Goal: Task Accomplishment & Management: Use online tool/utility

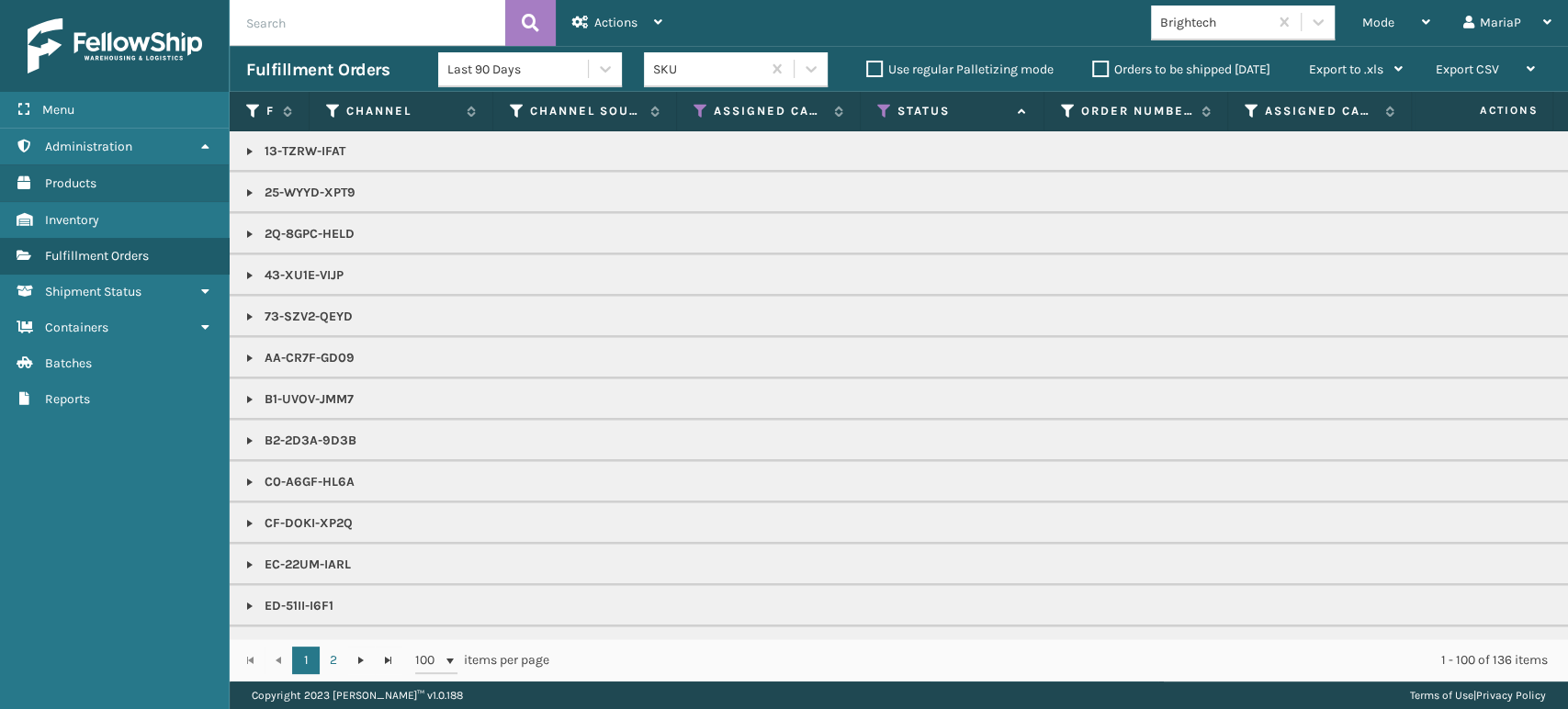
scroll to position [1837, 0]
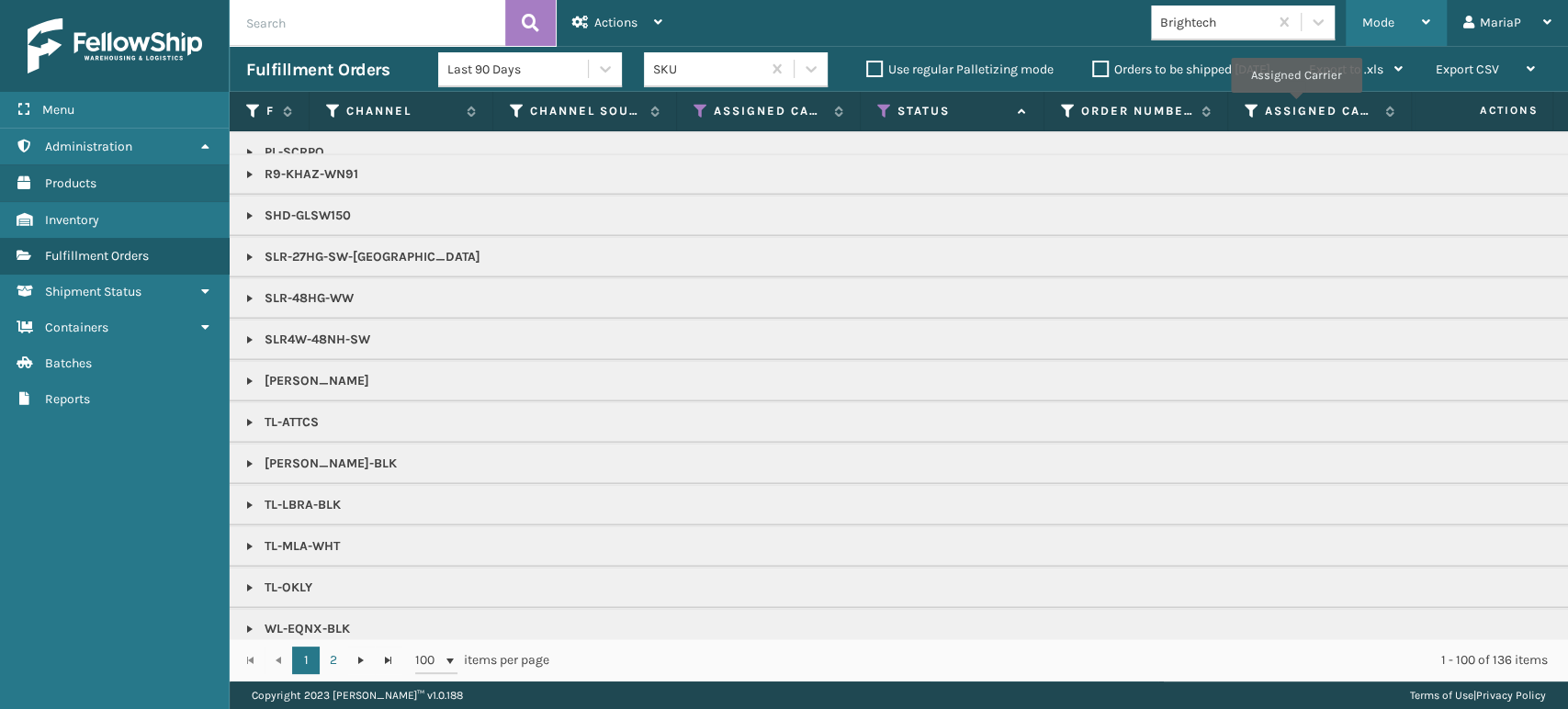
click at [1385, 20] on span "Mode" at bounding box center [1378, 22] width 32 height 16
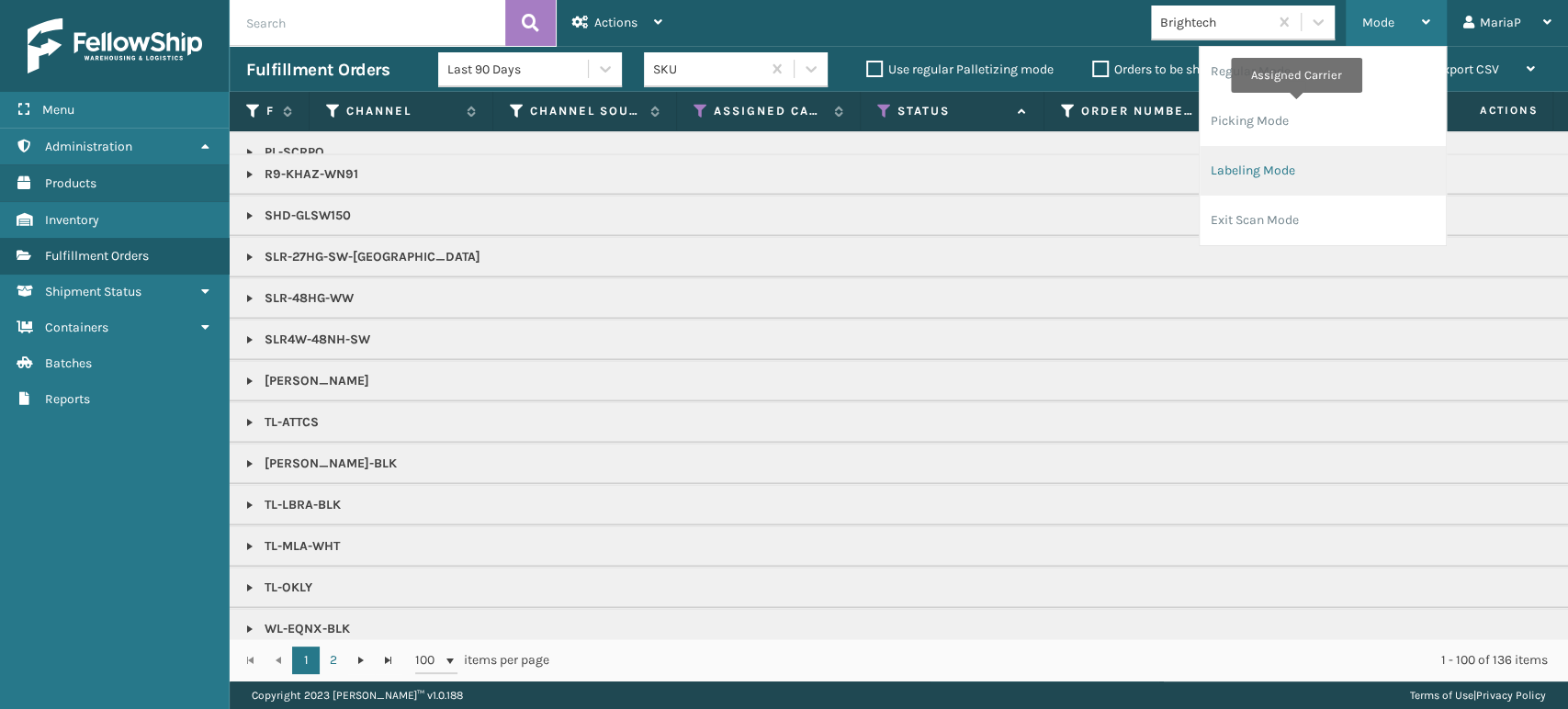
click at [1326, 167] on li "Labeling Mode" at bounding box center [1323, 171] width 246 height 50
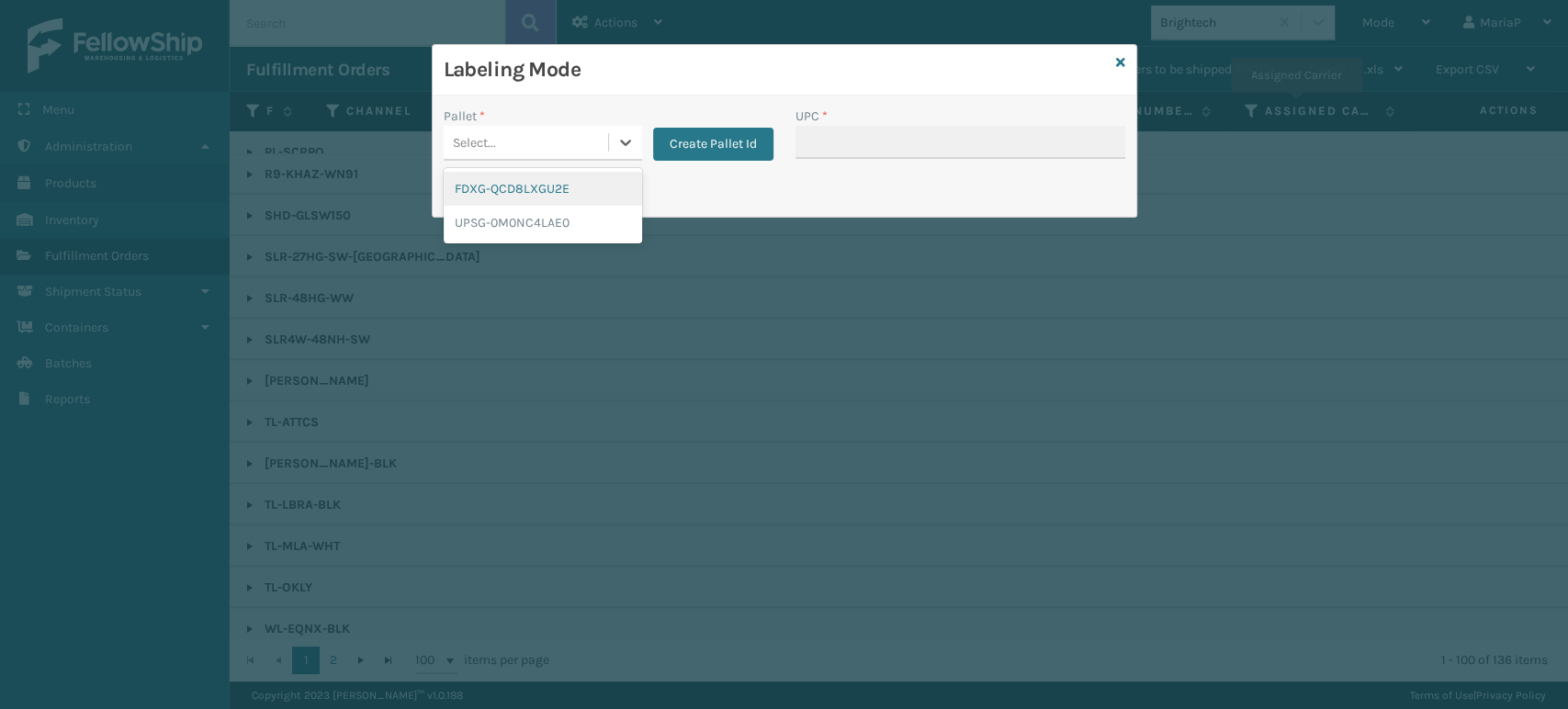
click at [564, 143] on div "Select..." at bounding box center [526, 142] width 164 height 30
click at [565, 220] on div "UPSG-0M0NC4LAE0" at bounding box center [542, 222] width 198 height 34
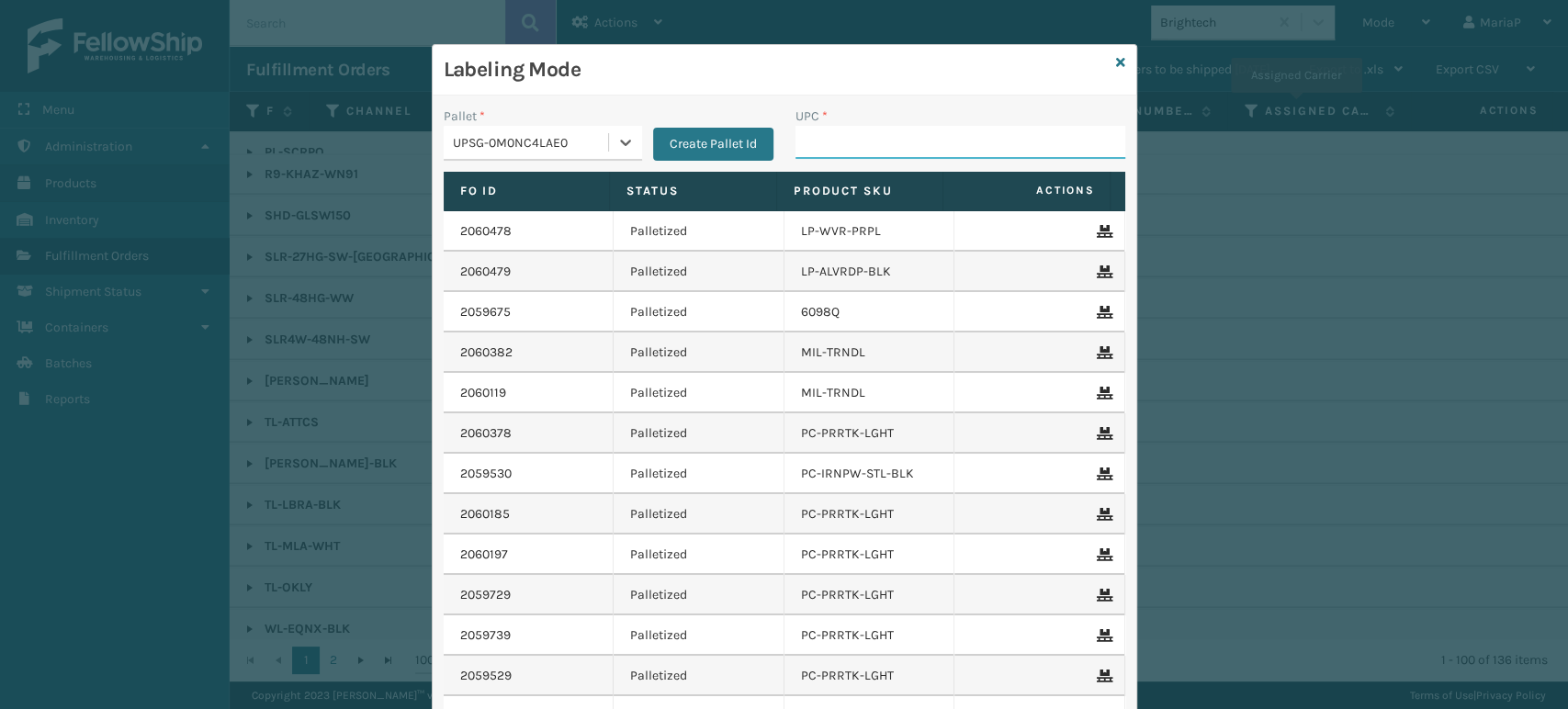
click at [838, 140] on input "UPC *" at bounding box center [961, 142] width 330 height 33
type input "068888027267"
type input "81016133227"
type input "8100909"
click at [841, 126] on input "UPC *" at bounding box center [961, 142] width 330 height 33
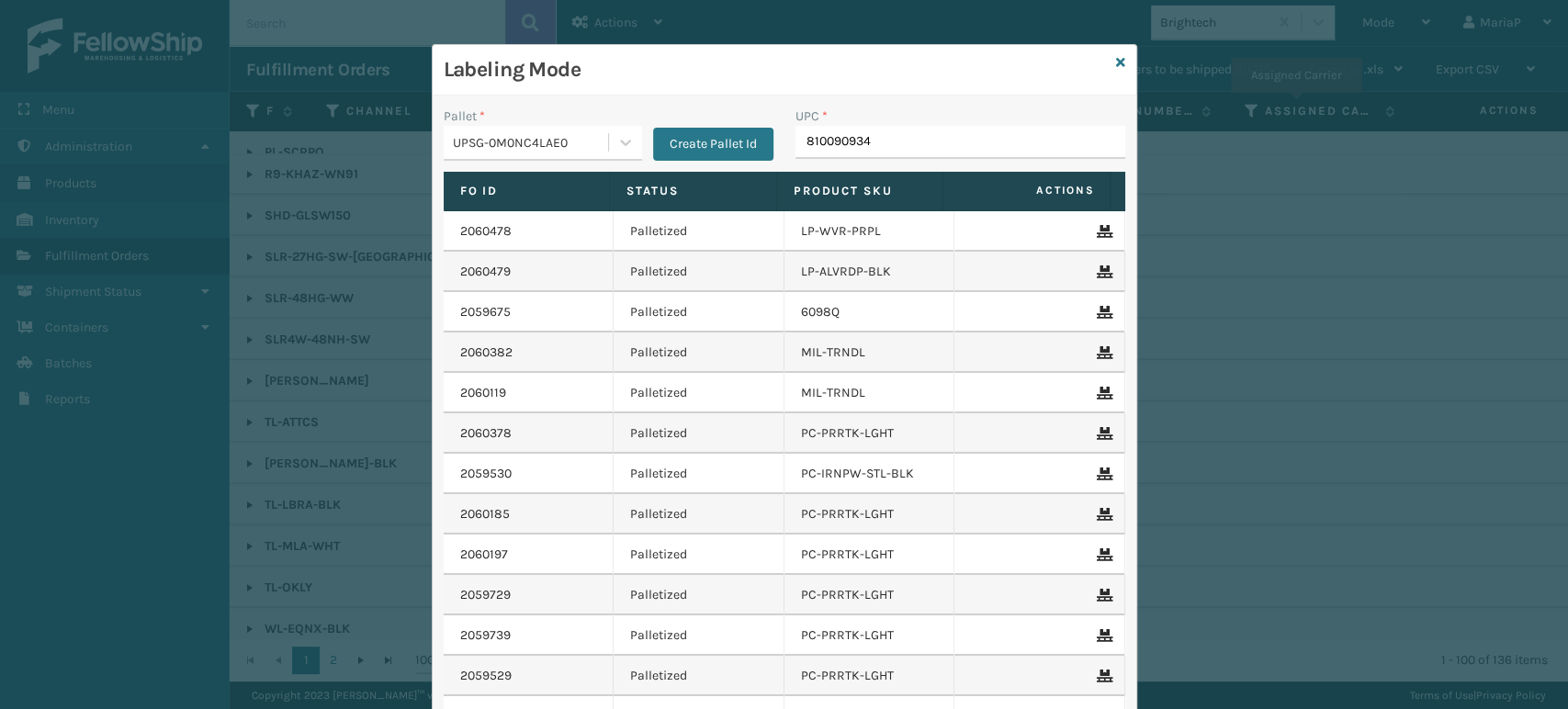
type input "8100909345"
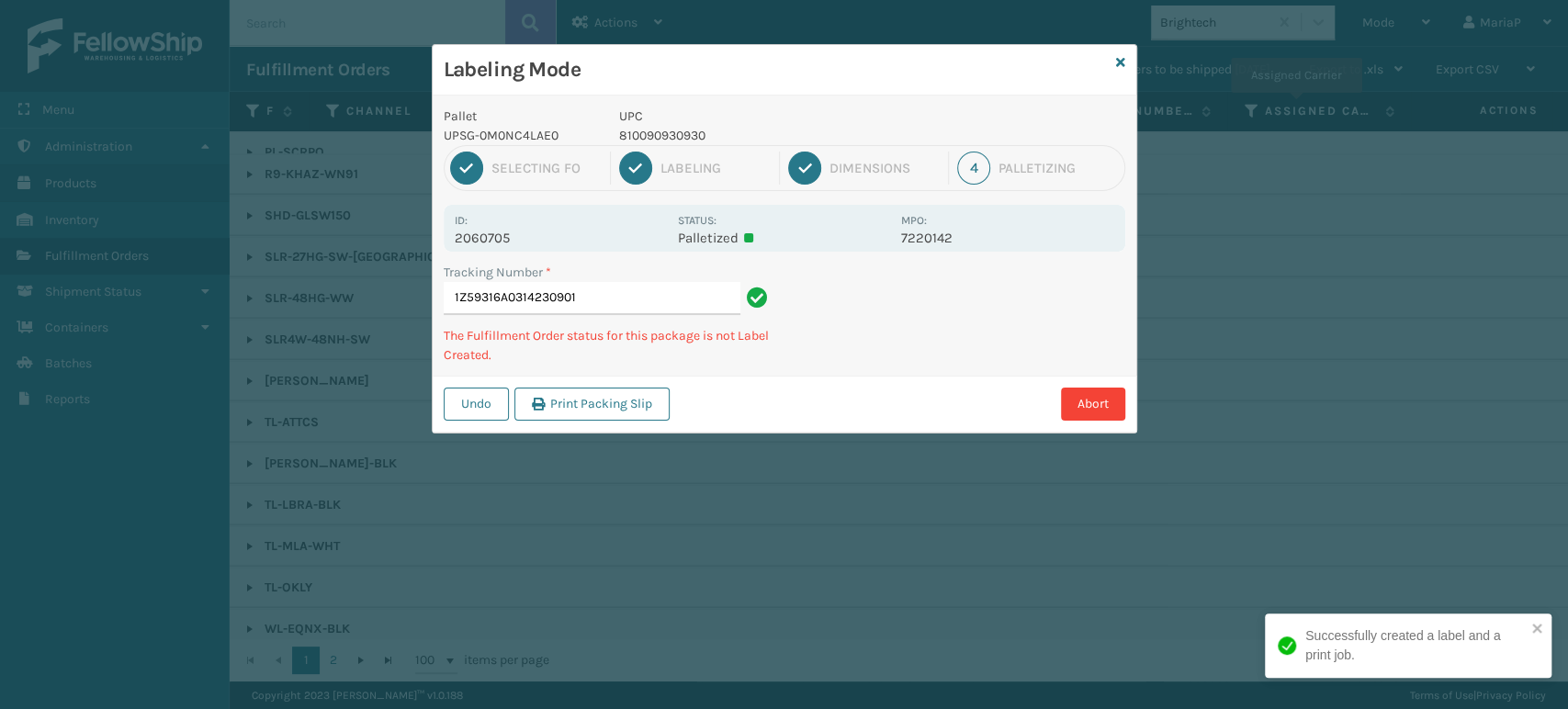
click at [694, 139] on p "810090930930" at bounding box center [754, 135] width 271 height 19
click at [693, 138] on p "810090930930" at bounding box center [754, 135] width 271 height 19
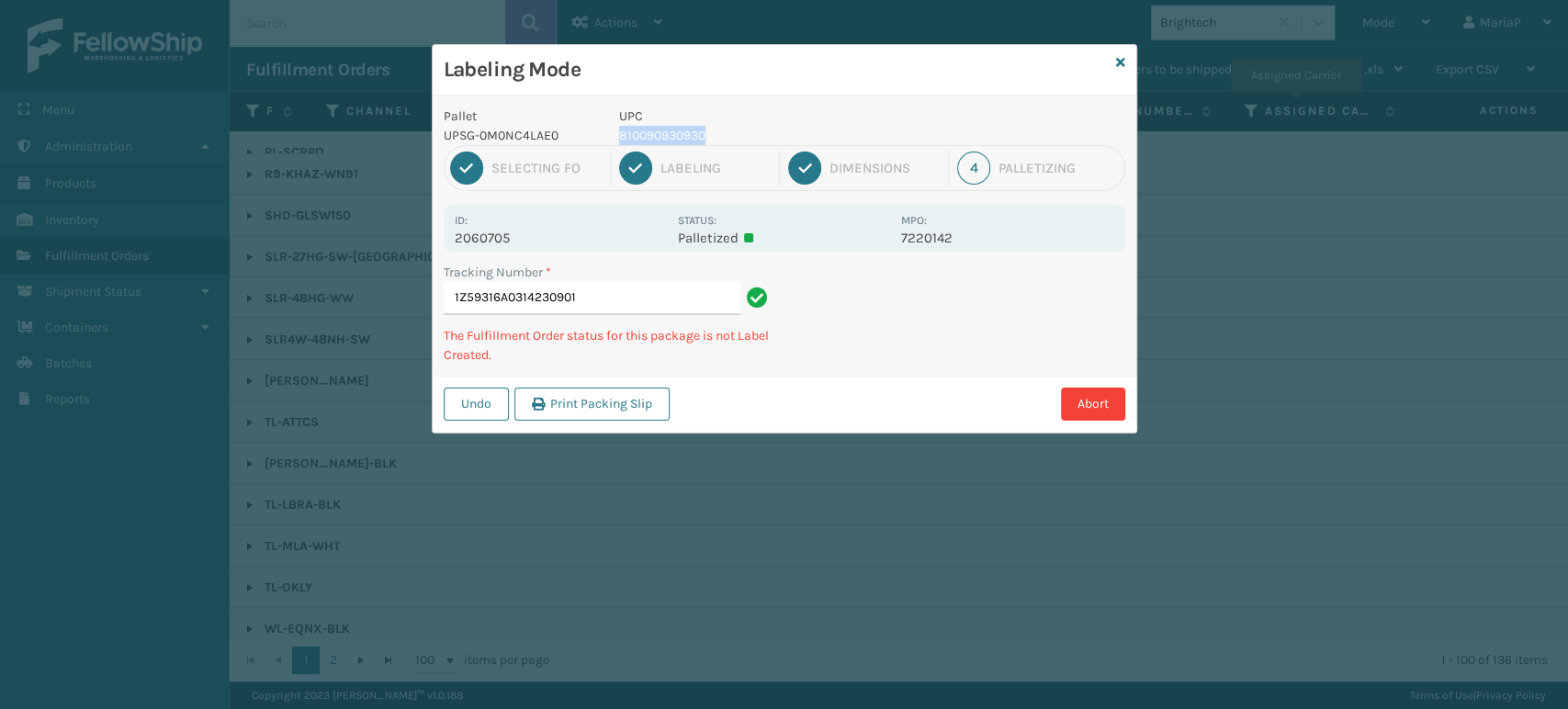
copy p "810090930930"
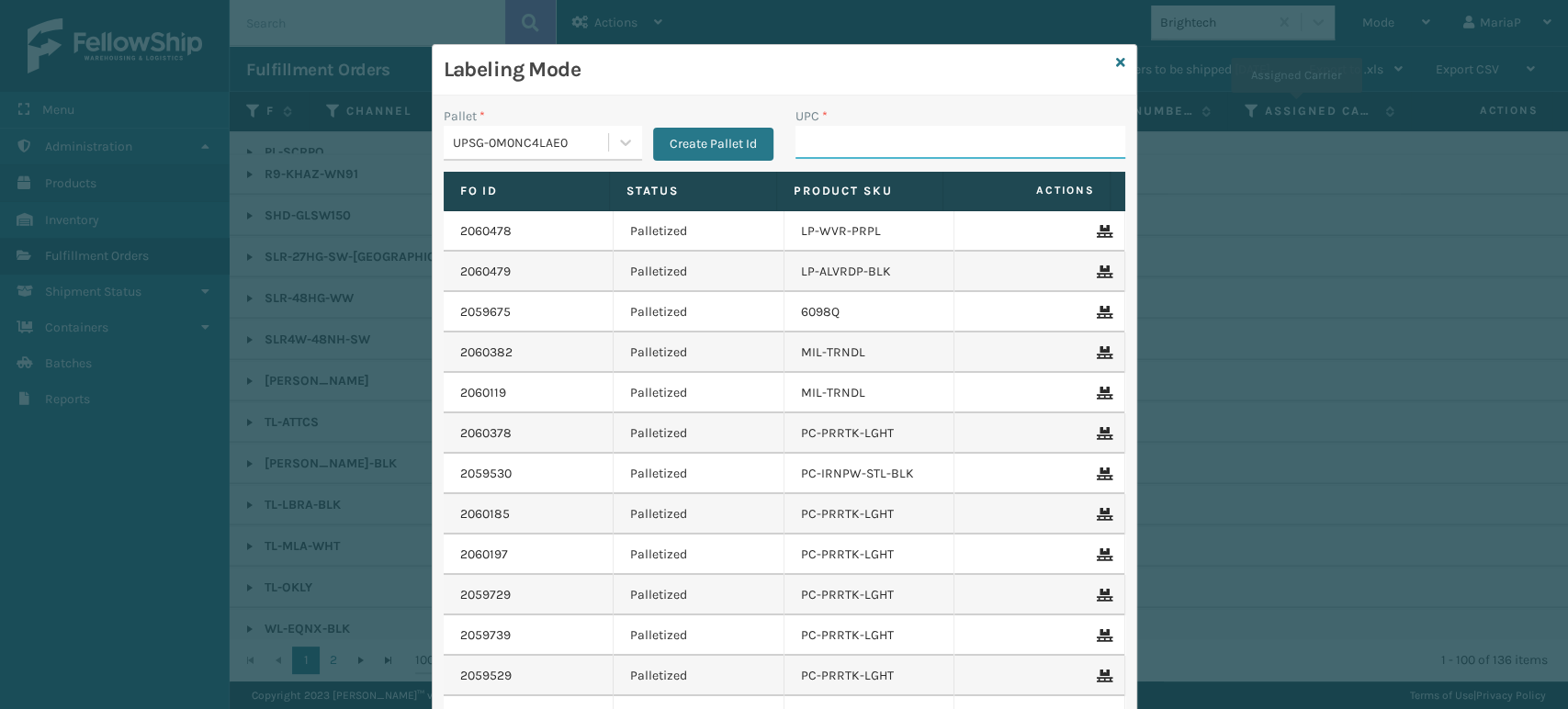
click at [796, 152] on input "UPC *" at bounding box center [961, 142] width 330 height 33
paste input "810090930930"
type input "810090930930"
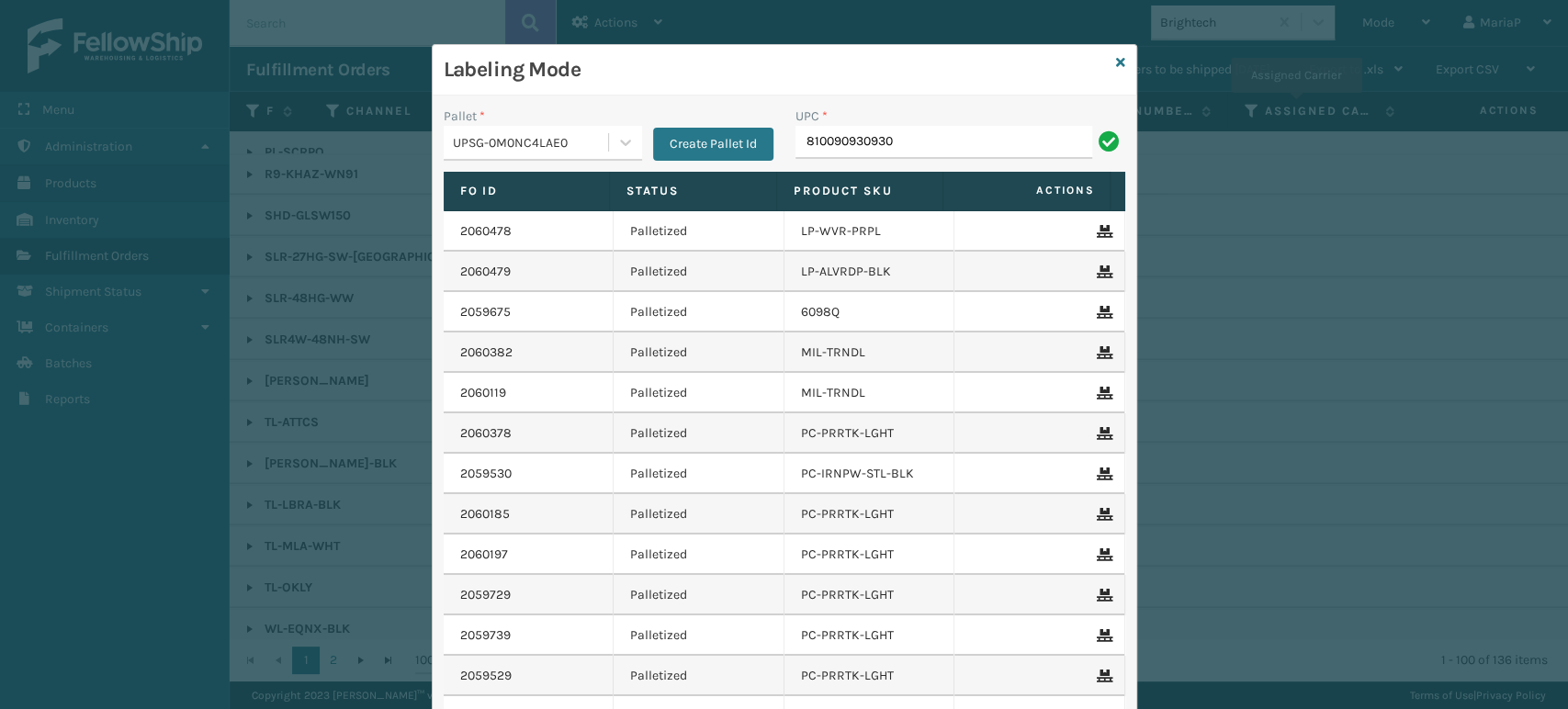
type input "810090930930"
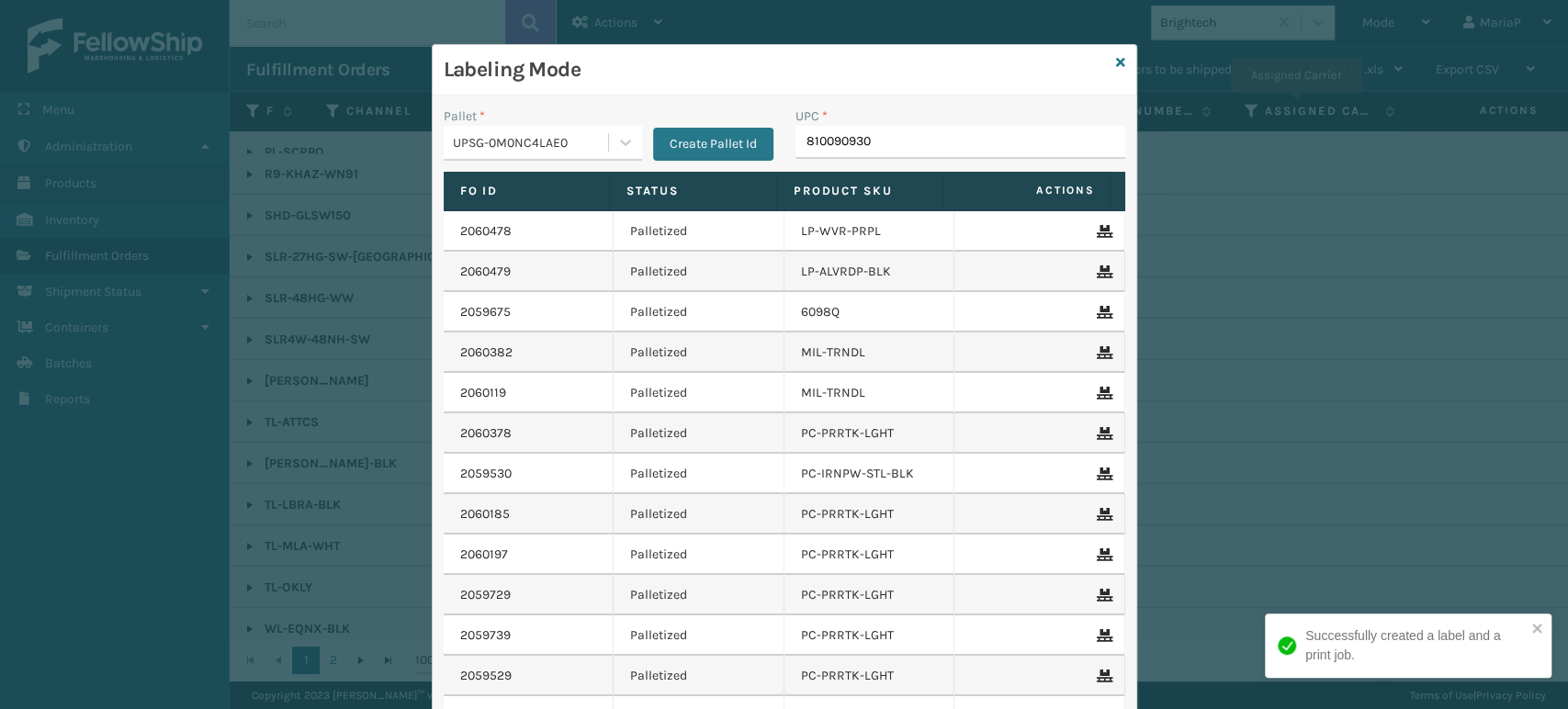
type input "8100909309"
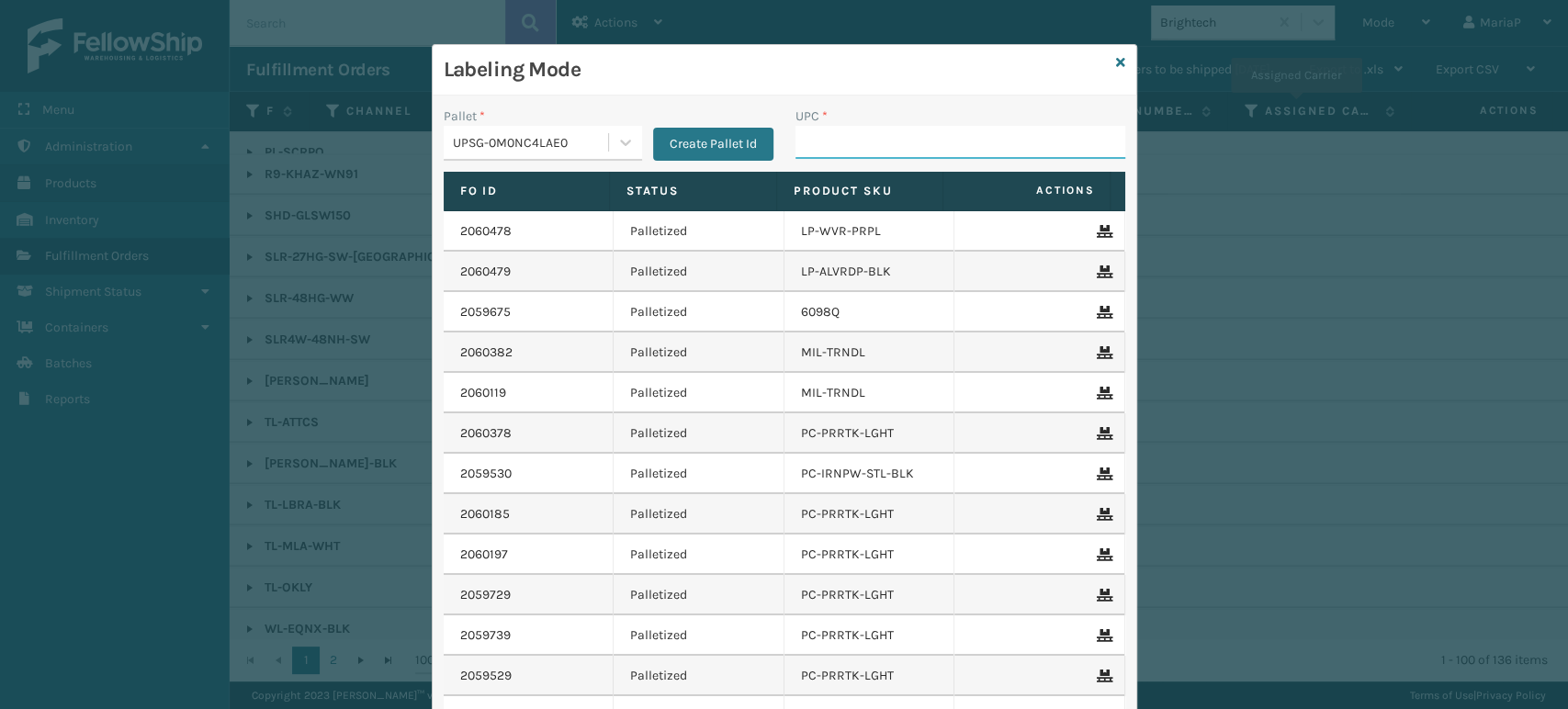
click at [842, 142] on input "UPC *" at bounding box center [961, 142] width 330 height 33
type input "8100909"
type input "810090"
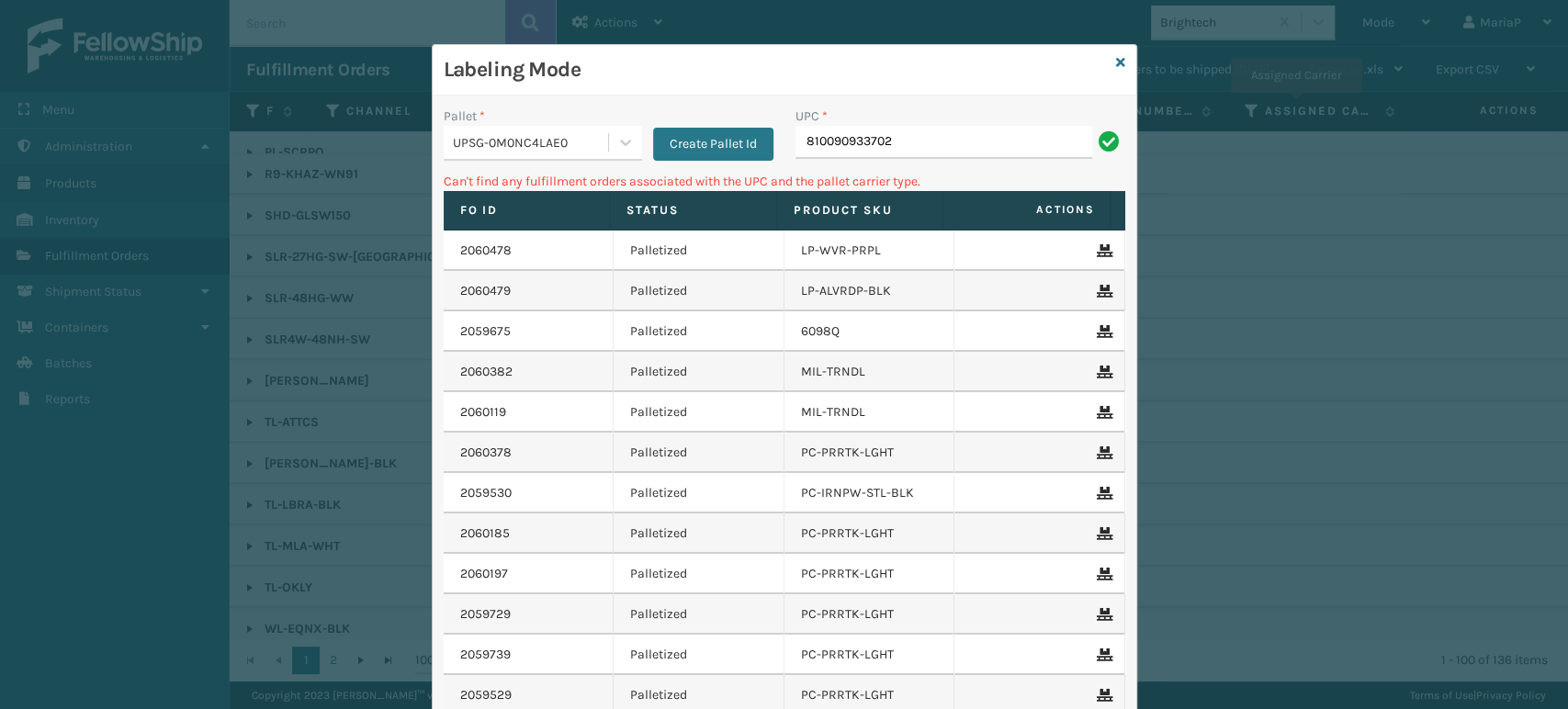
click at [954, 121] on div "UPC *" at bounding box center [961, 116] width 330 height 19
drag, startPoint x: 954, startPoint y: 121, endPoint x: 941, endPoint y: 137, distance: 20.6
click at [950, 125] on div "UPC * 810090933702" at bounding box center [961, 133] width 330 height 53
click at [941, 137] on input "810090933702" at bounding box center [944, 142] width 297 height 33
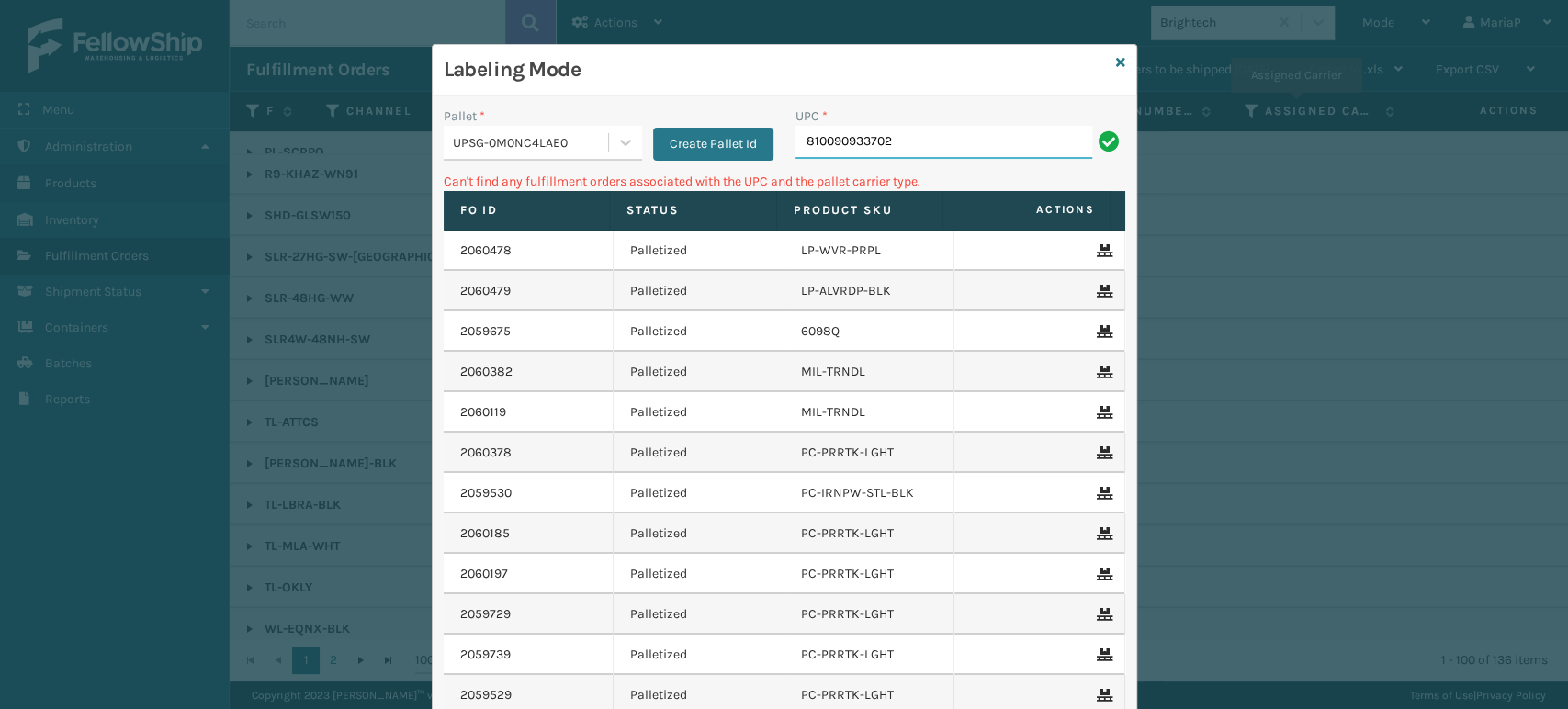
click at [941, 137] on input "810090933702" at bounding box center [944, 142] width 297 height 33
type input "8100909337"
click at [552, 116] on div "Pallet *" at bounding box center [542, 116] width 198 height 19
click at [556, 136] on div "UPSG-0M0NC4LAE0" at bounding box center [531, 142] width 157 height 19
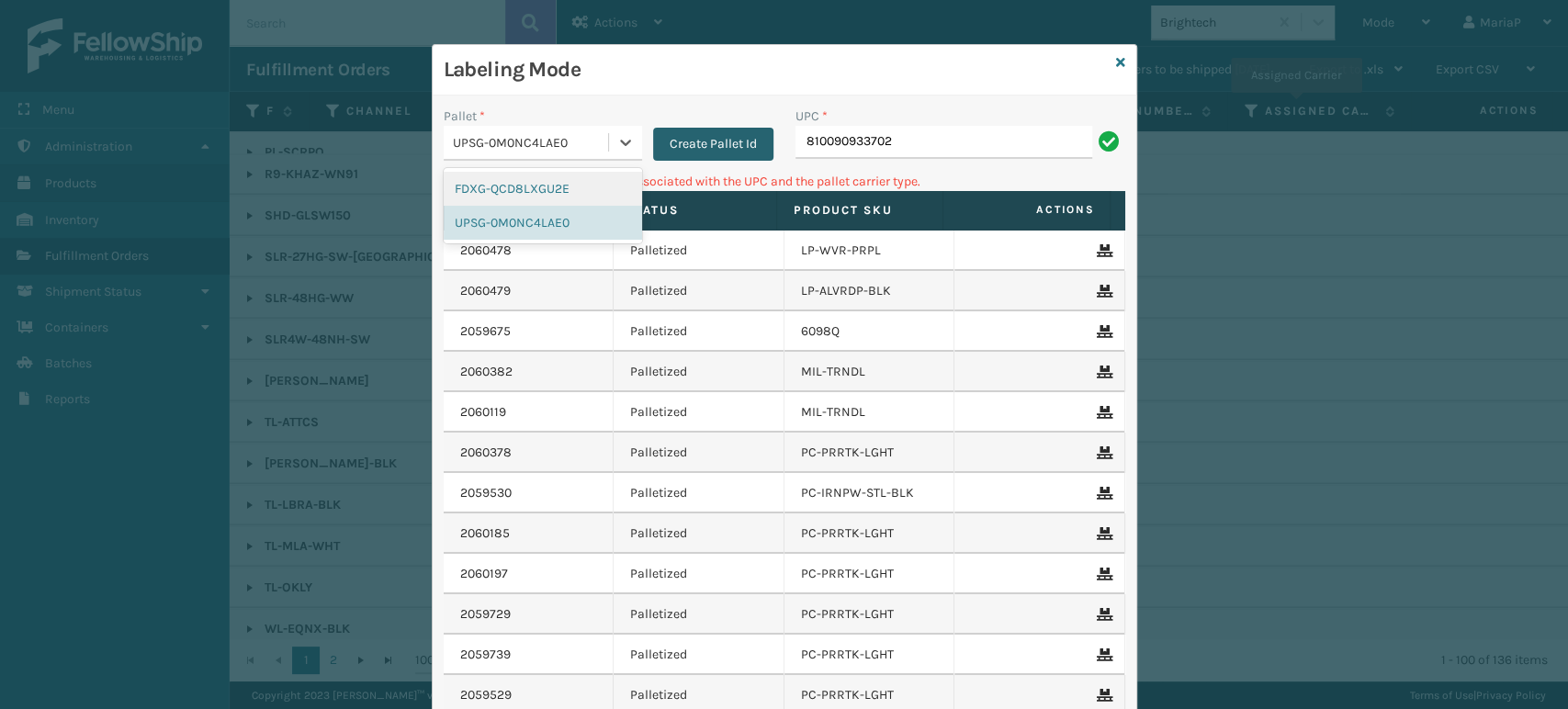
click at [718, 147] on button "Create Pallet Id" at bounding box center [713, 144] width 121 height 33
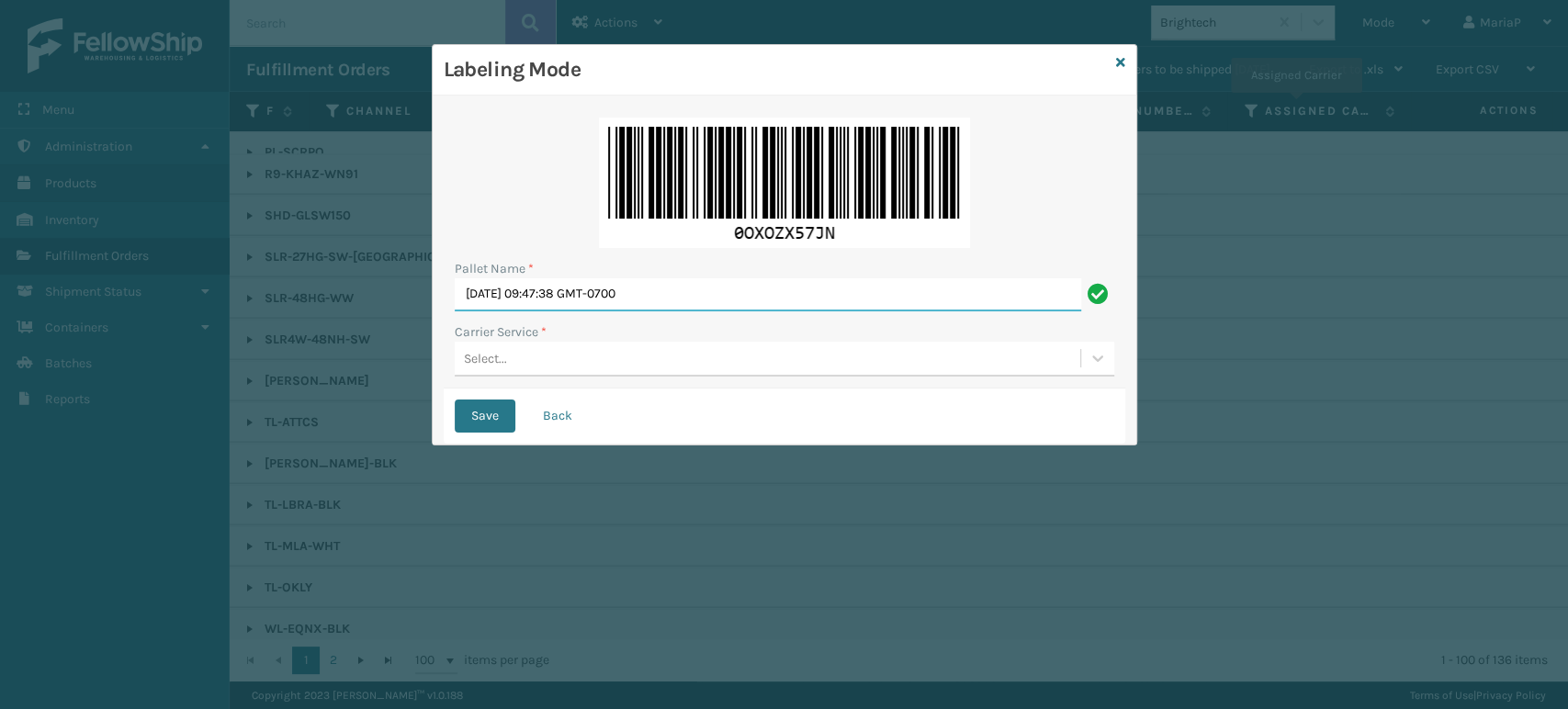
click at [794, 291] on input "[DATE] 09:47:38 GMT-0700" at bounding box center [767, 295] width 626 height 33
click at [794, 290] on input "[DATE] 09:47:38 GMT-0700" at bounding box center [767, 295] width 626 height 33
type input "BOX TRUCK"
click at [555, 359] on div "Select..." at bounding box center [767, 359] width 625 height 30
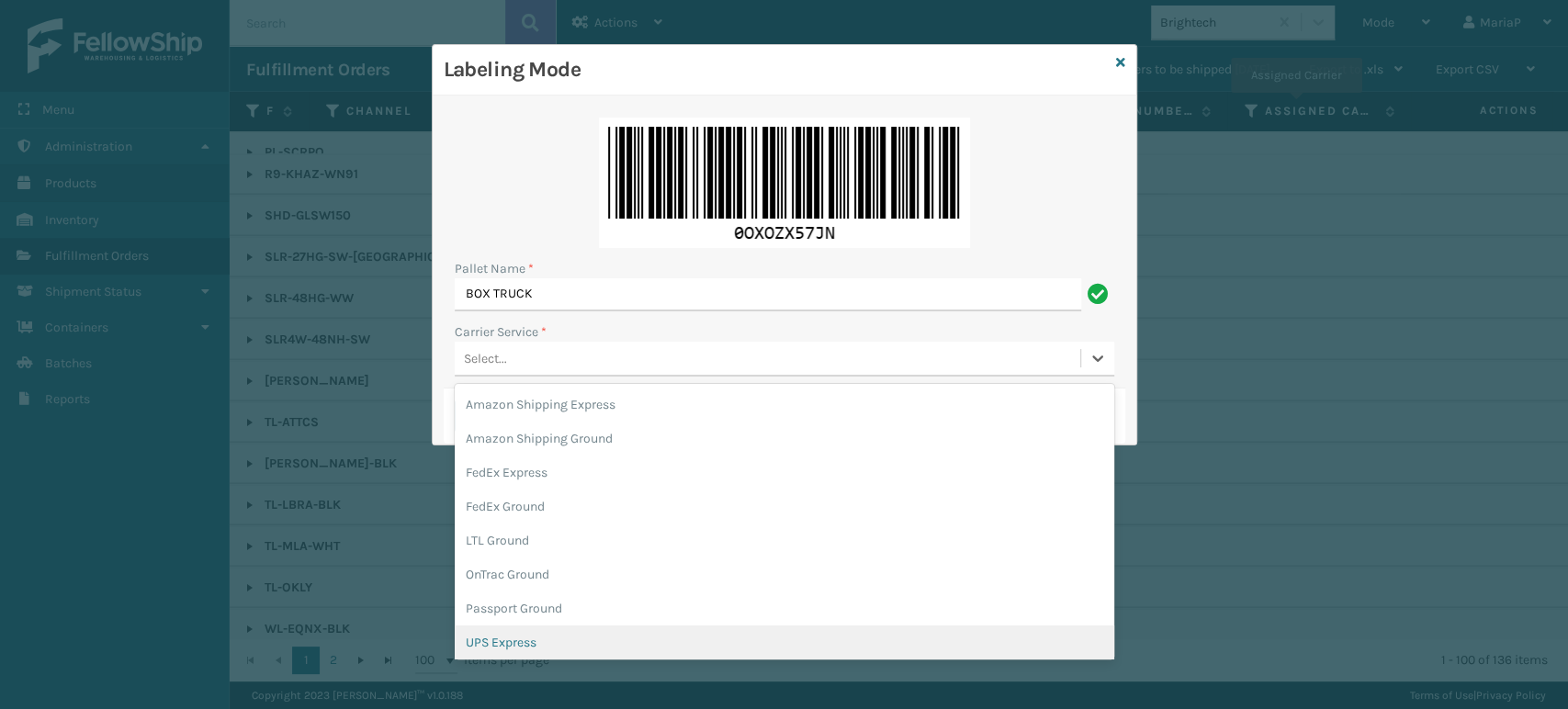
click at [546, 643] on div "UPS Express" at bounding box center [784, 642] width 659 height 34
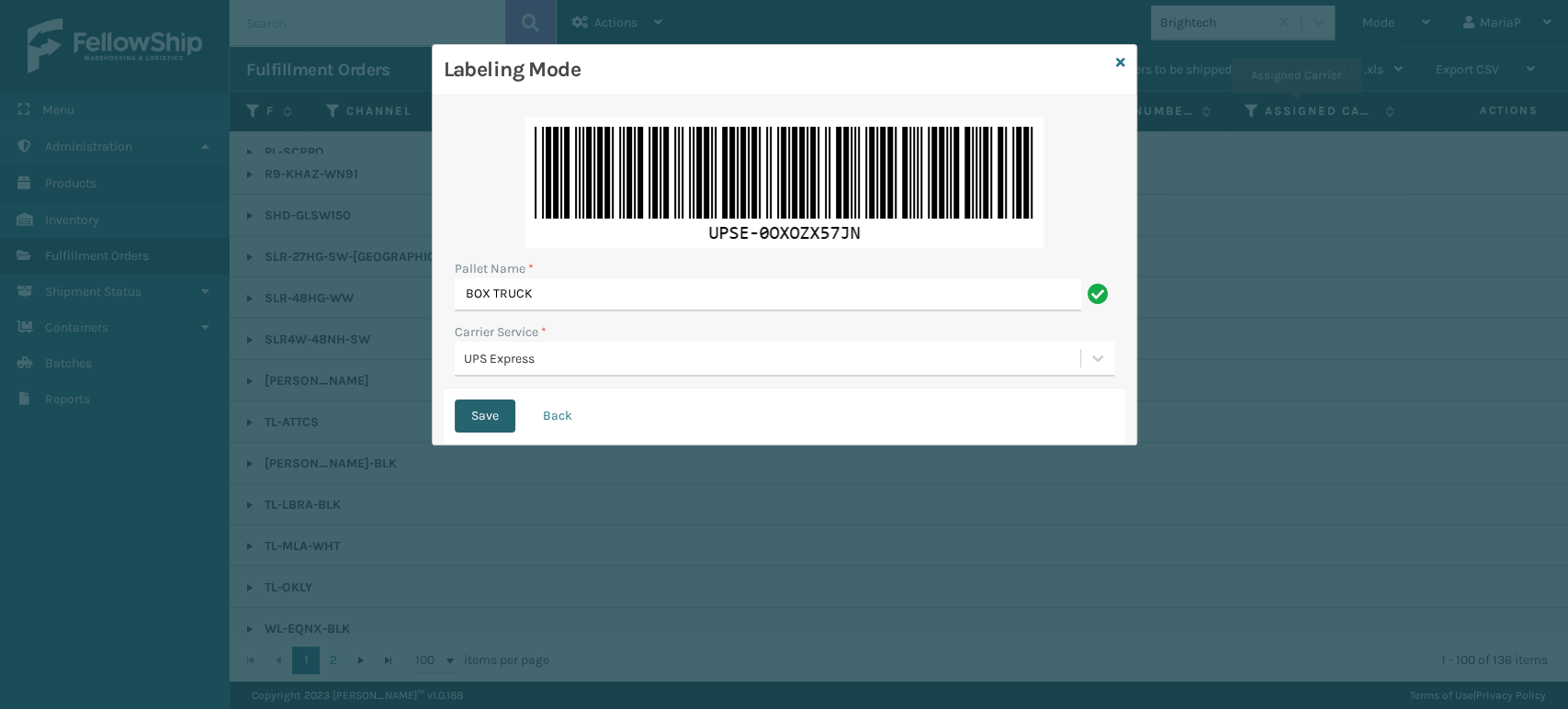
click at [497, 423] on button "Save" at bounding box center [485, 416] width 61 height 33
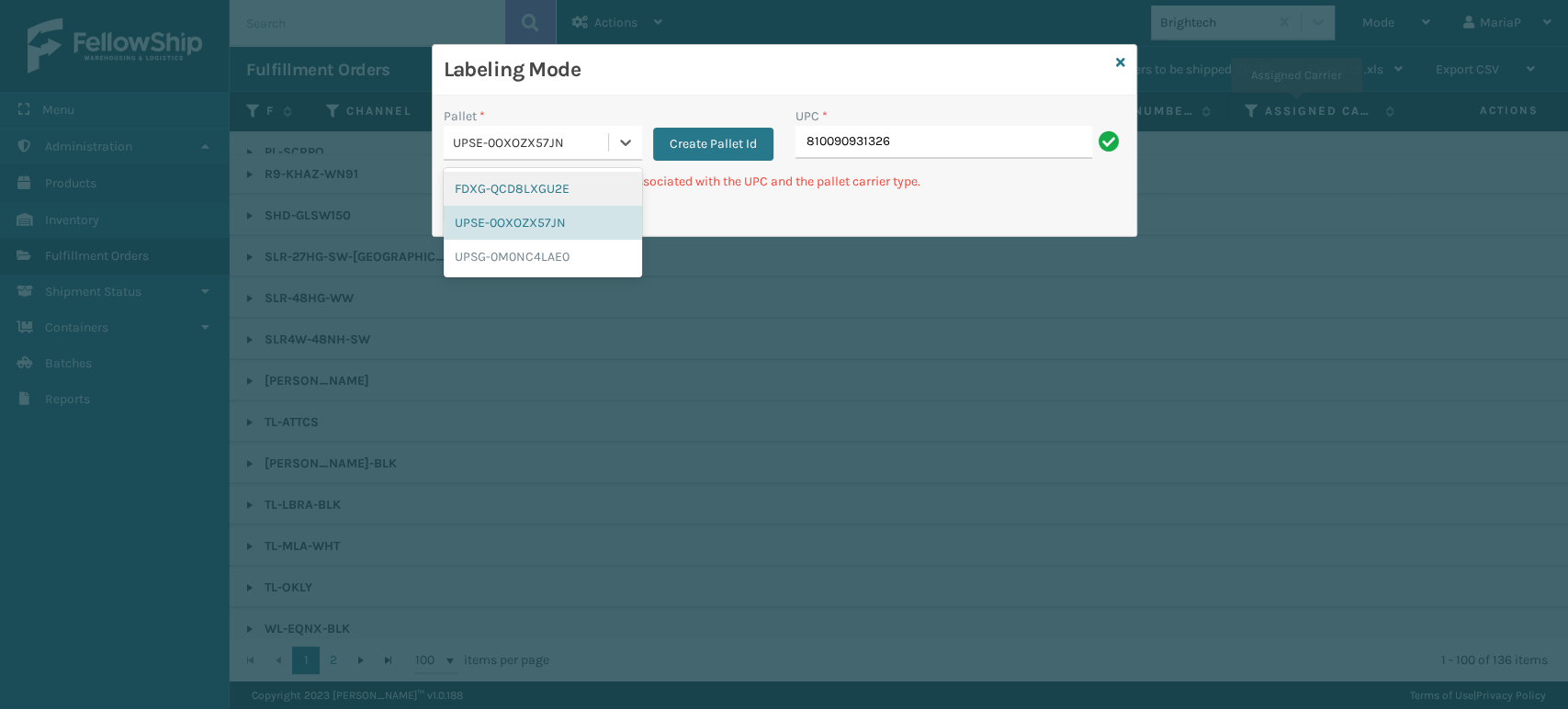
drag, startPoint x: 555, startPoint y: 137, endPoint x: 573, endPoint y: 181, distance: 47.5
click at [555, 138] on div "UPSE-0OXOZX57JN" at bounding box center [531, 142] width 157 height 19
click at [559, 257] on div "UPSG-0M0NC4LAE0" at bounding box center [542, 256] width 198 height 34
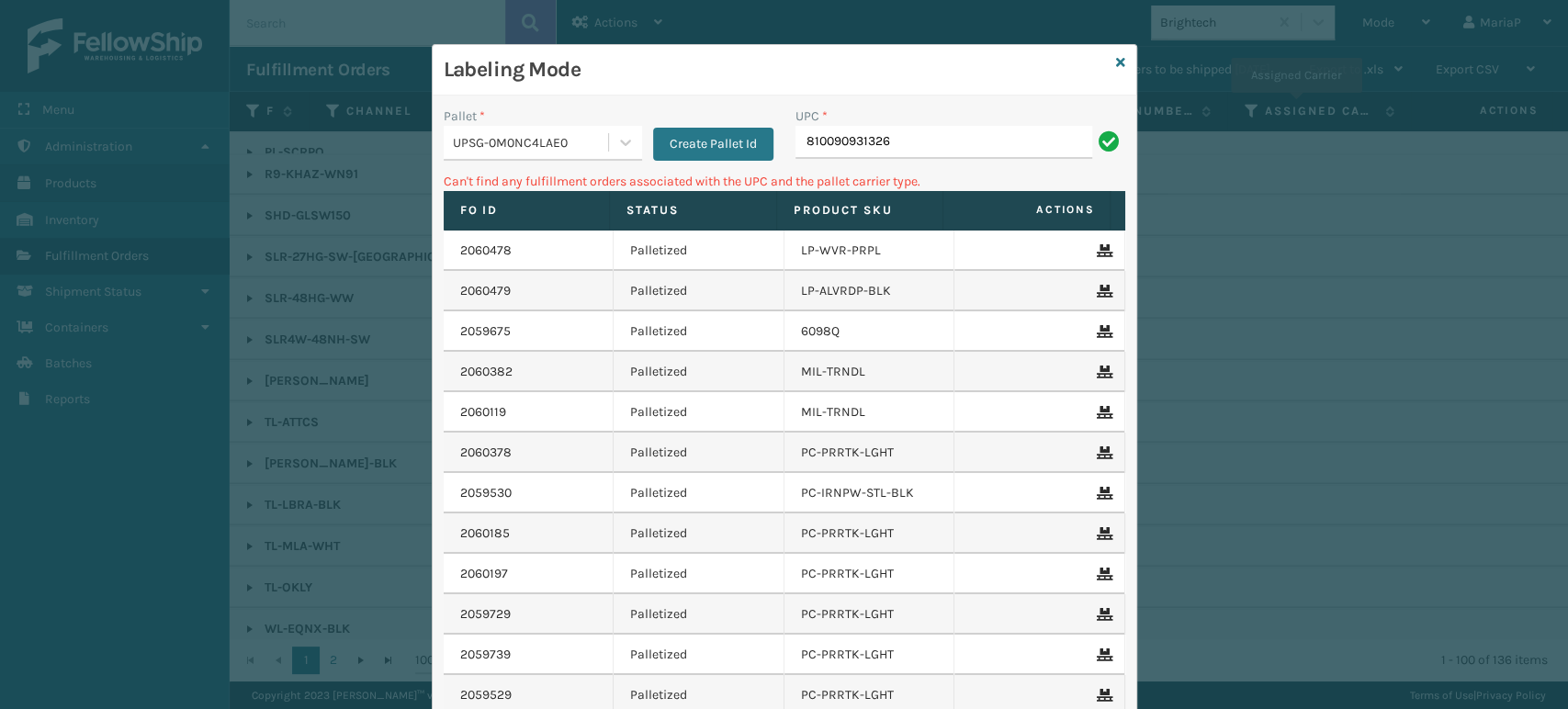
drag, startPoint x: 950, startPoint y: 158, endPoint x: 929, endPoint y: 131, distance: 34.2
click at [941, 147] on div "UPC * 810090931326" at bounding box center [961, 139] width 352 height 65
click at [929, 131] on input "810090931326" at bounding box center [944, 142] width 297 height 33
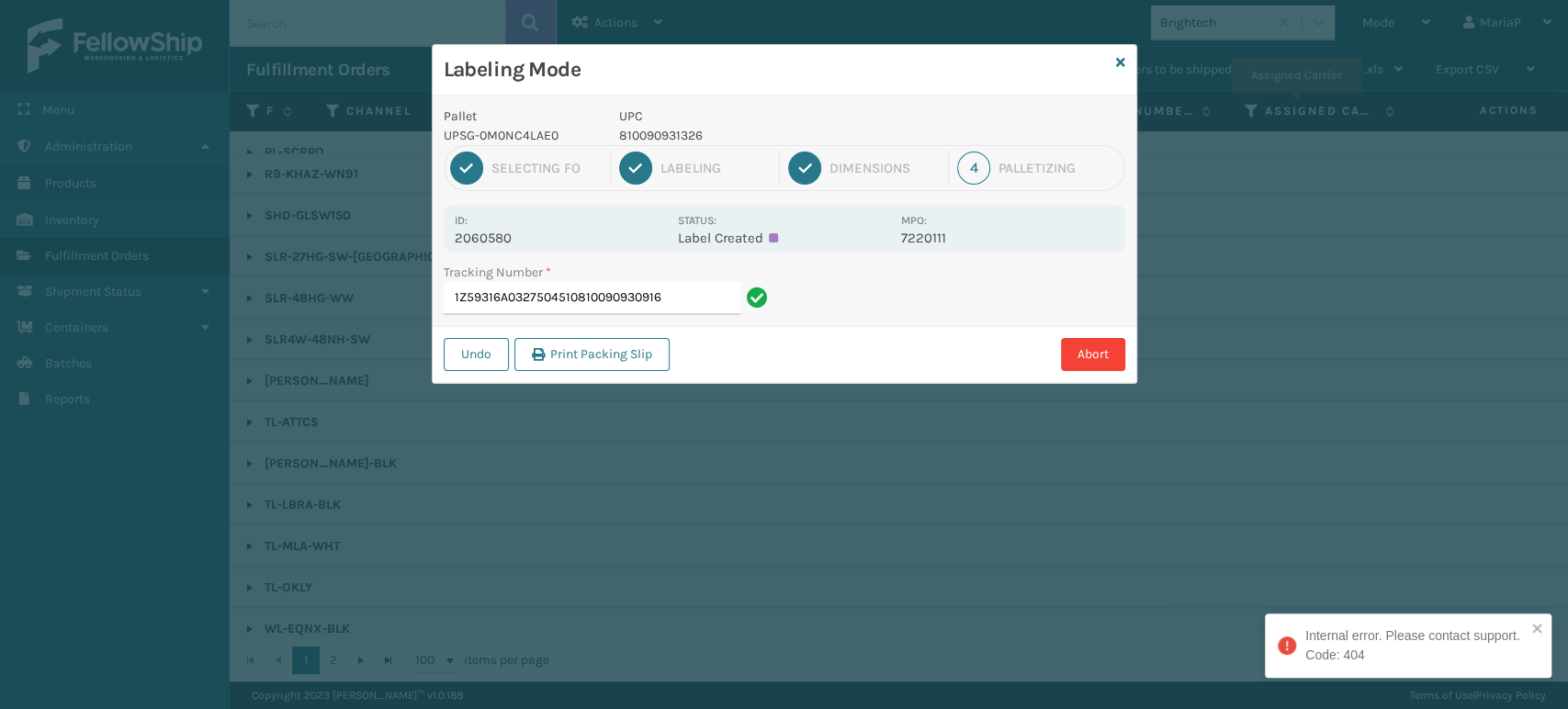
drag, startPoint x: 576, startPoint y: 306, endPoint x: 926, endPoint y: 338, distance: 351.5
click at [926, 338] on div "Pallet UPSG-0M0NC4LAE0 UPC 810090931326 1 Selecting FO 2 Labeling 3 Dimensions …" at bounding box center [784, 240] width 704 height 288
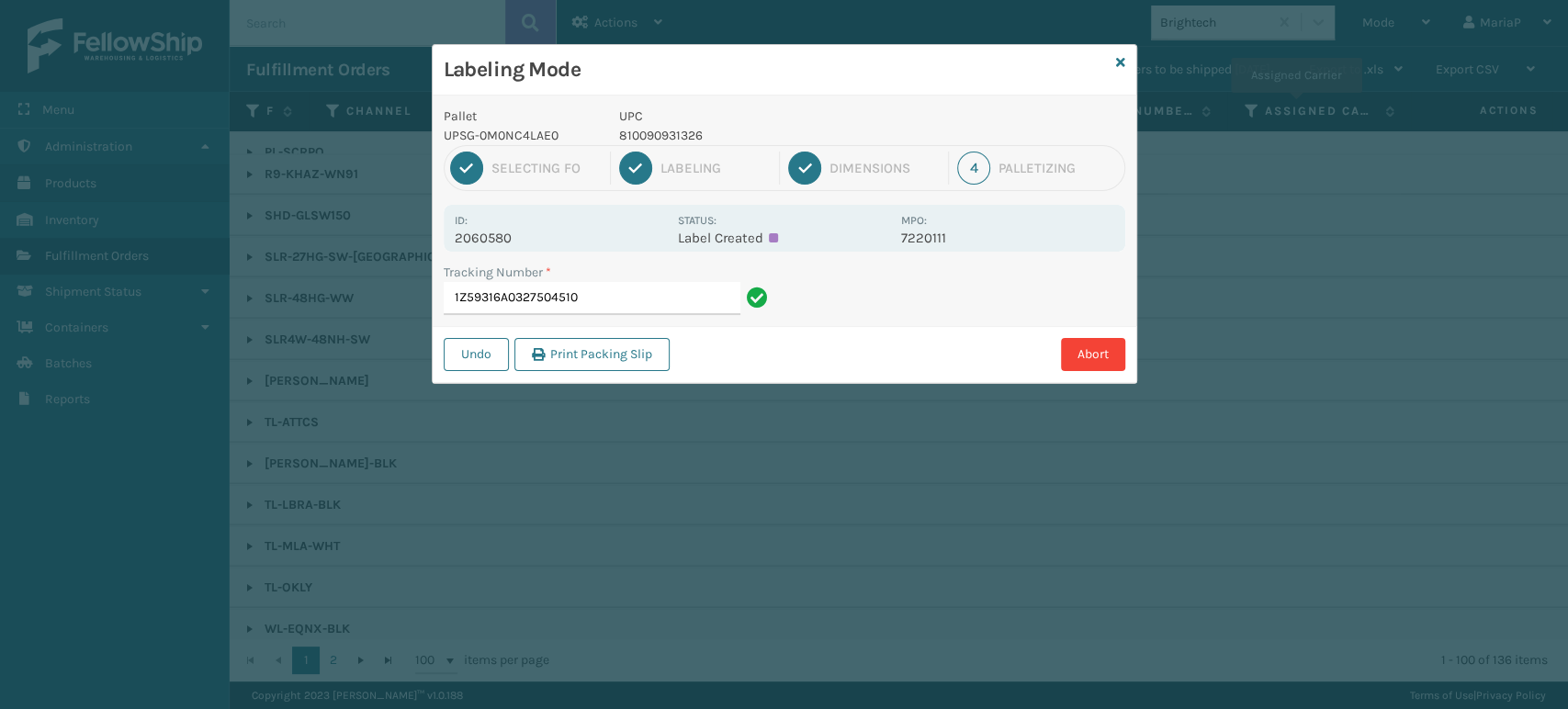
type input "1Z59316A0327504510"
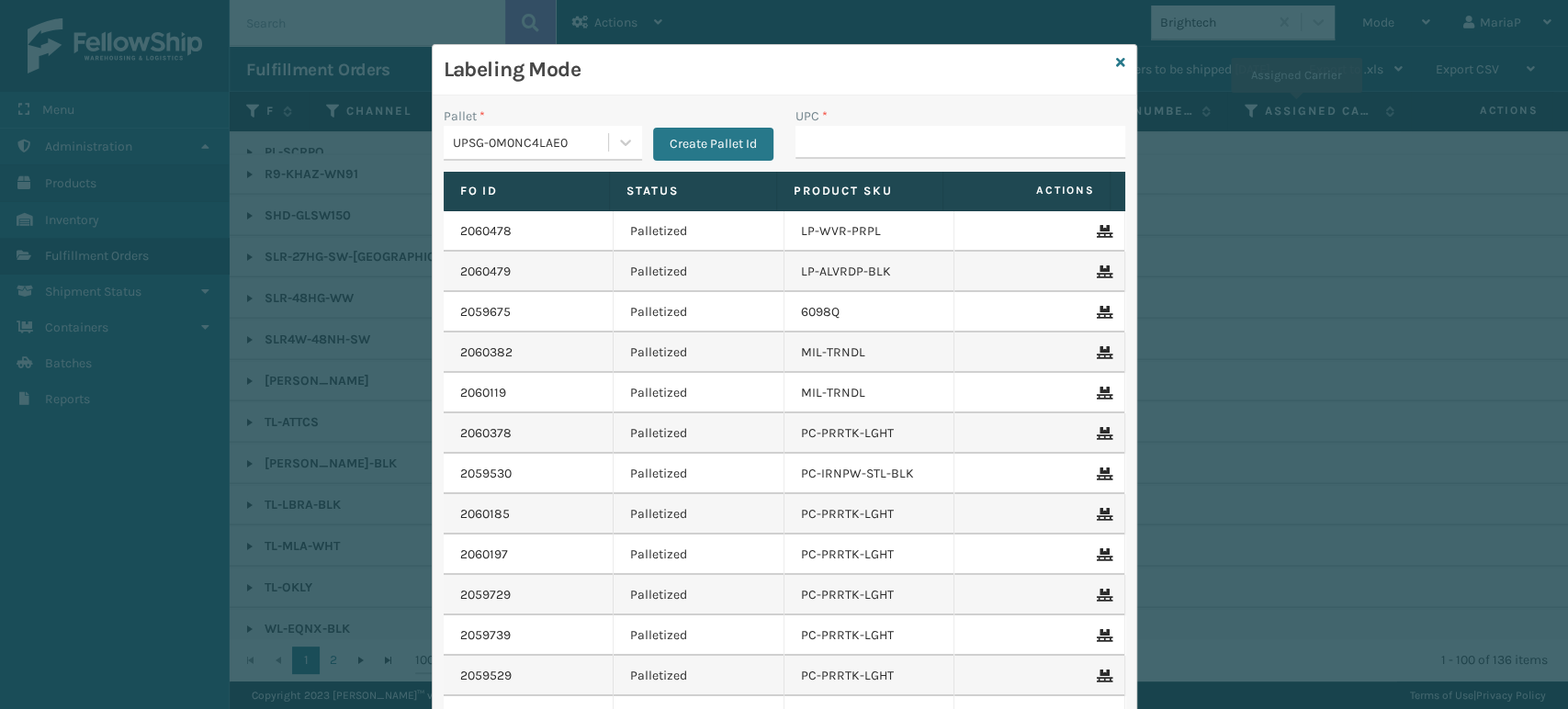
click at [1028, 165] on div "UPC *" at bounding box center [961, 139] width 352 height 65
click at [1017, 148] on input "UPC *" at bounding box center [961, 142] width 330 height 33
paste input "810090930916"
type input "810090930916"
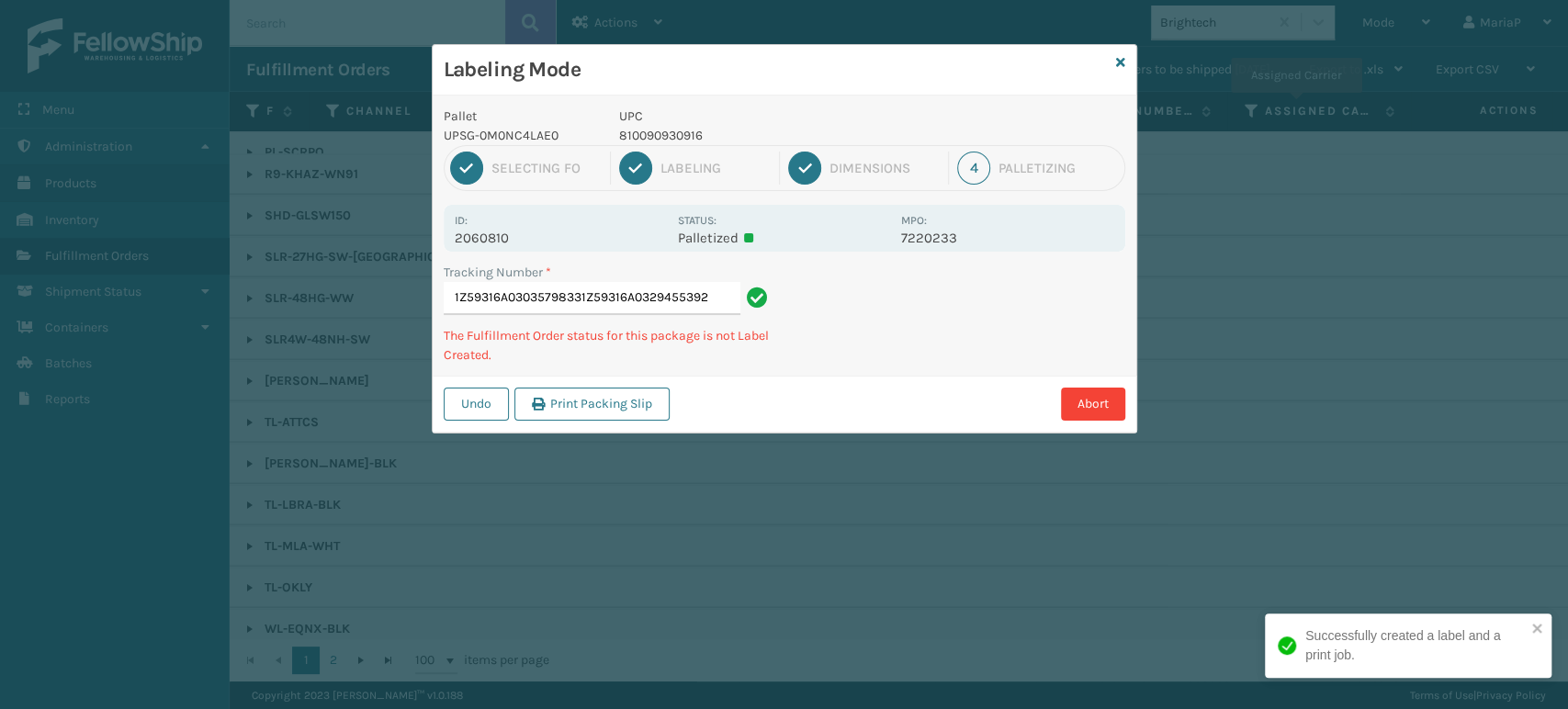
type input "1Z59316A03035798331Z59316A0329455392"
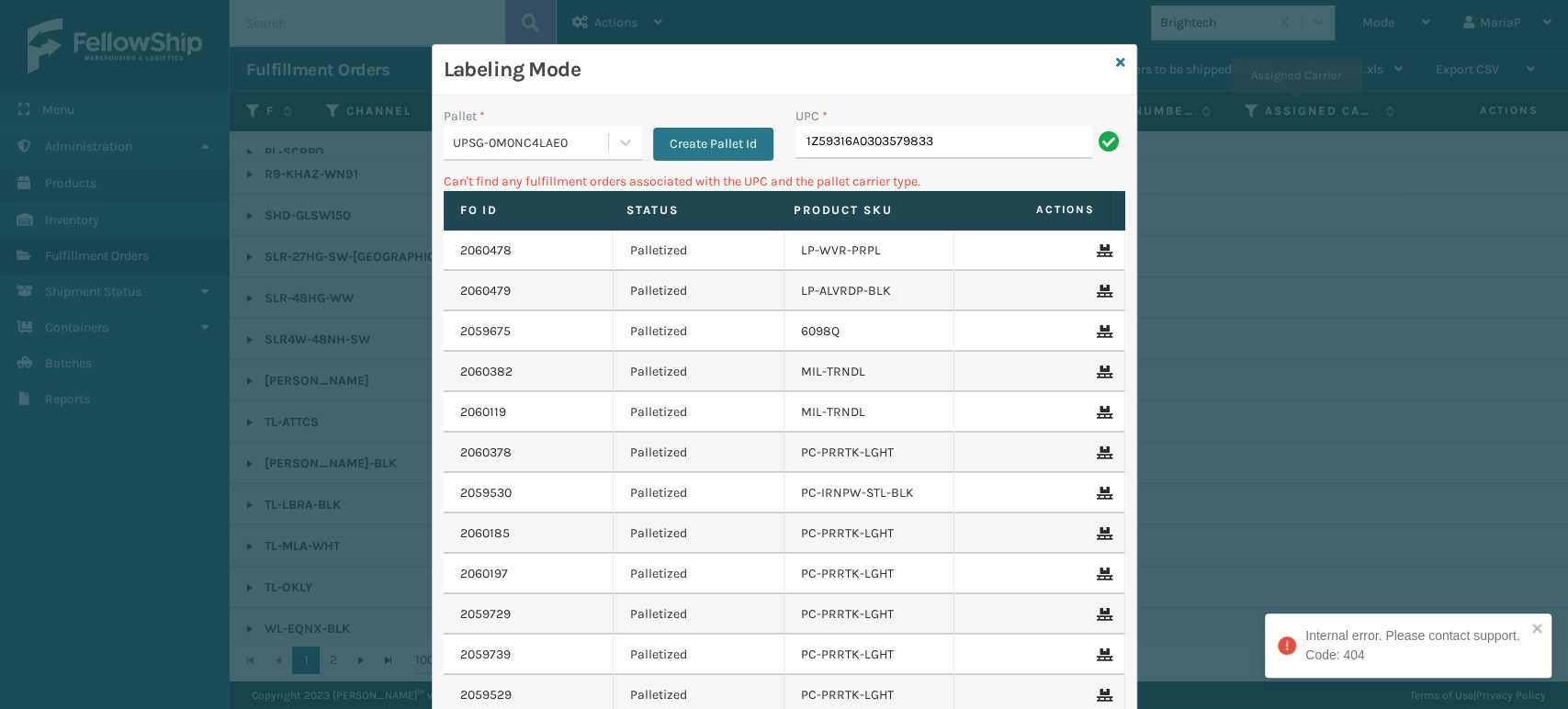
click at [964, 148] on input "1Z59316A0303579833" at bounding box center [944, 142] width 297 height 33
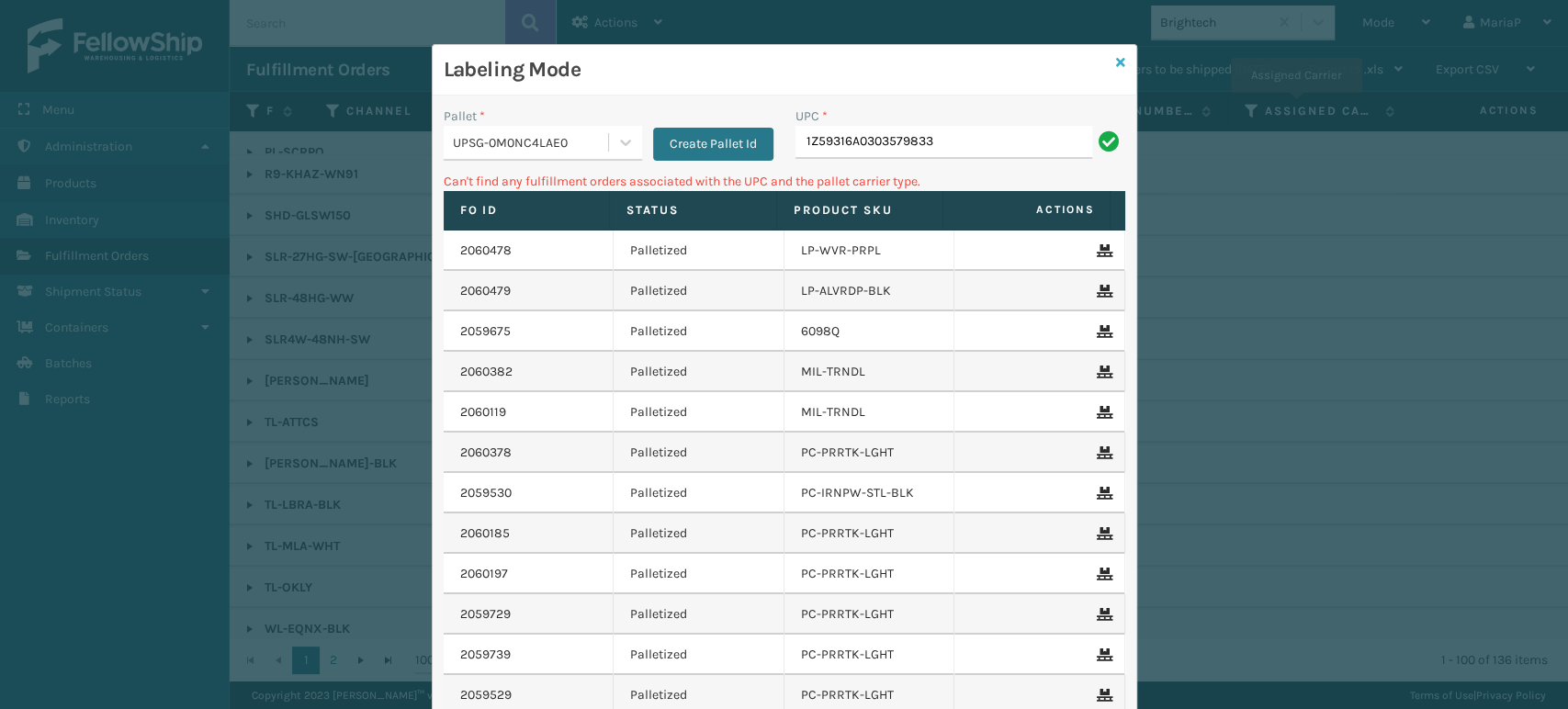
click at [1116, 64] on icon at bounding box center [1121, 63] width 9 height 13
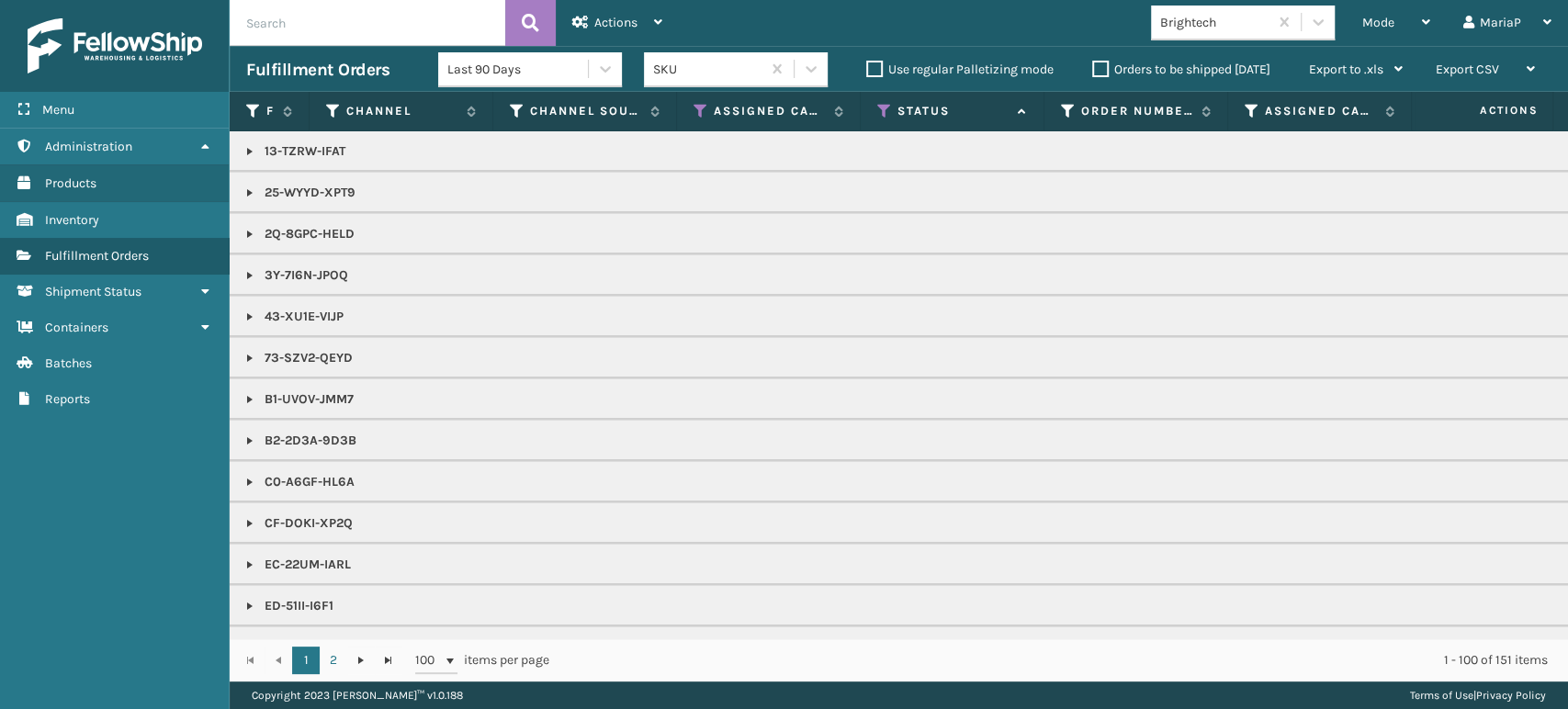
click at [1213, 28] on div "Brightech" at bounding box center [1215, 22] width 110 height 19
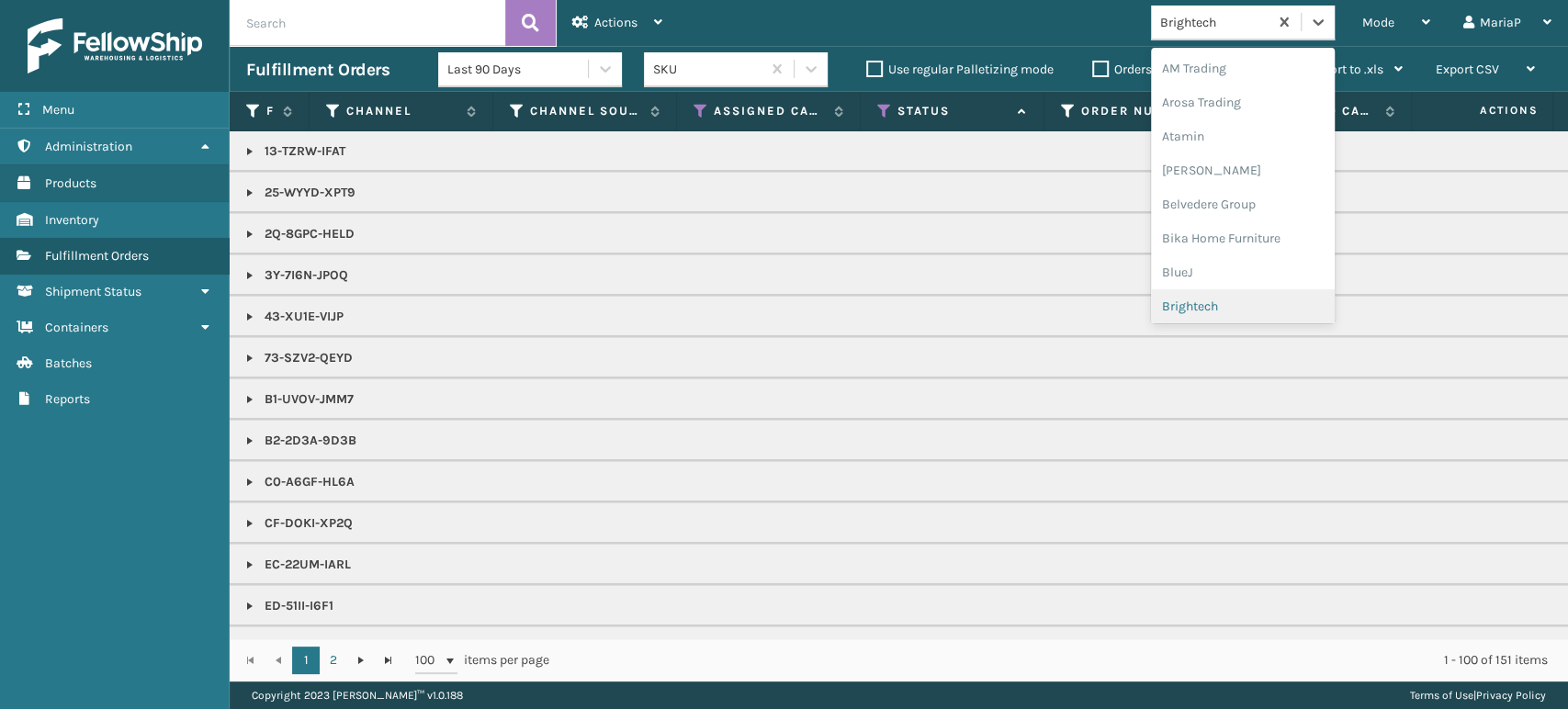
click at [1251, 302] on div "Brightech" at bounding box center [1242, 306] width 184 height 34
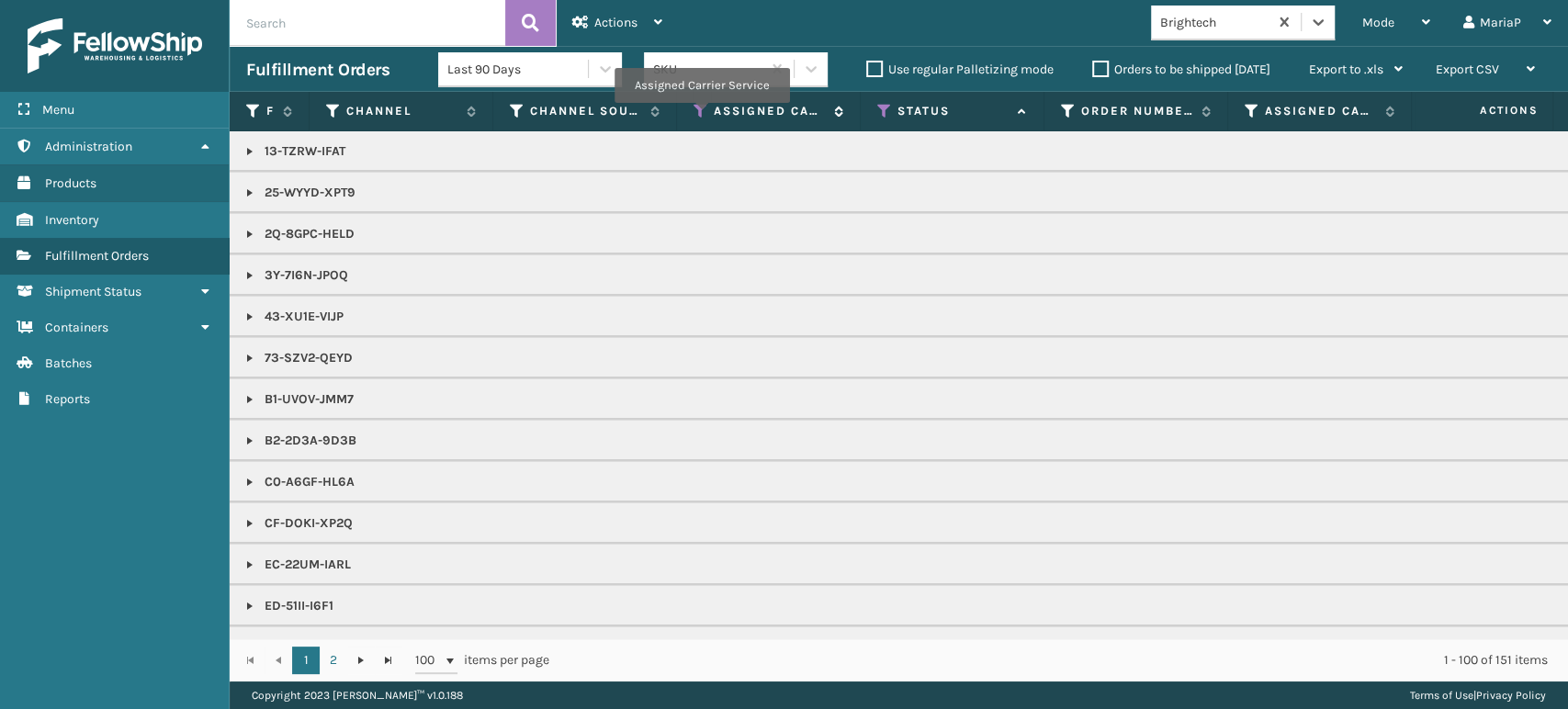
click at [701, 116] on icon at bounding box center [701, 112] width 15 height 17
click at [877, 109] on icon at bounding box center [885, 112] width 15 height 17
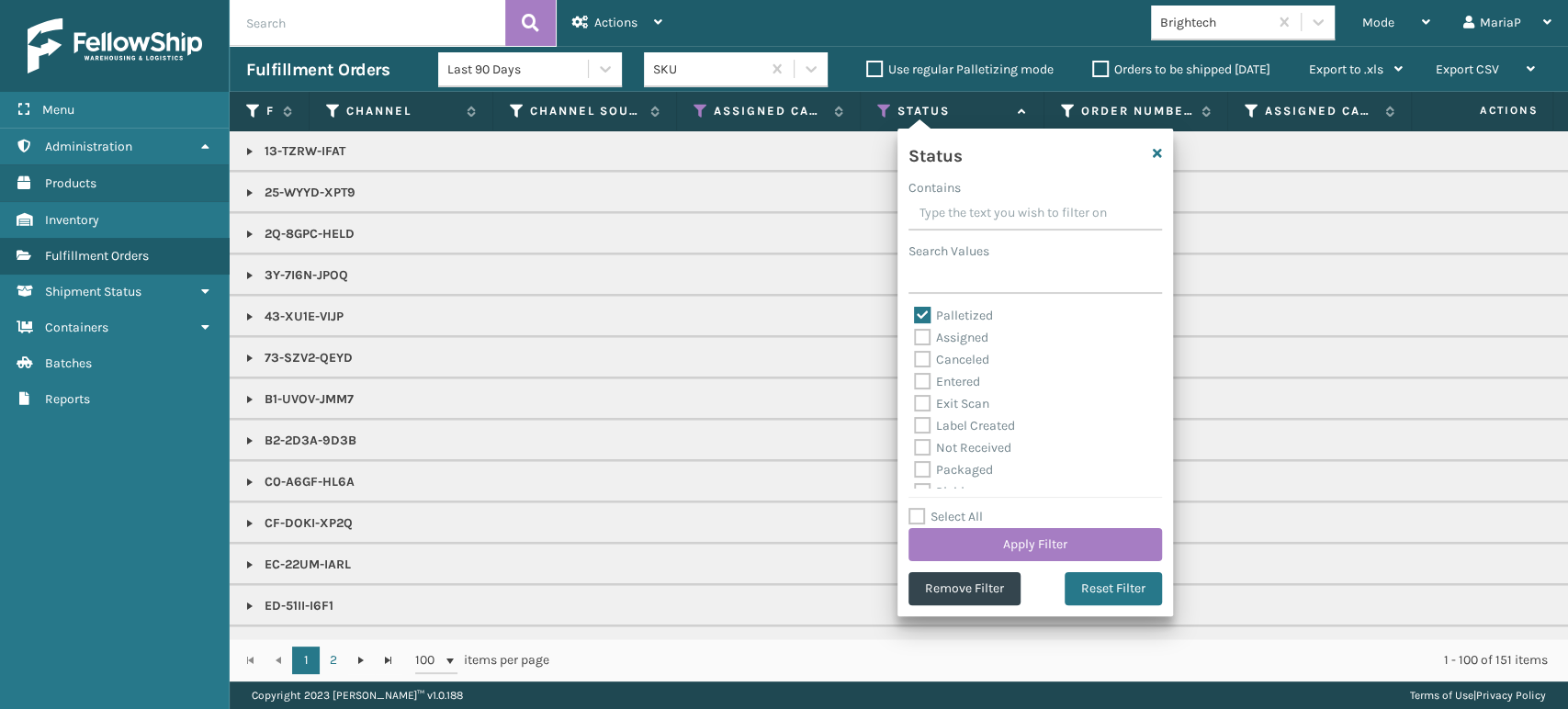
click at [924, 320] on label "Palletized" at bounding box center [954, 315] width 79 height 16
click at [915, 317] on input "Palletized" at bounding box center [914, 311] width 1 height 12
checkbox input "false"
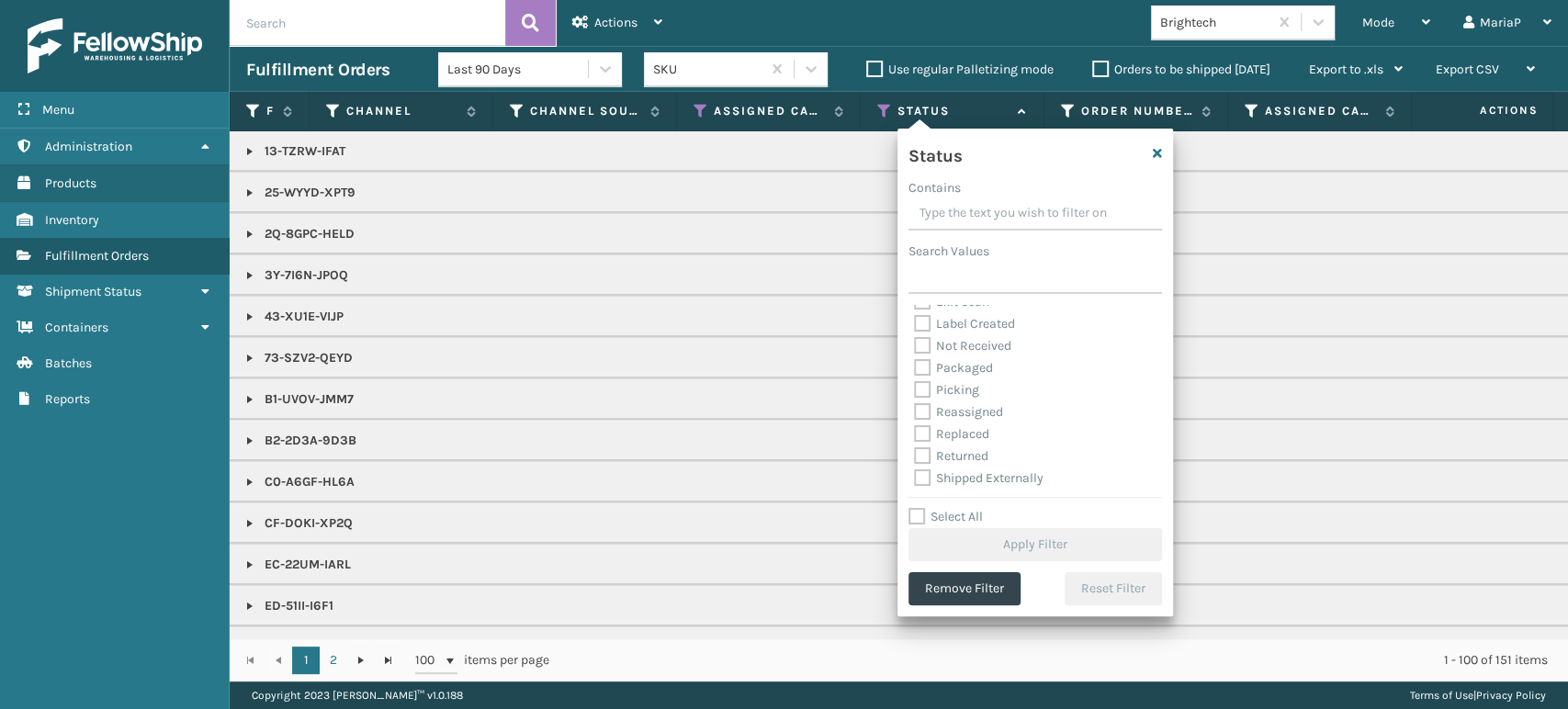
scroll to position [103, 0]
click at [921, 389] on label "Picking" at bounding box center [946, 388] width 65 height 16
click at [915, 389] on input "Picking" at bounding box center [914, 384] width 1 height 12
checkbox input "true"
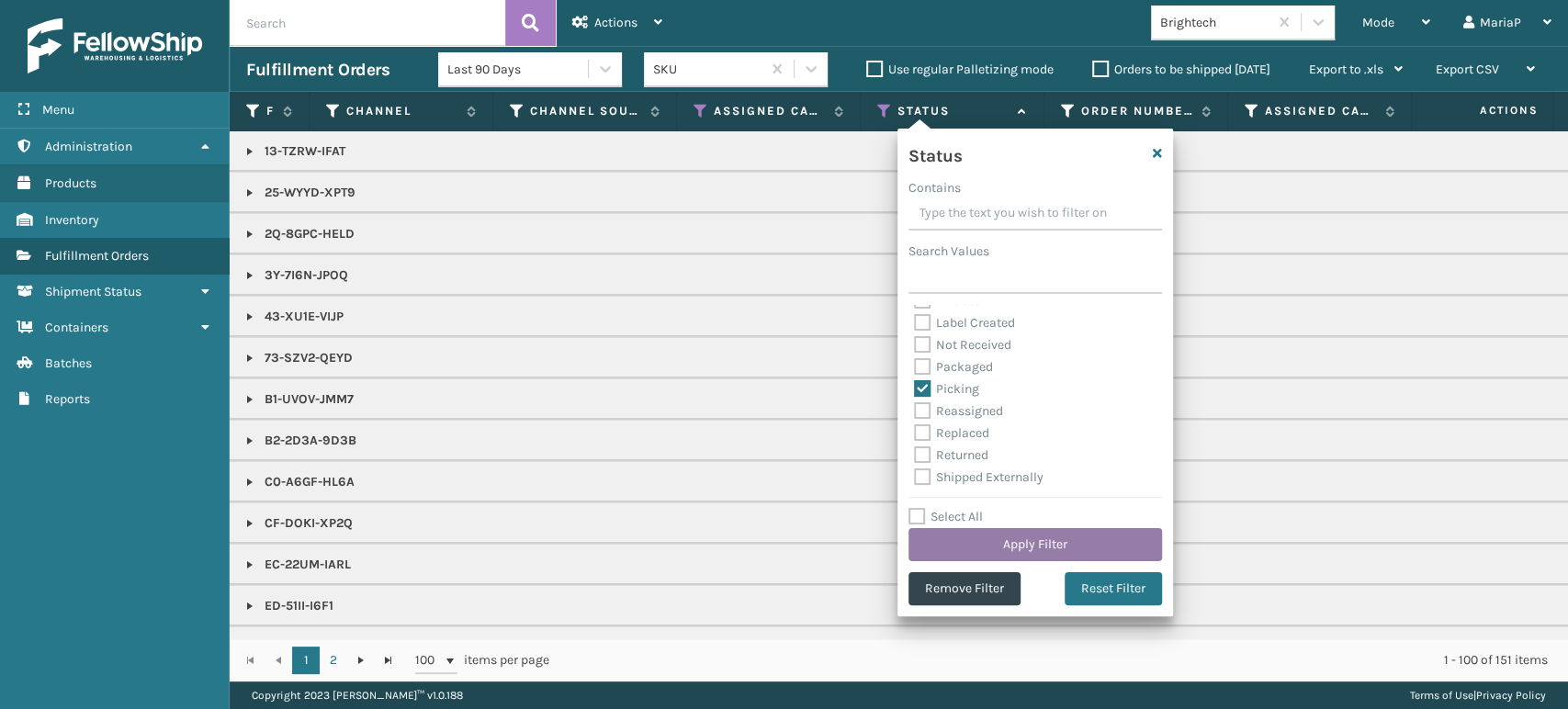
click at [1110, 535] on button "Apply Filter" at bounding box center [1035, 545] width 254 height 33
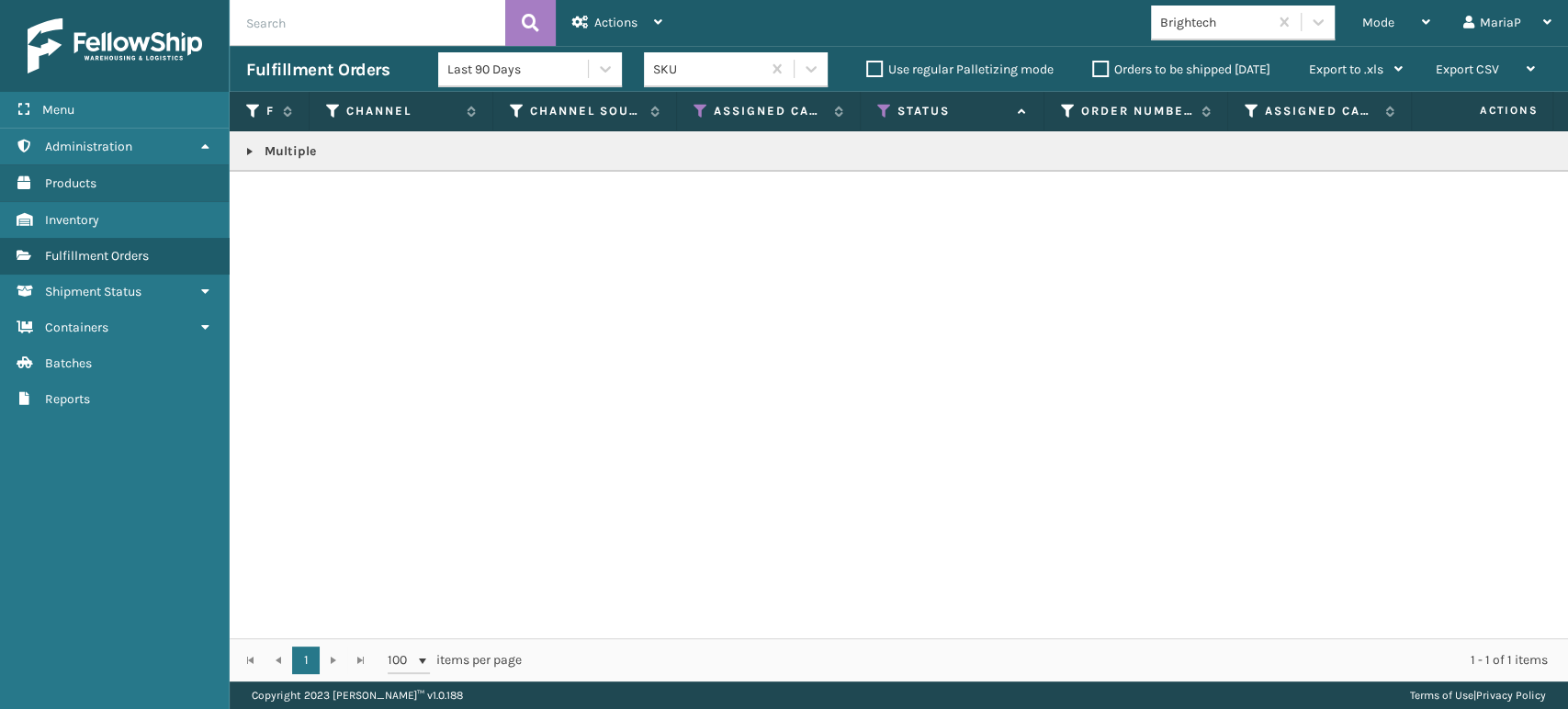
click at [252, 147] on link at bounding box center [250, 151] width 15 height 15
click at [243, 199] on link at bounding box center [244, 201] width 29 height 30
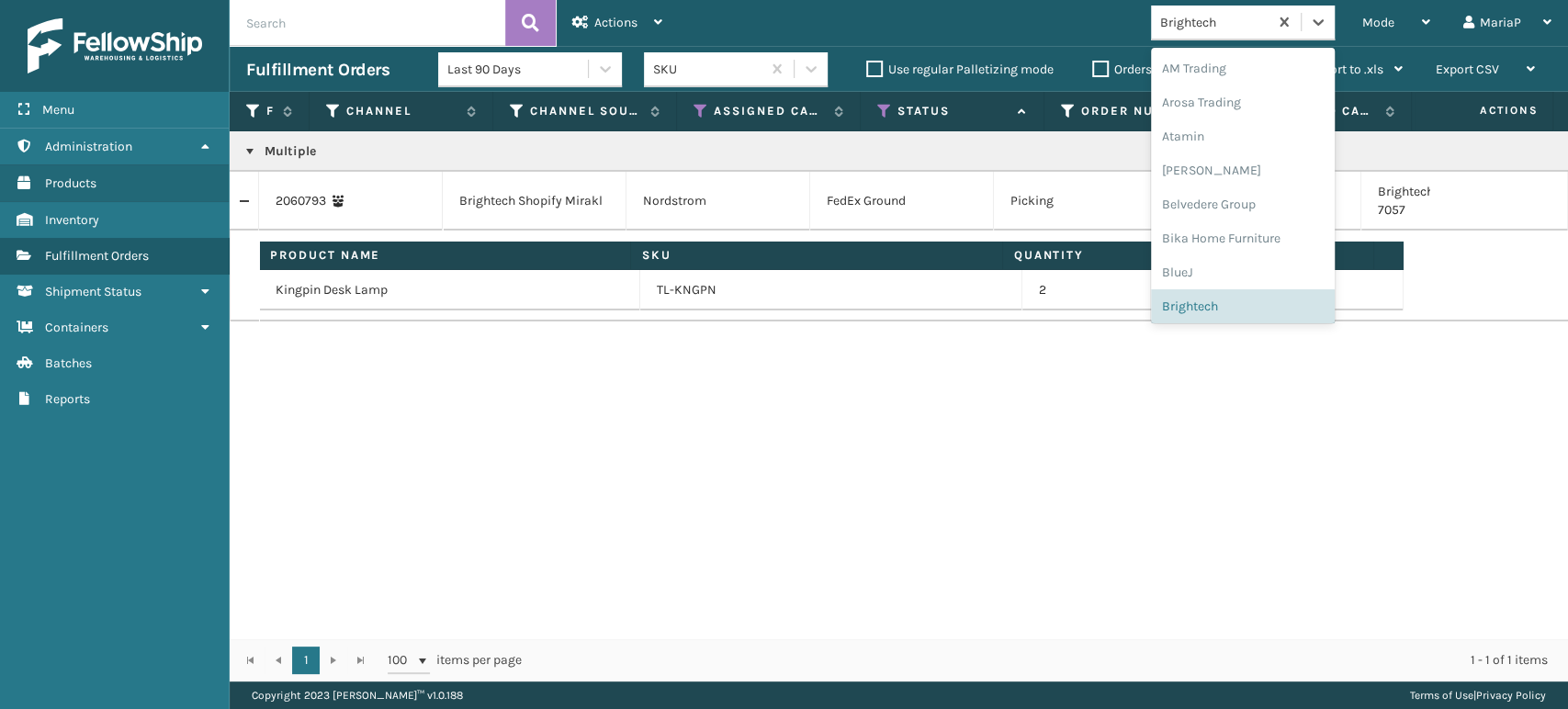
click at [1239, 27] on div "Brightech" at bounding box center [1215, 22] width 110 height 19
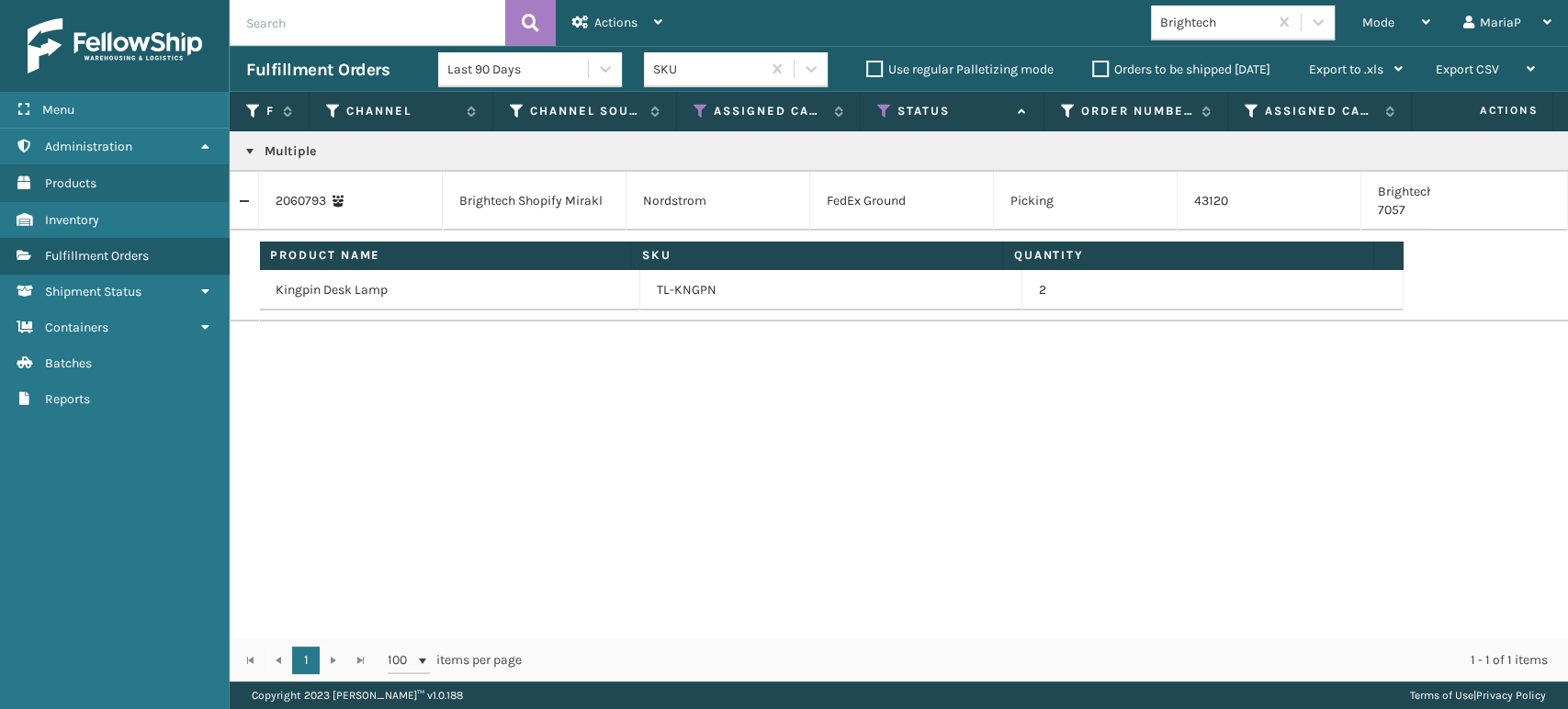
click at [1211, 549] on div "Multiple 2060793 Brightech Shopify Mirakl Nordstrom FedEx Ground Picking 43120 …" at bounding box center [898, 384] width 1338 height 507
click at [1208, 27] on div "Brightech" at bounding box center [1215, 22] width 110 height 19
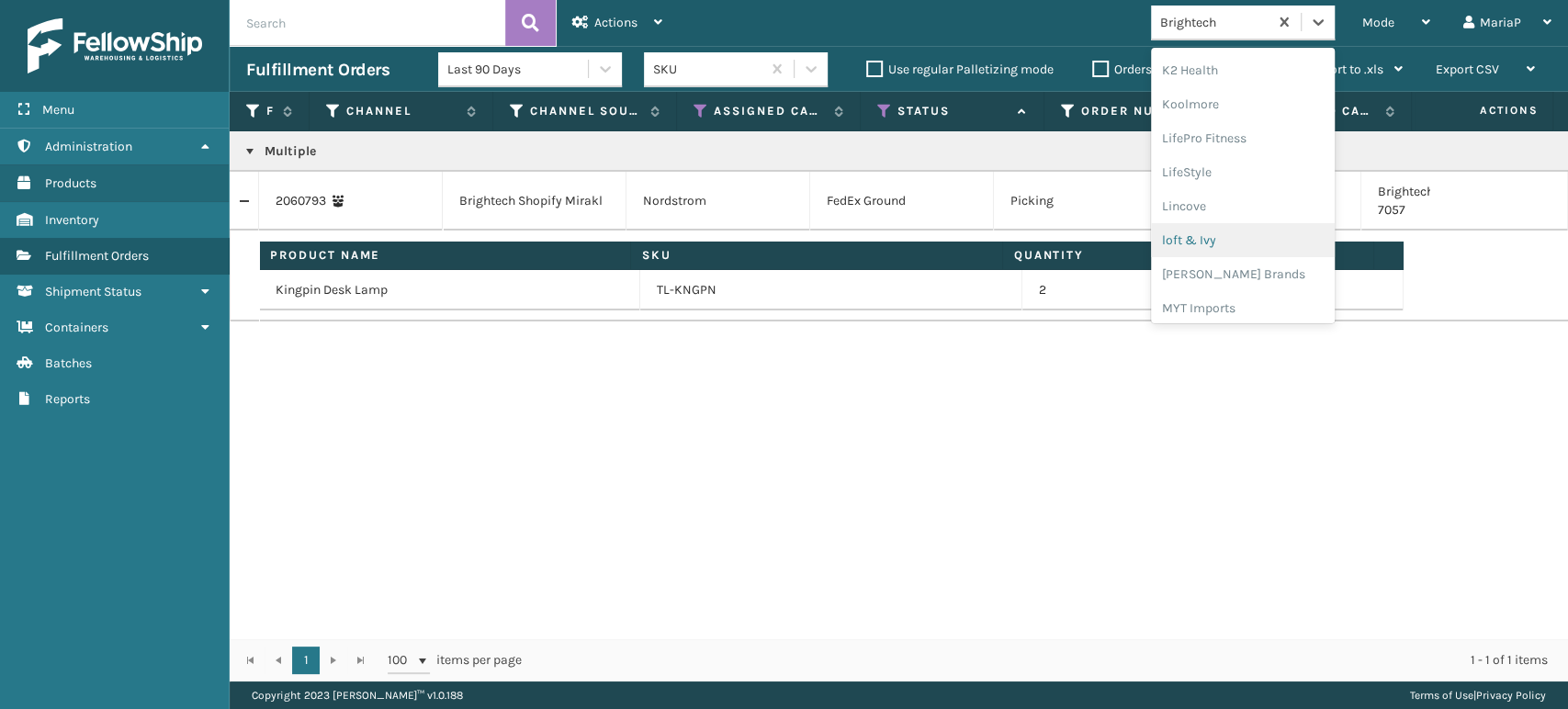
scroll to position [581, 0]
click at [1265, 161] on div "LifePro Fitness" at bounding box center [1242, 167] width 184 height 34
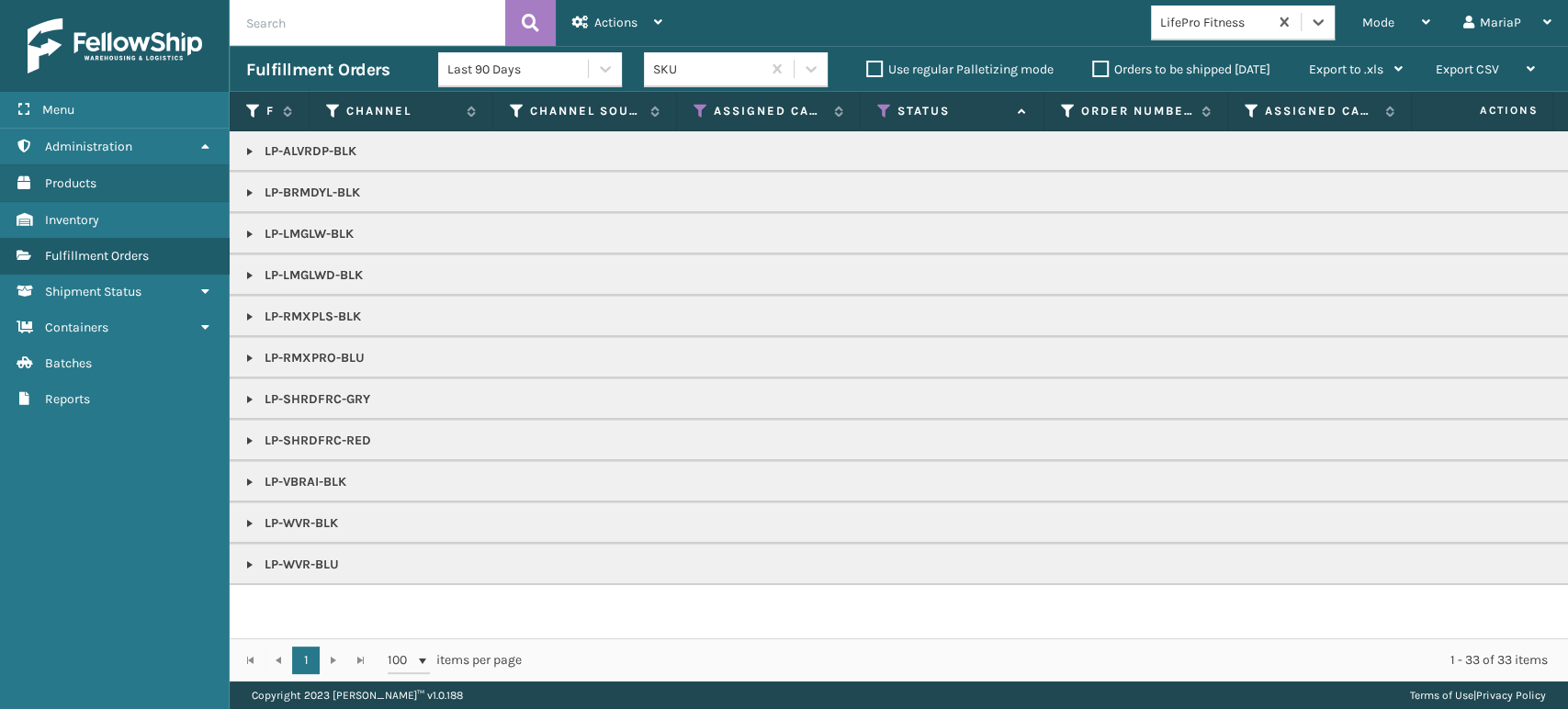
click at [252, 233] on link at bounding box center [250, 234] width 15 height 15
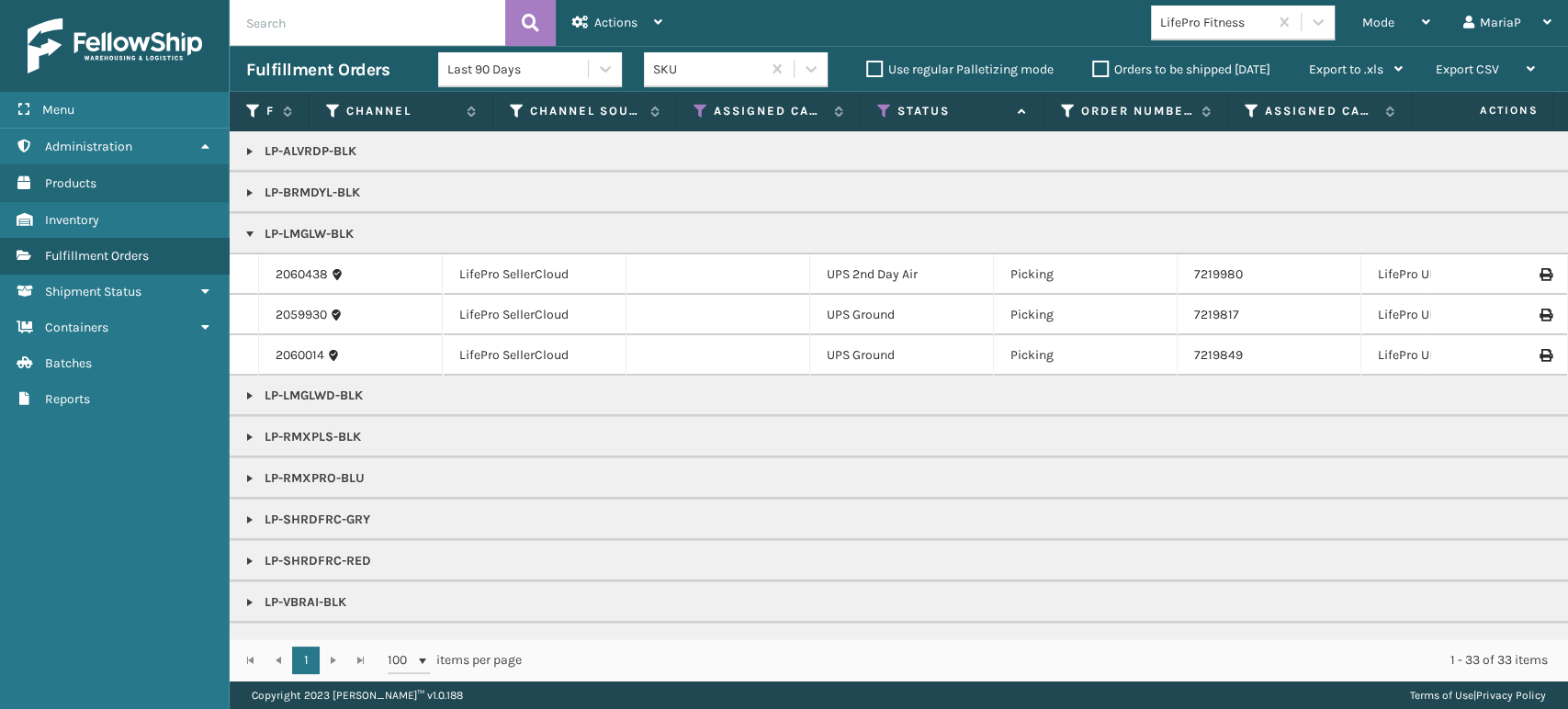
click at [253, 392] on link at bounding box center [250, 396] width 15 height 15
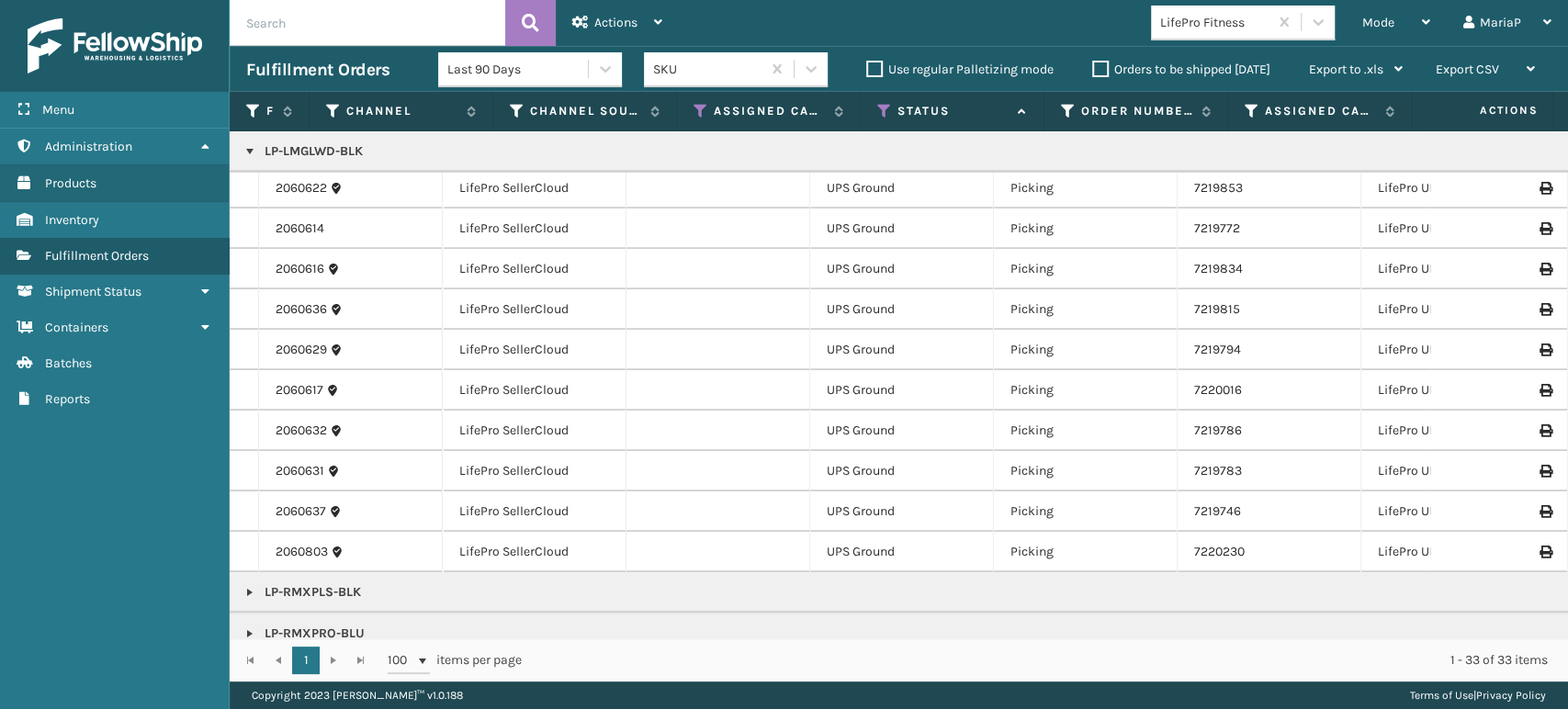
scroll to position [439, 0]
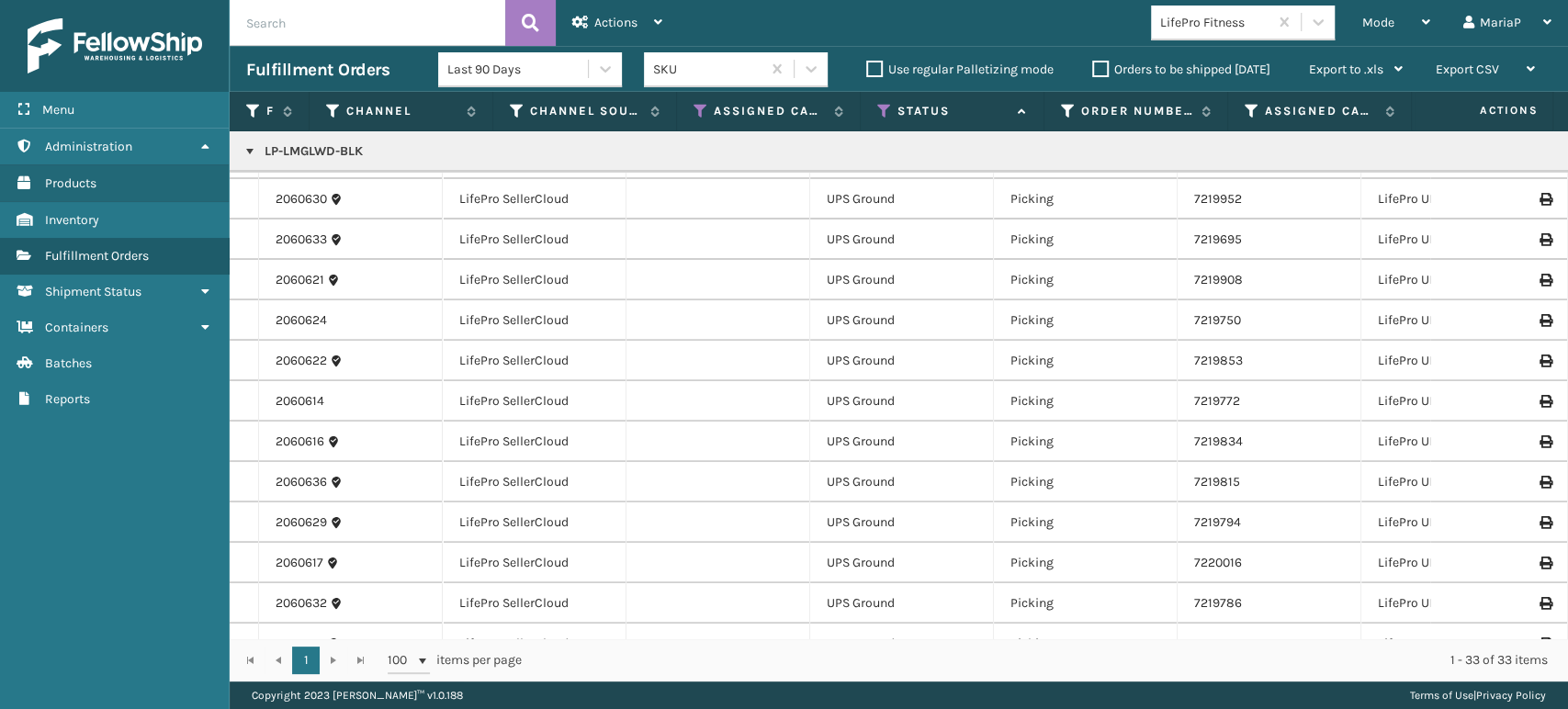
click at [308, 187] on td "2060630" at bounding box center [350, 199] width 184 height 41
click at [331, 196] on icon at bounding box center [337, 199] width 13 height 13
click at [302, 197] on link "2060630" at bounding box center [302, 199] width 52 height 18
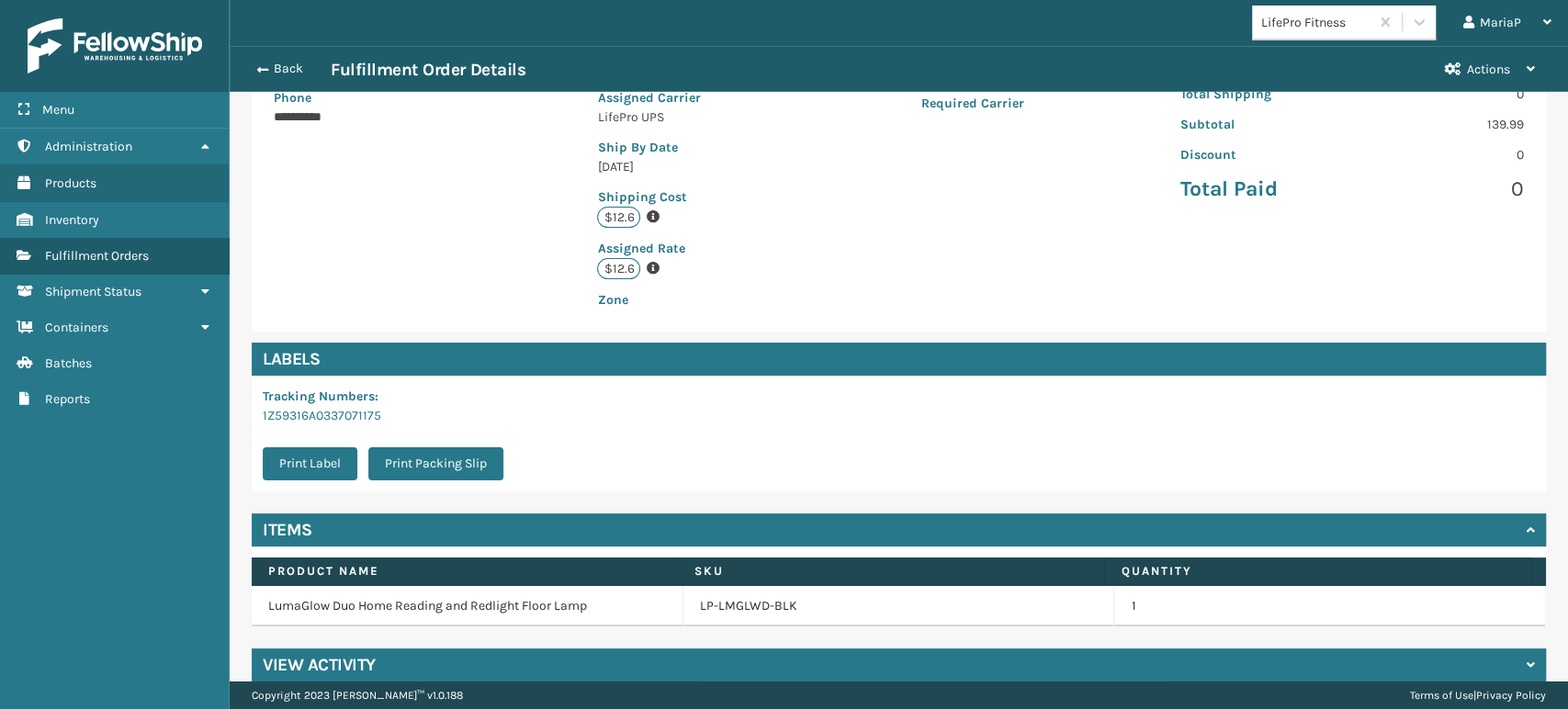
scroll to position [374, 0]
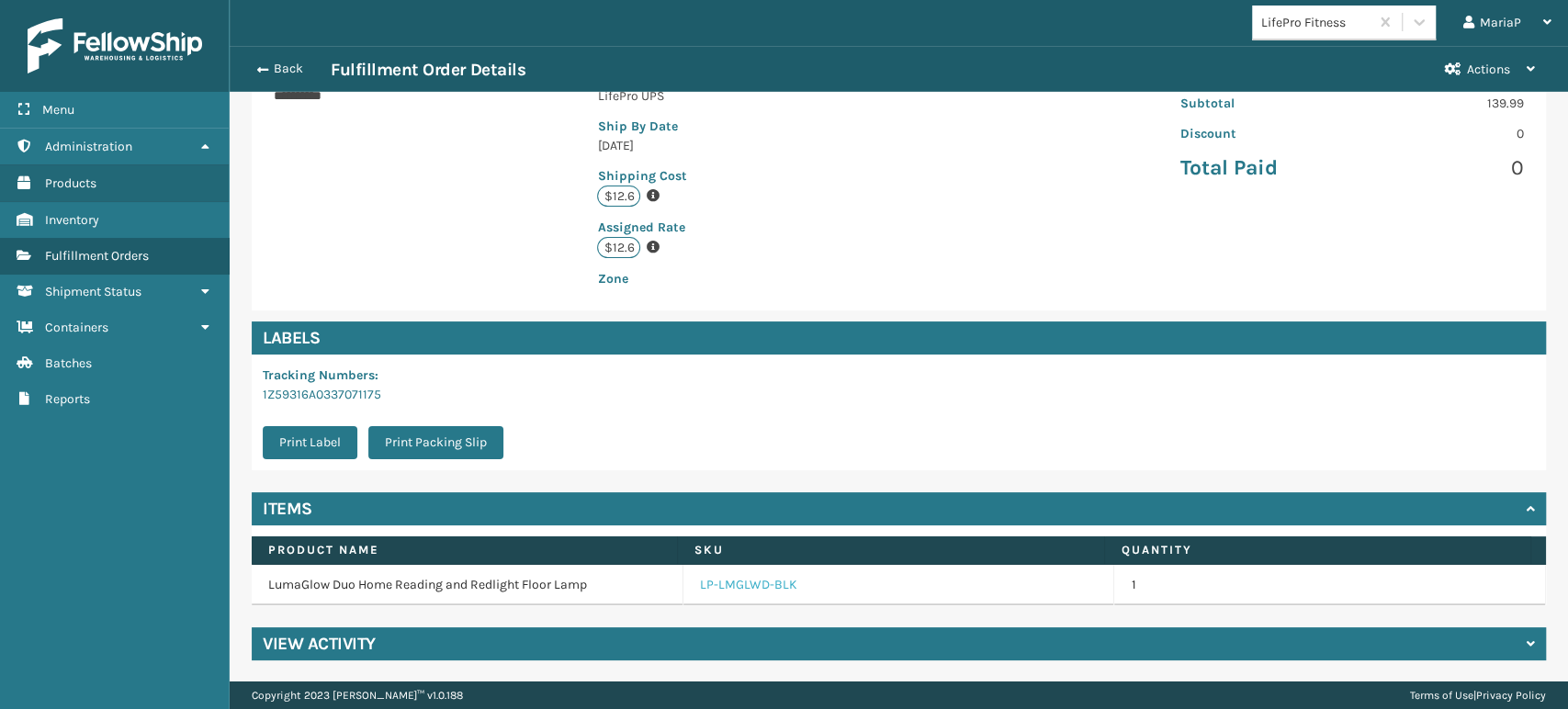
click at [713, 586] on link "LP-LMGLWD-BLK" at bounding box center [749, 585] width 98 height 18
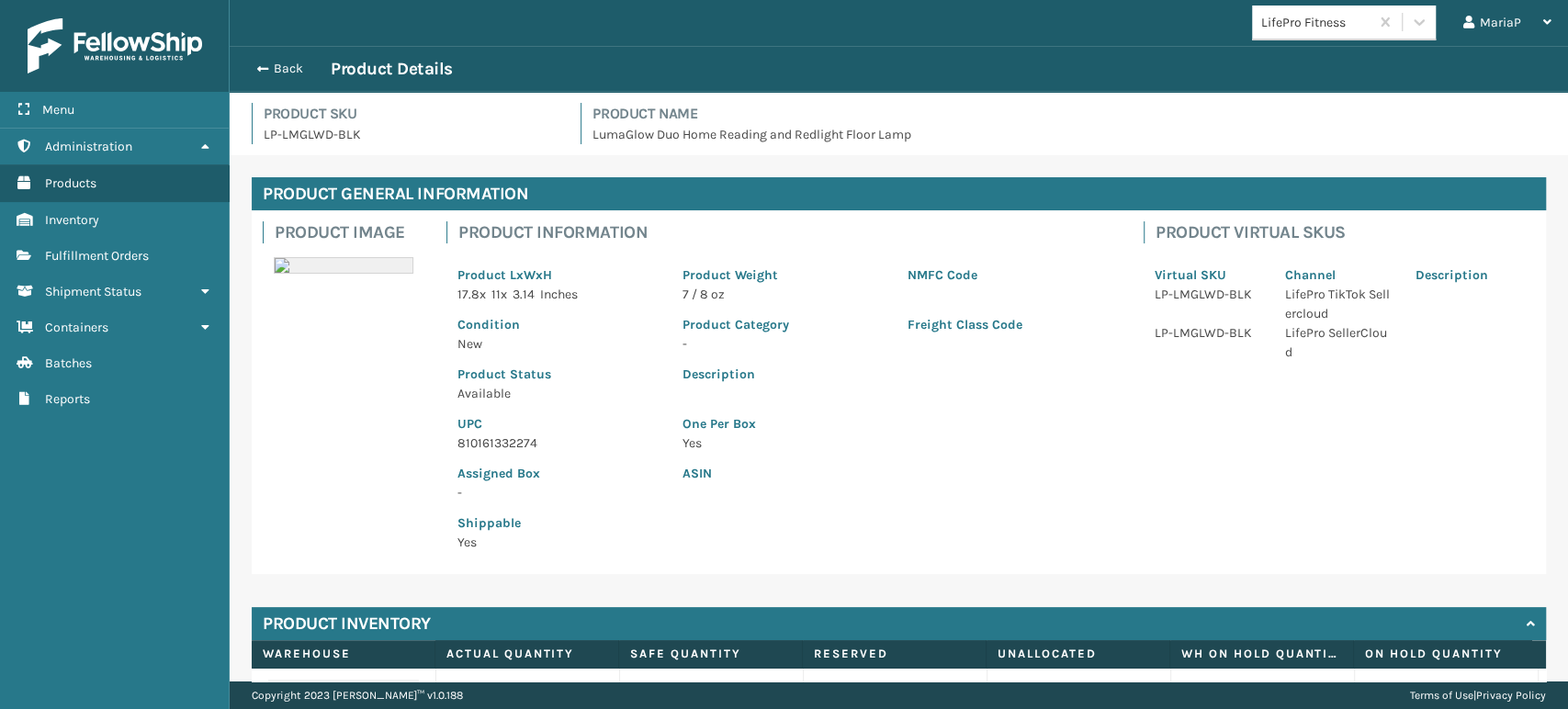
click at [502, 445] on p "810161332274" at bounding box center [559, 443] width 203 height 19
copy p "810161332274"
click at [267, 68] on button "Back" at bounding box center [289, 69] width 85 height 17
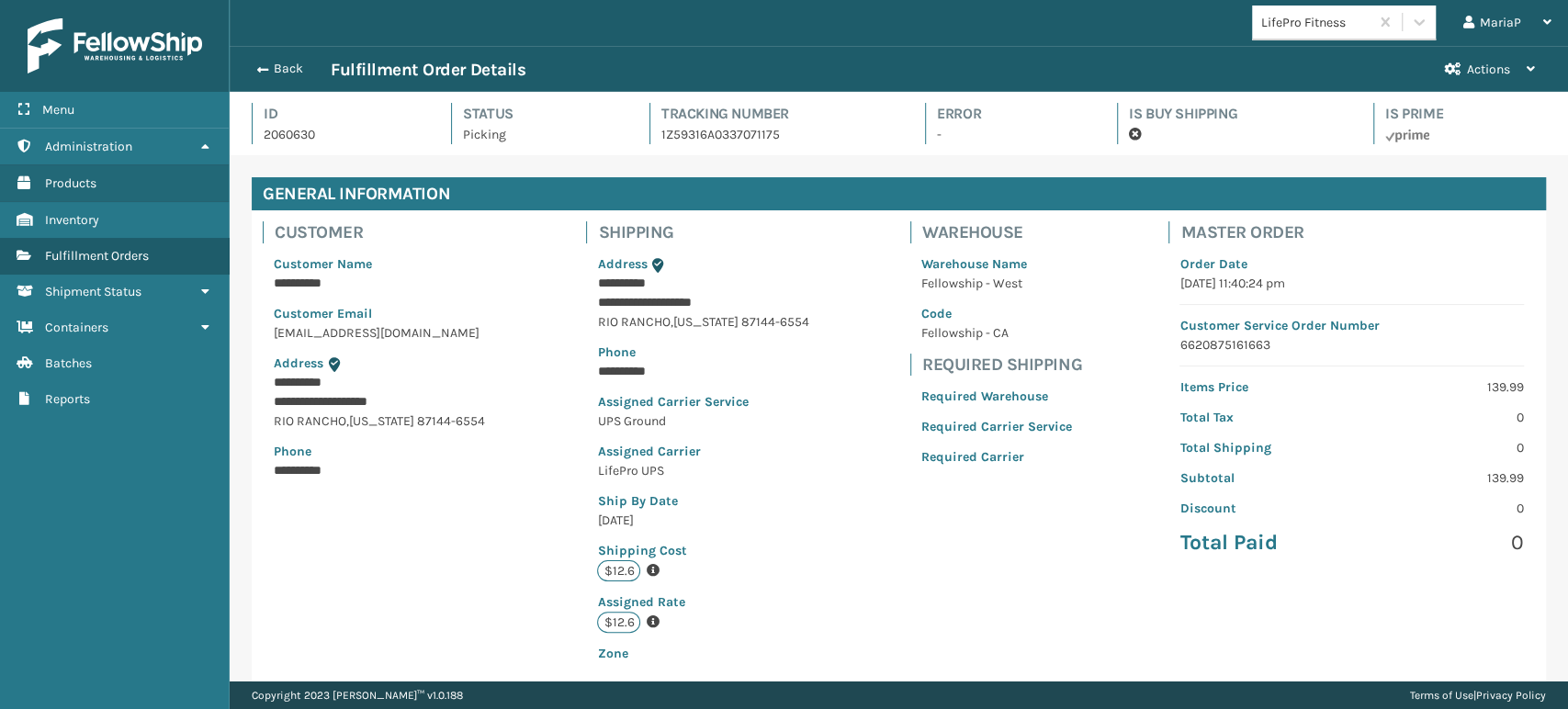
scroll to position [44, 1337]
click at [255, 74] on button "Back" at bounding box center [289, 69] width 85 height 17
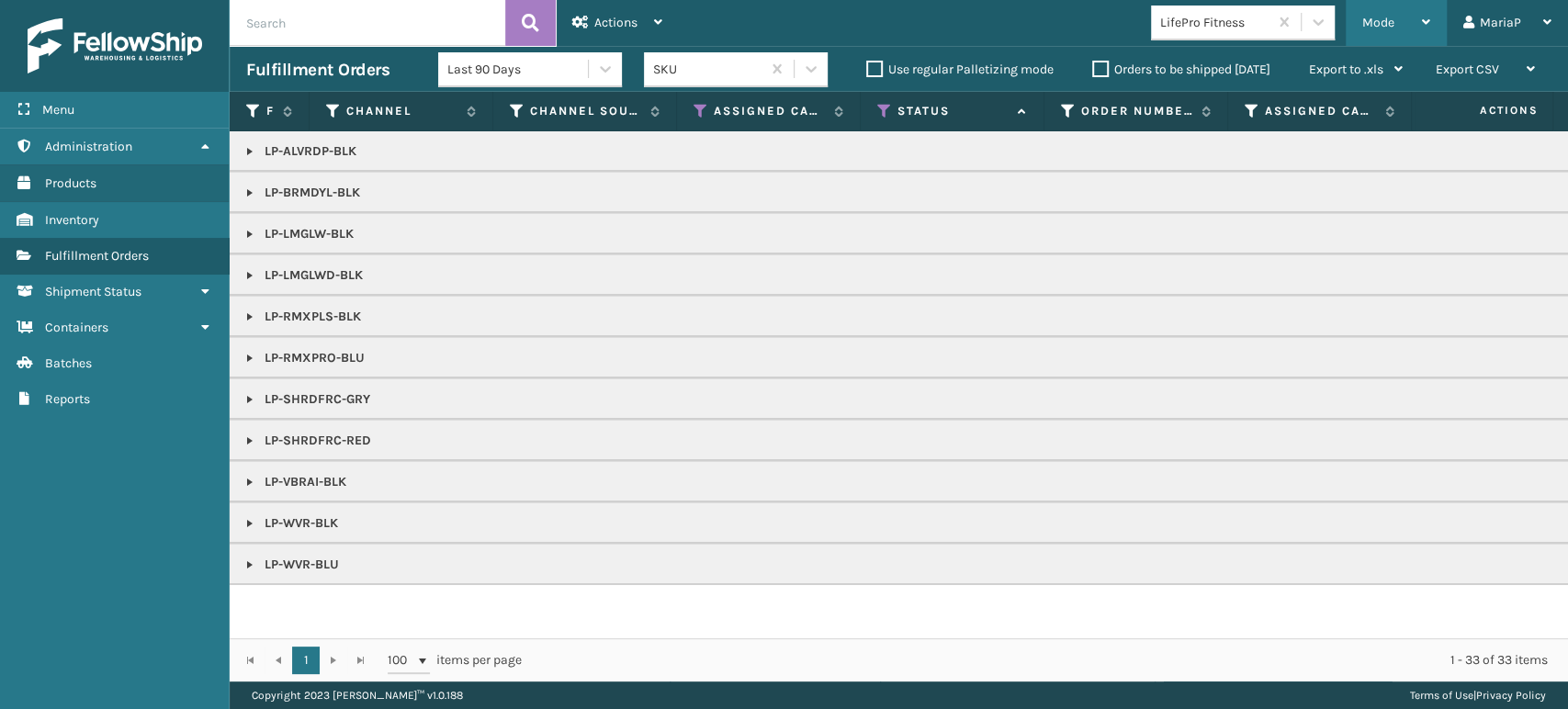
click at [1379, 20] on span "Mode" at bounding box center [1378, 22] width 32 height 16
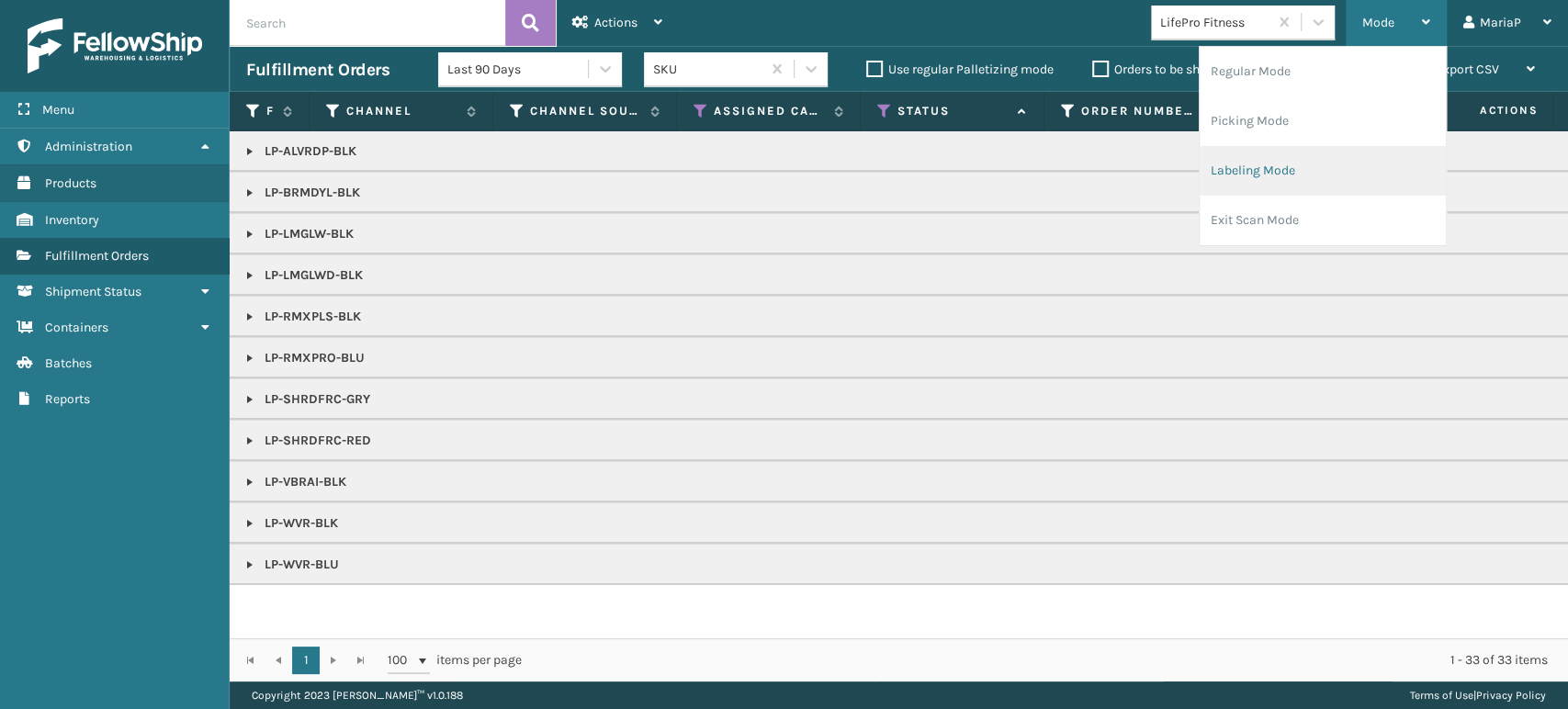
click at [1360, 150] on li "Labeling Mode" at bounding box center [1323, 171] width 246 height 50
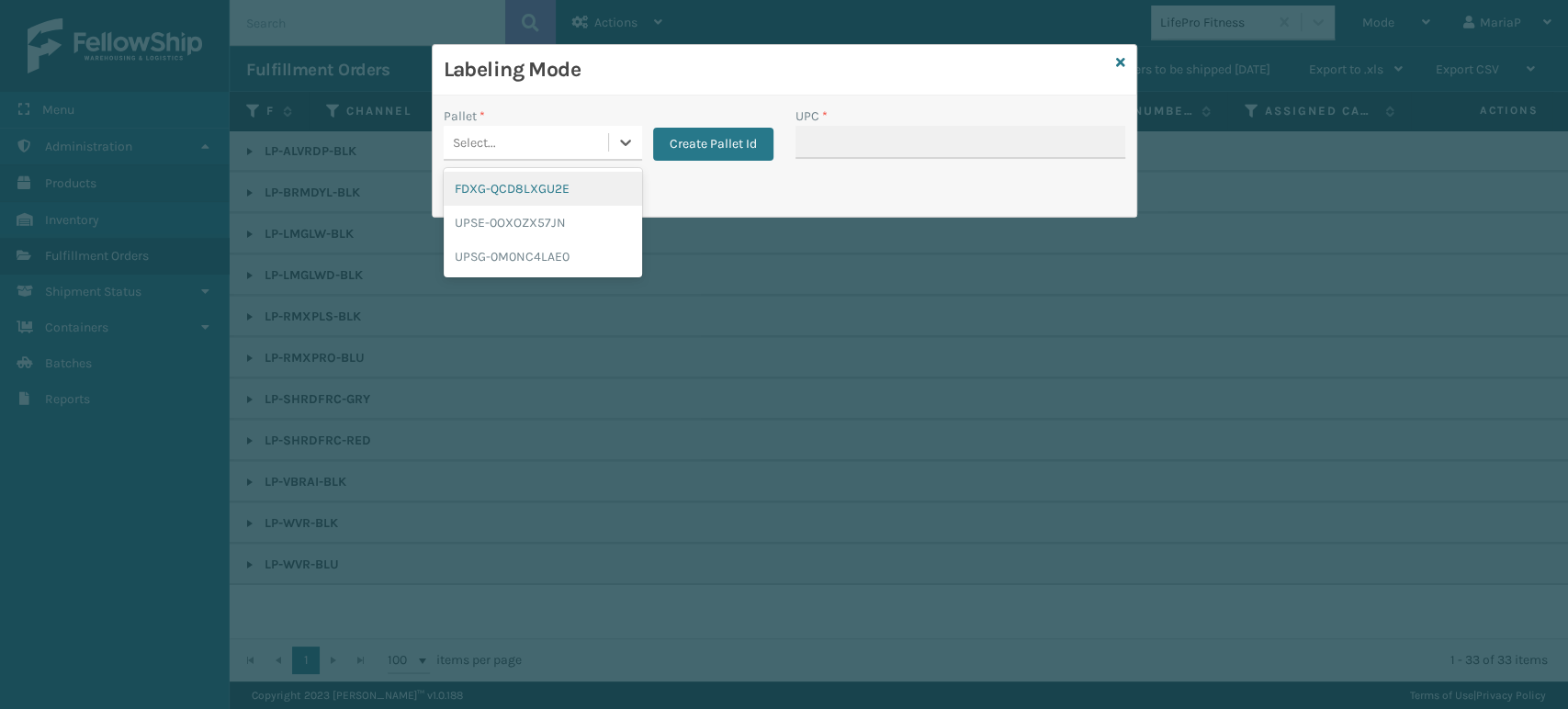
click at [549, 130] on div "Select..." at bounding box center [526, 142] width 164 height 30
click at [542, 256] on div "UPSG-0M0NC4LAE0" at bounding box center [542, 256] width 198 height 34
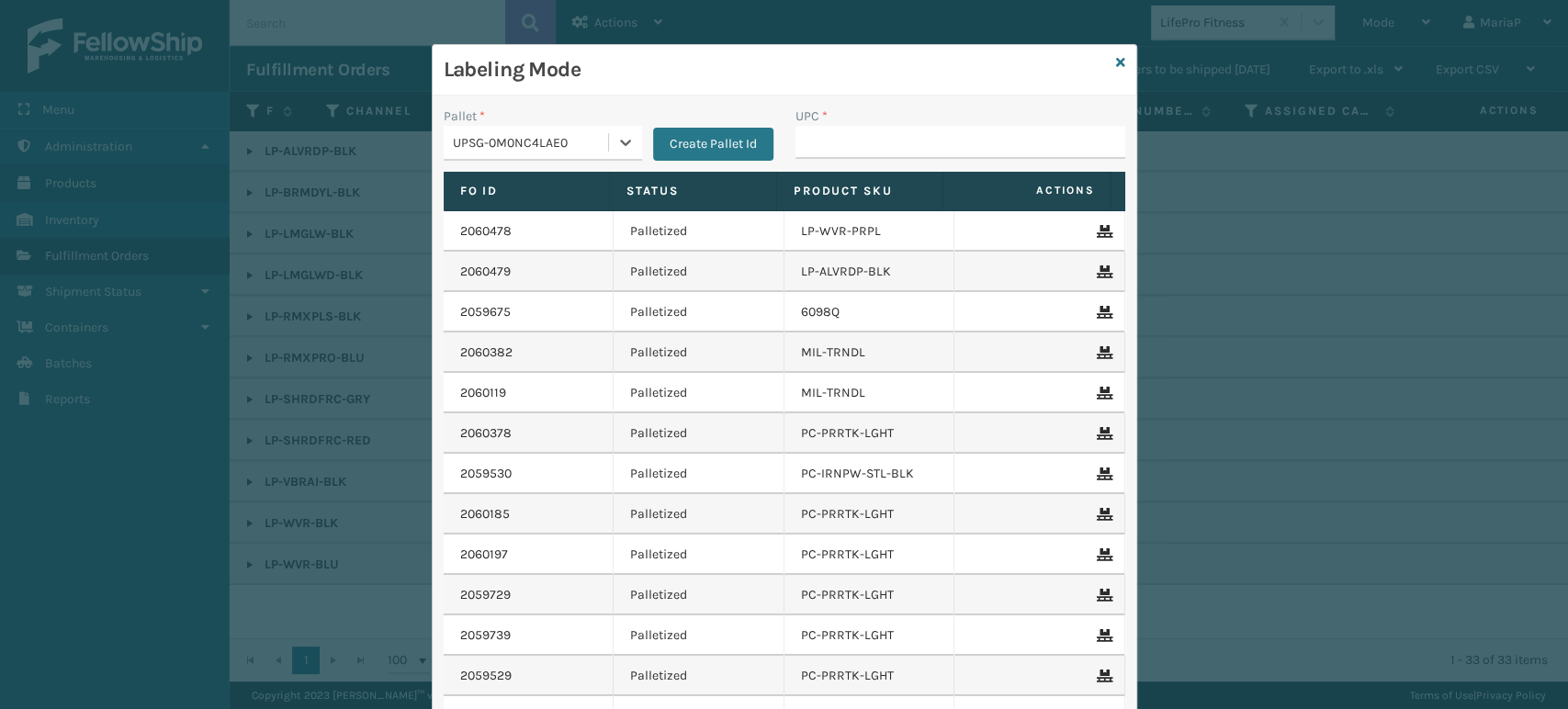
click at [837, 164] on div "UPC *" at bounding box center [961, 139] width 352 height 65
click at [843, 148] on input "UPC *" at bounding box center [961, 142] width 330 height 33
paste input "810161332274"
type input "810161332274"
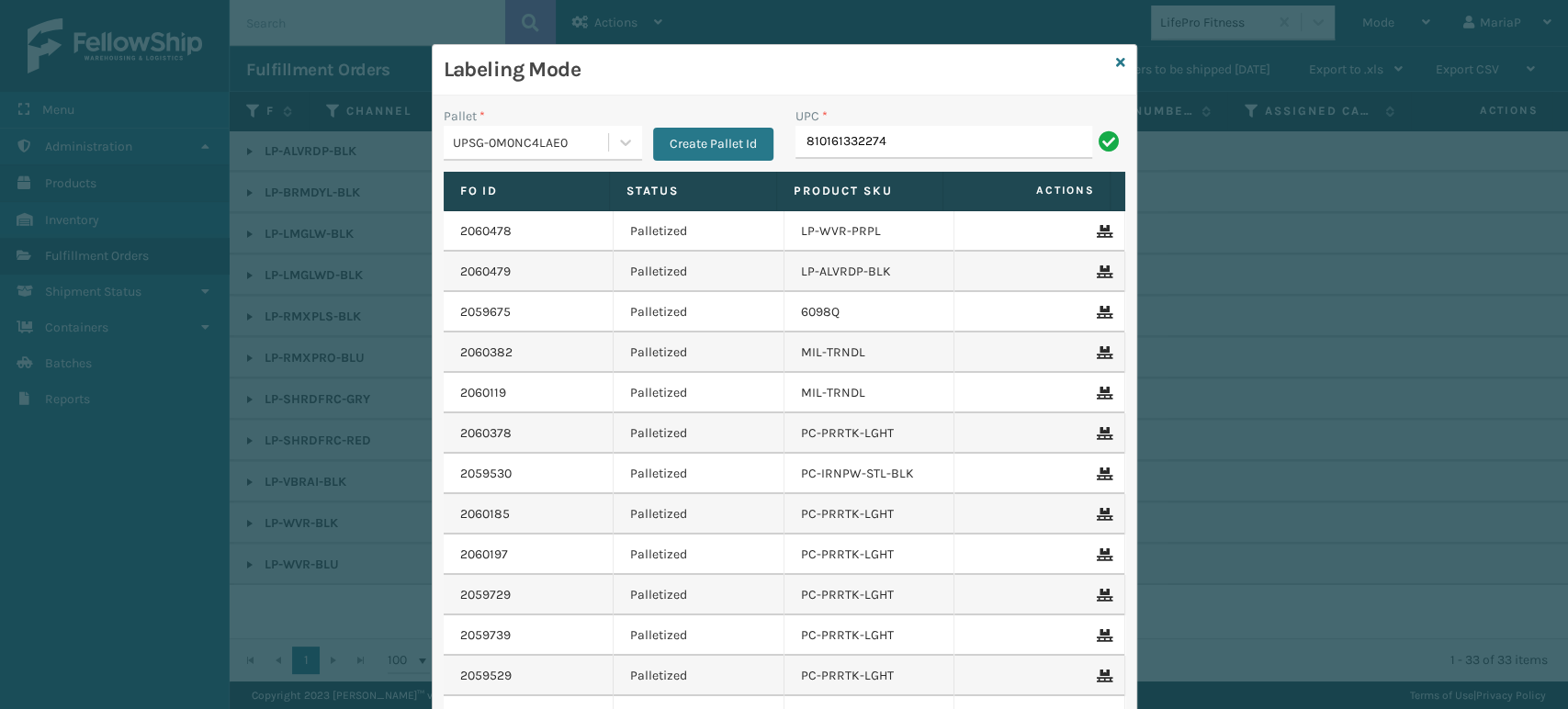
type input "810161332274"
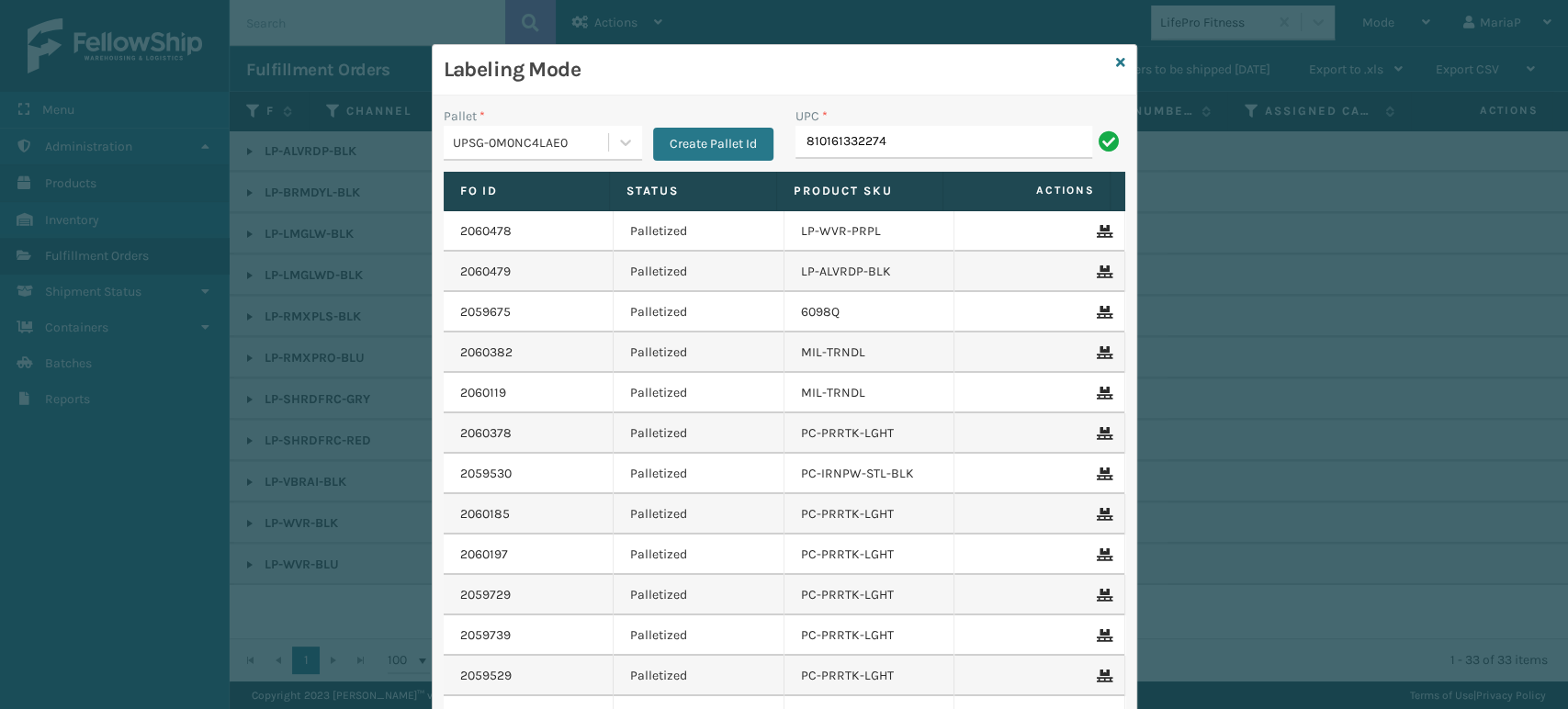
type input "810161332274"
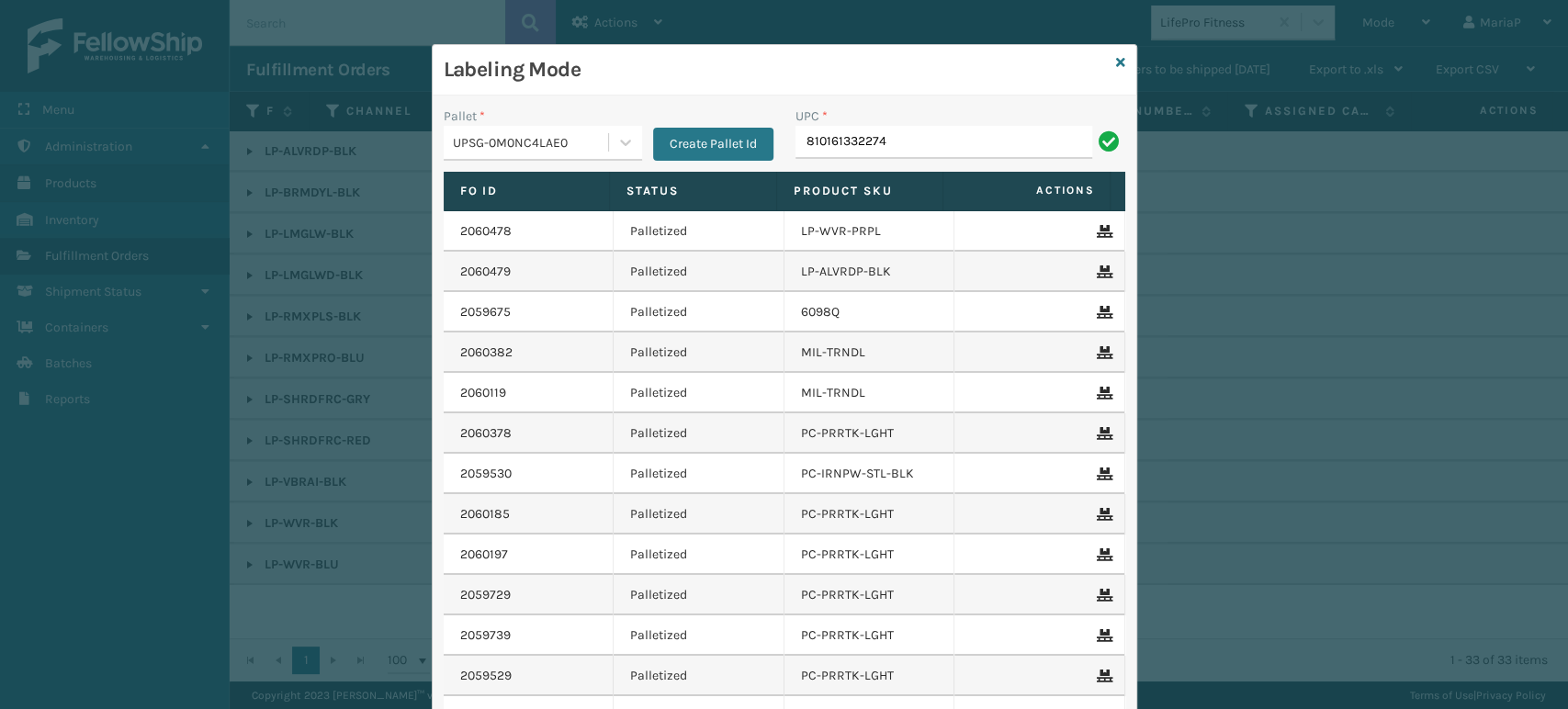
type input "810161332274"
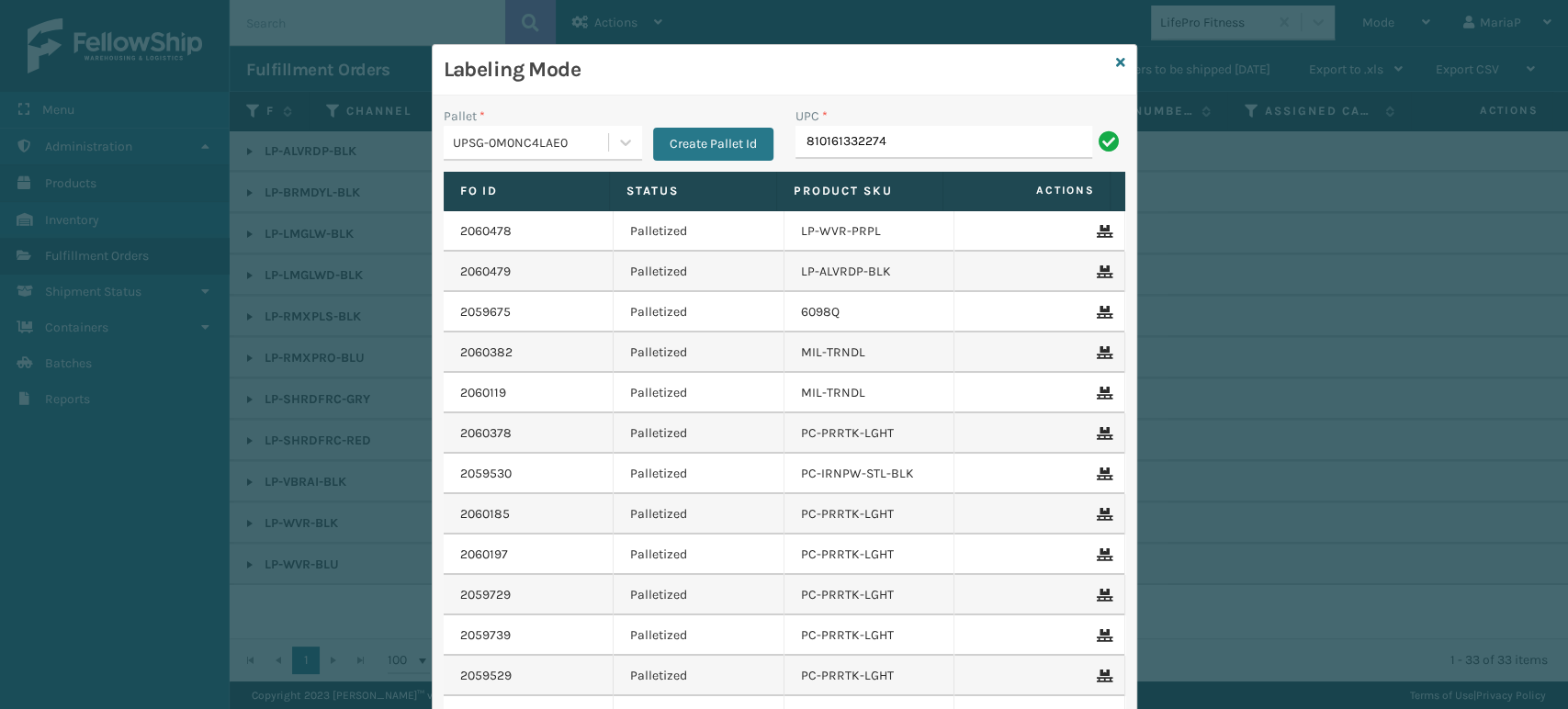
type input "810161332274"
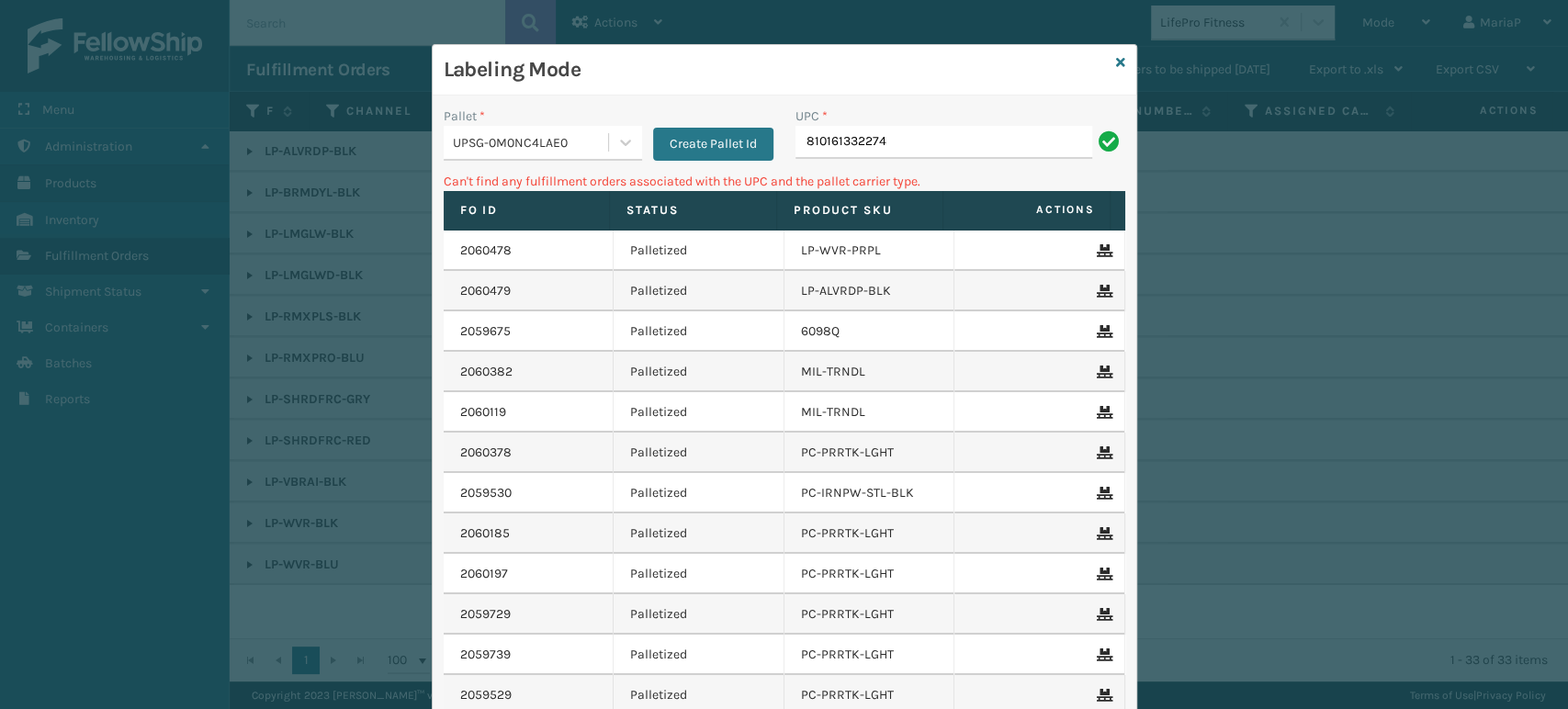
click at [536, 150] on div "UPSG-0M0NC4LAE0" at bounding box center [531, 142] width 157 height 19
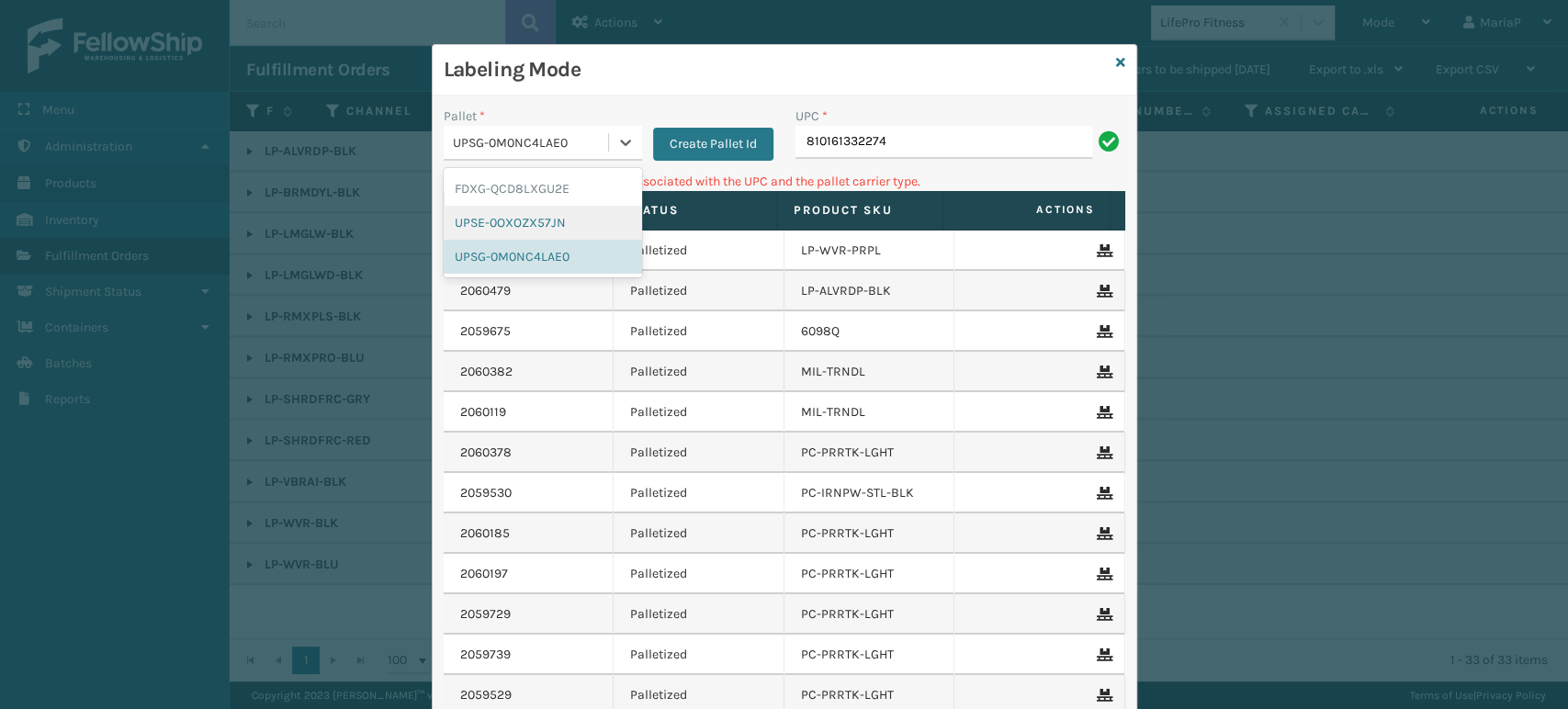
click at [534, 223] on div "UPSE-0OXOZX57JN" at bounding box center [542, 222] width 198 height 34
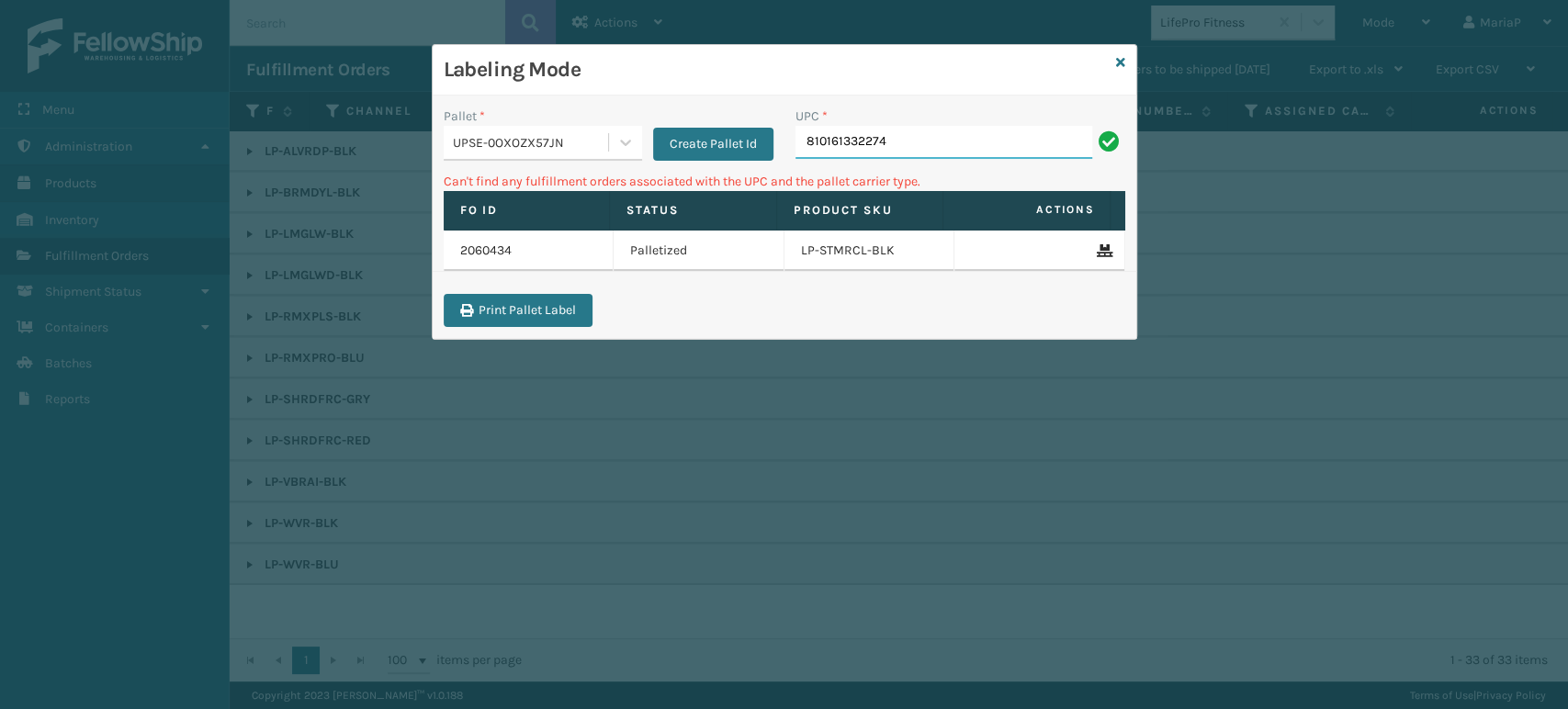
click at [931, 146] on input "810161332274" at bounding box center [944, 142] width 297 height 33
click at [593, 149] on div "UPSE-0OXOZX57JN" at bounding box center [531, 142] width 157 height 19
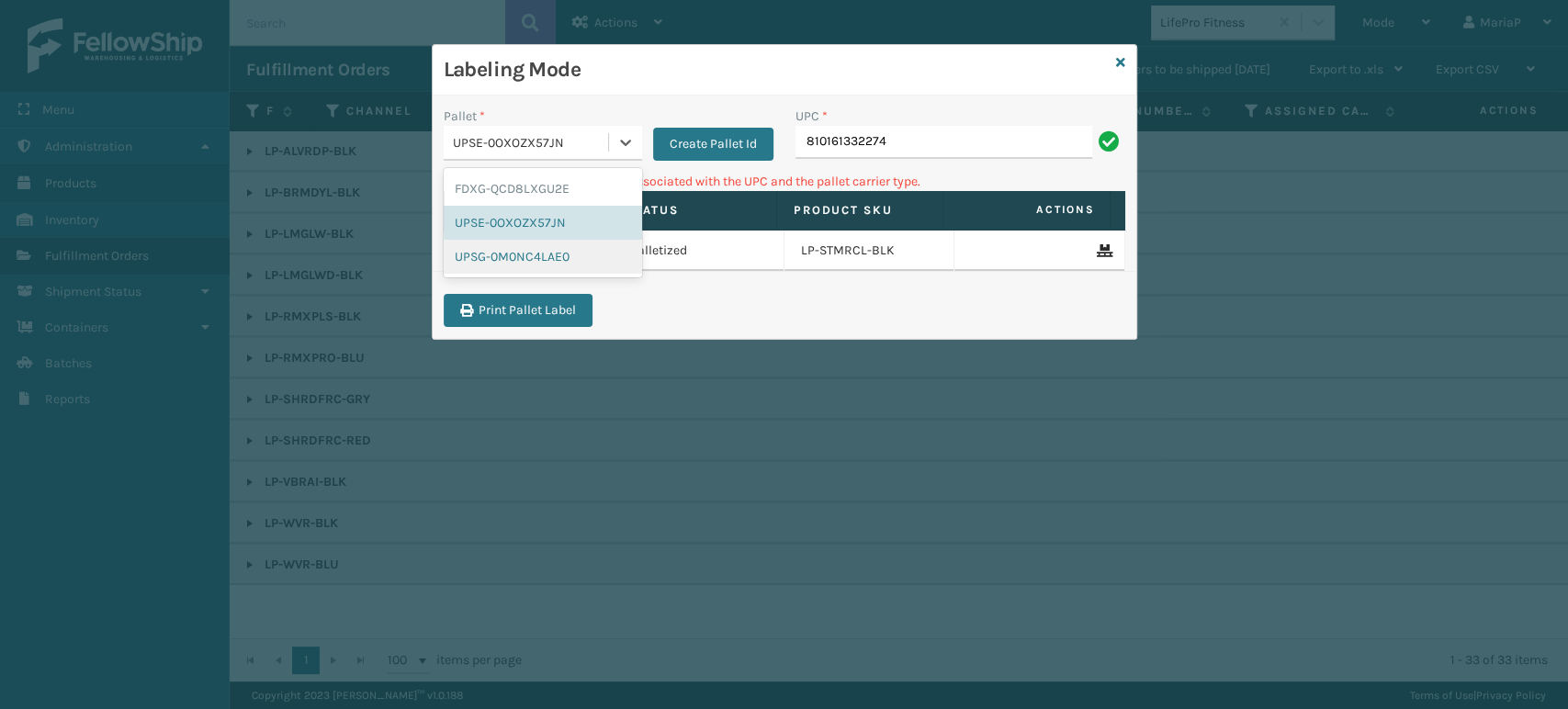
drag, startPoint x: 555, startPoint y: 247, endPoint x: 790, endPoint y: 179, distance: 244.6
click at [557, 246] on div "UPSG-0M0NC4LAE0" at bounding box center [542, 256] width 198 height 34
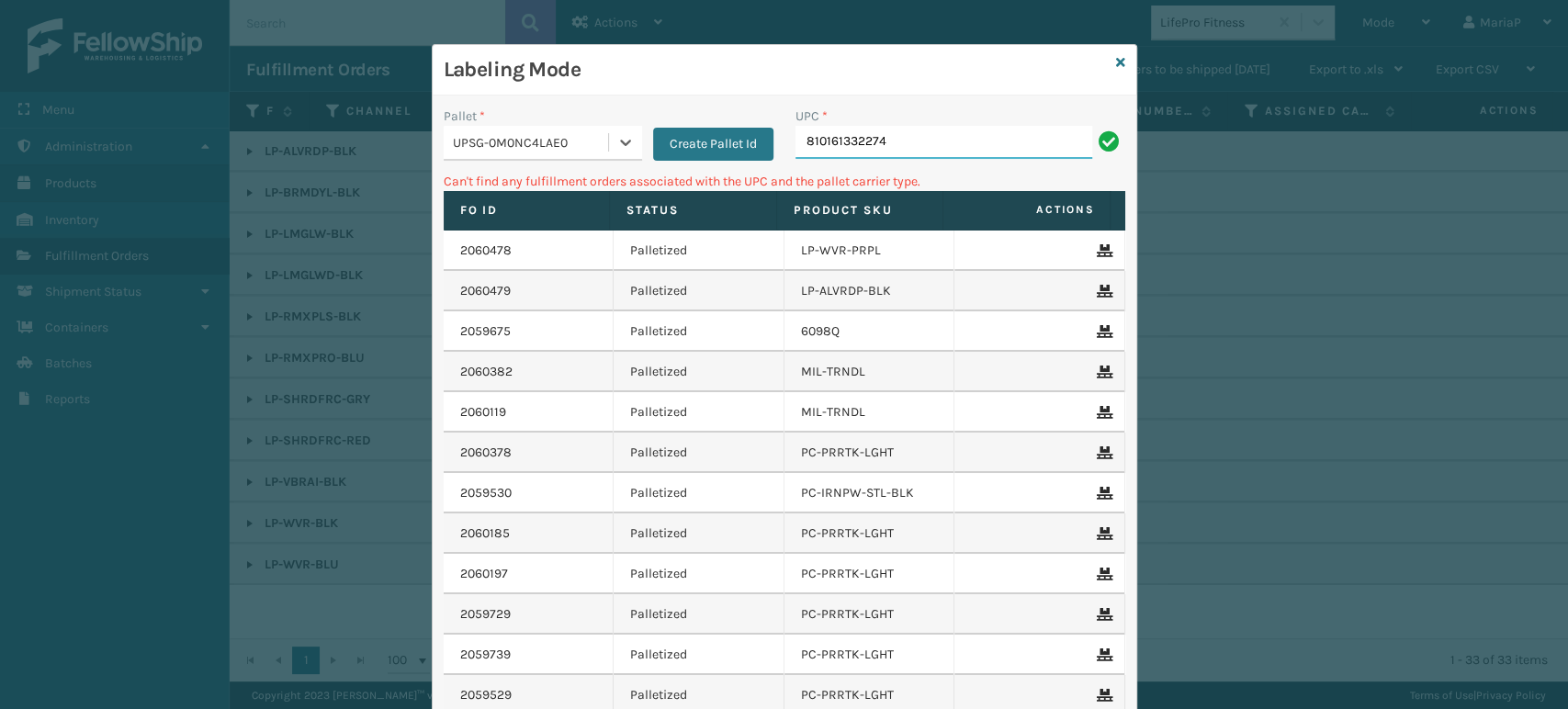
click at [891, 144] on input "810161332274" at bounding box center [944, 142] width 297 height 33
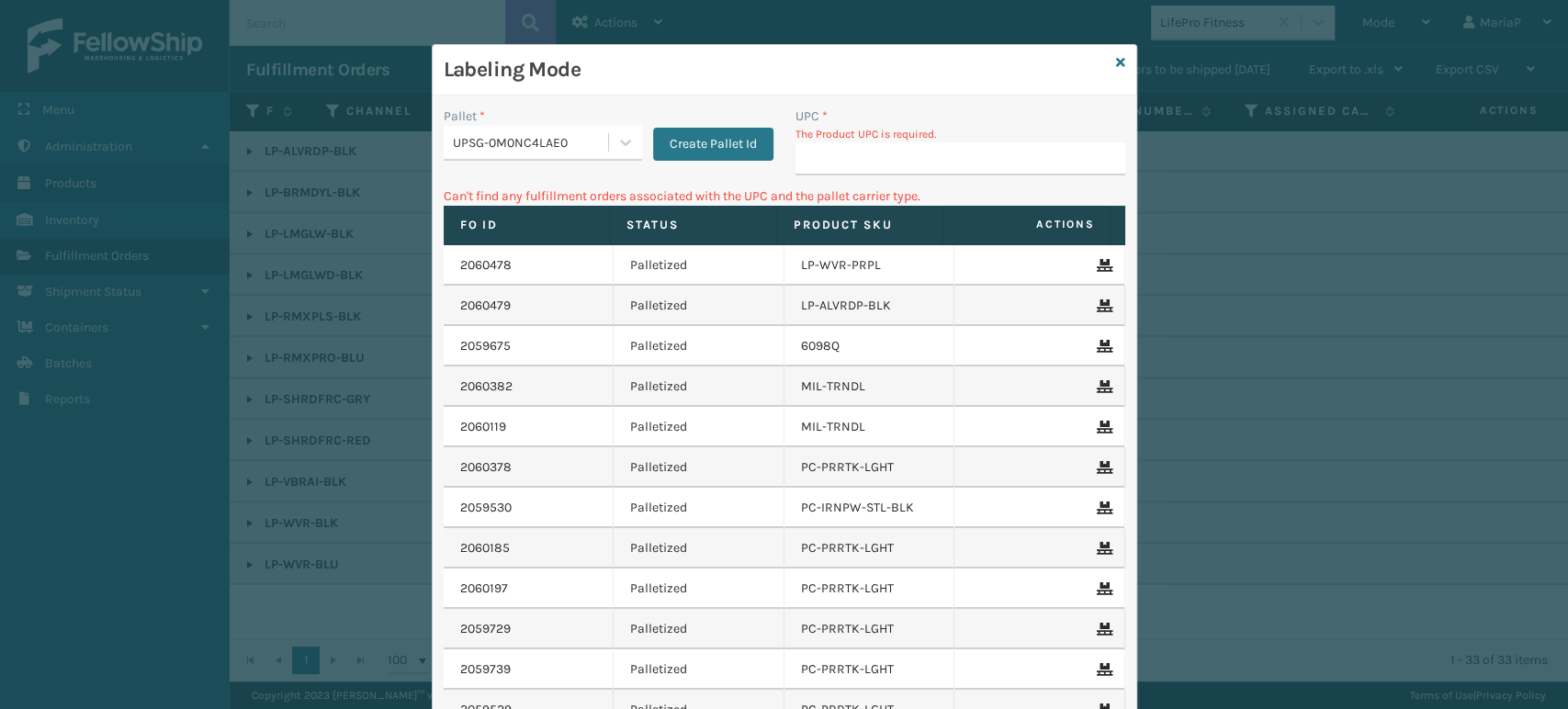
click at [567, 145] on div "UPSG-0M0NC4LAE0" at bounding box center [531, 142] width 157 height 19
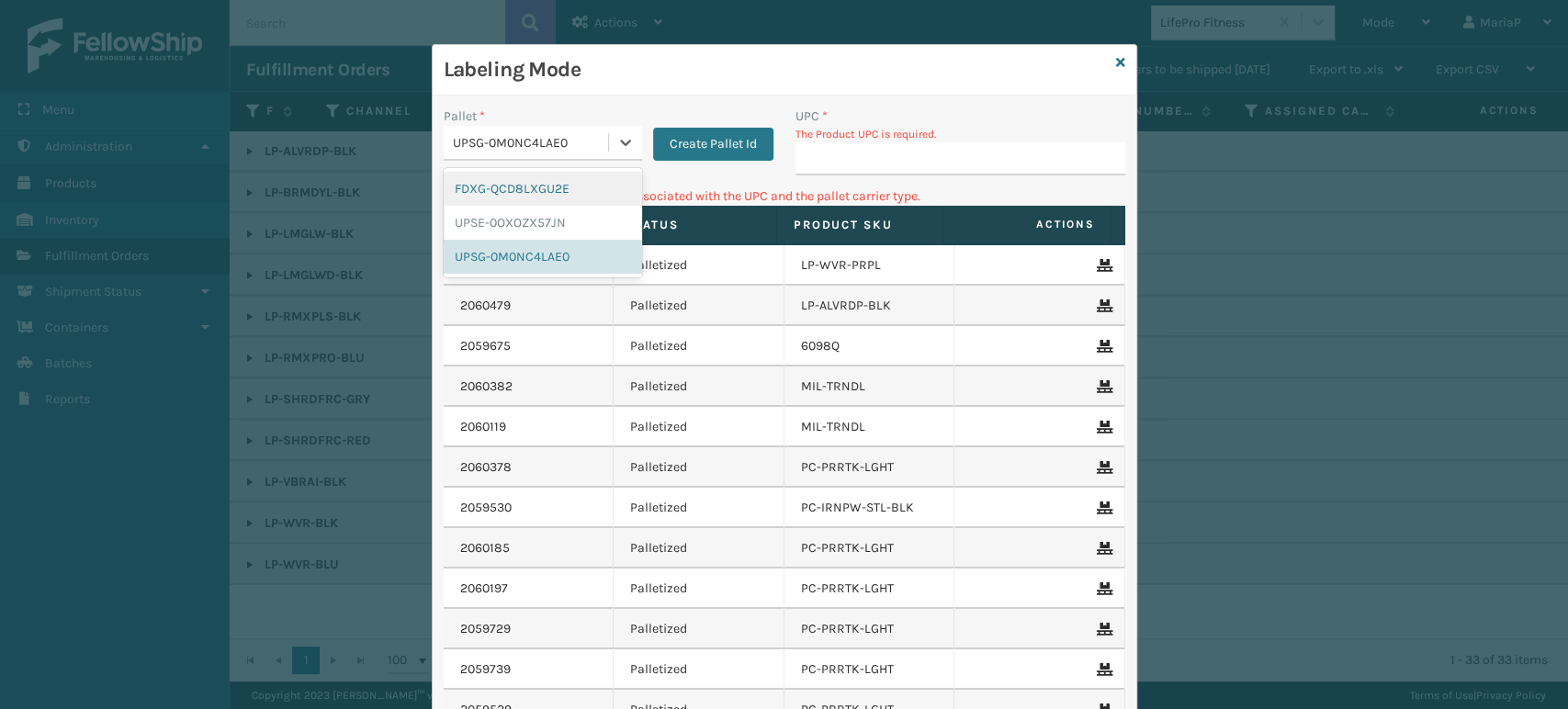
click at [518, 181] on div "FDXG-QCD8LXGU2E" at bounding box center [542, 188] width 198 height 34
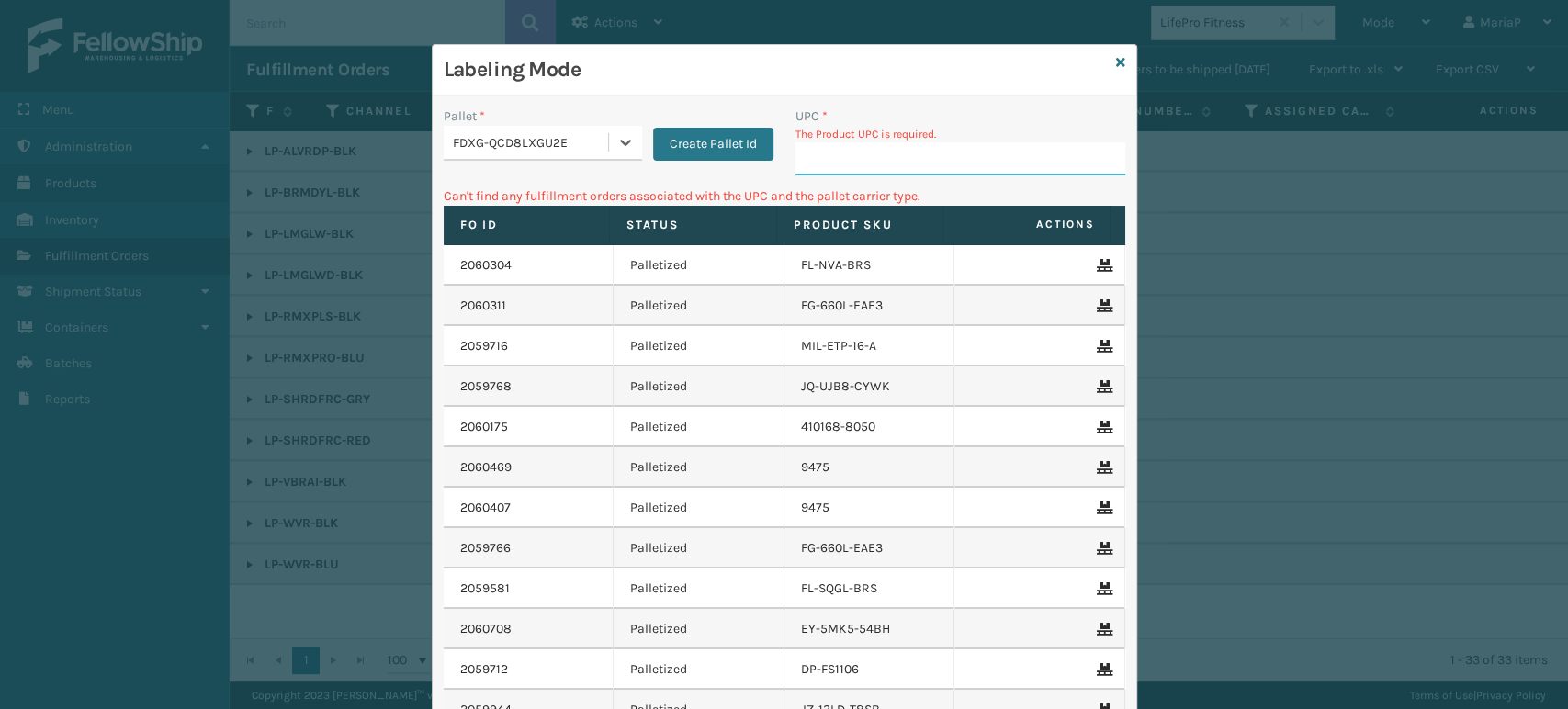
click at [897, 145] on input "UPC *" at bounding box center [961, 159] width 330 height 33
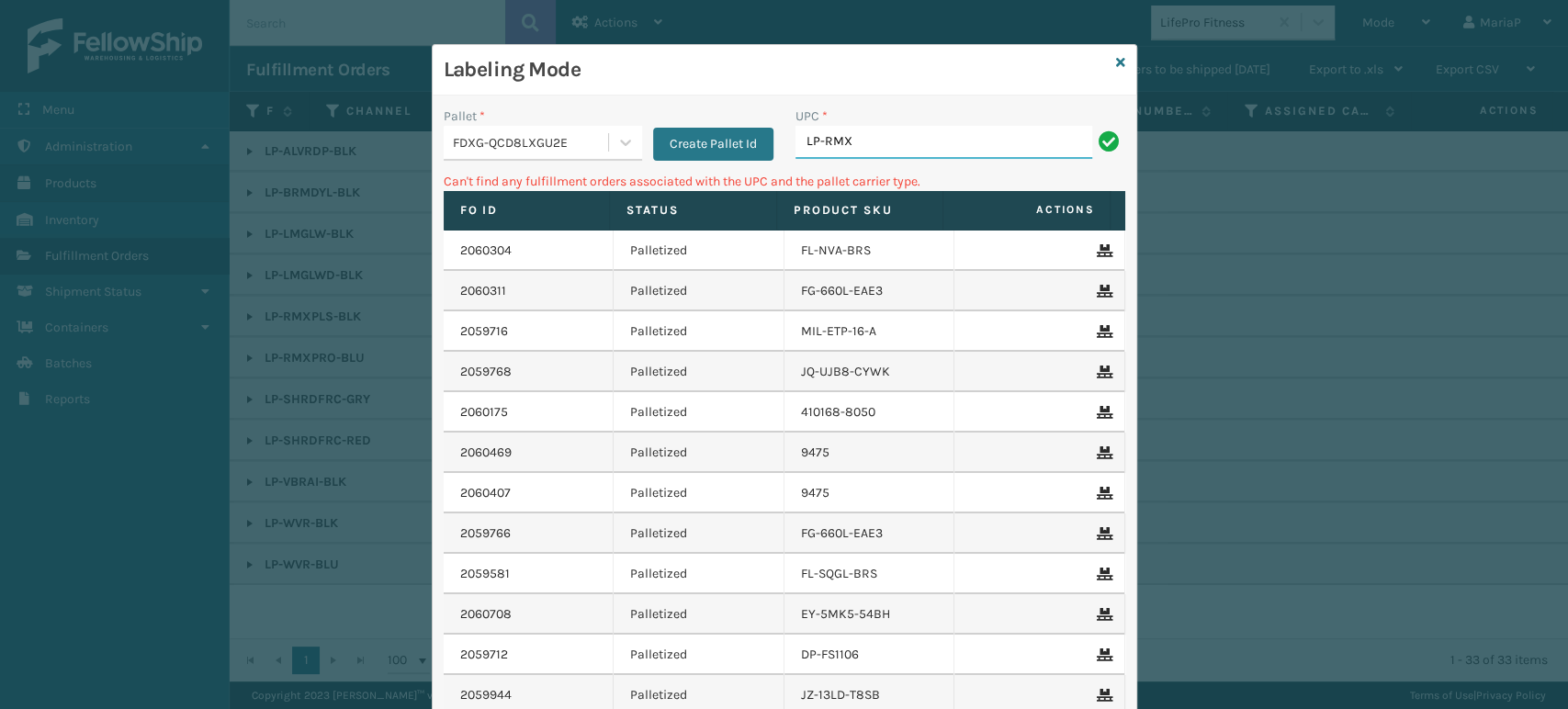
type input "LP-RMXPLS-BLk"
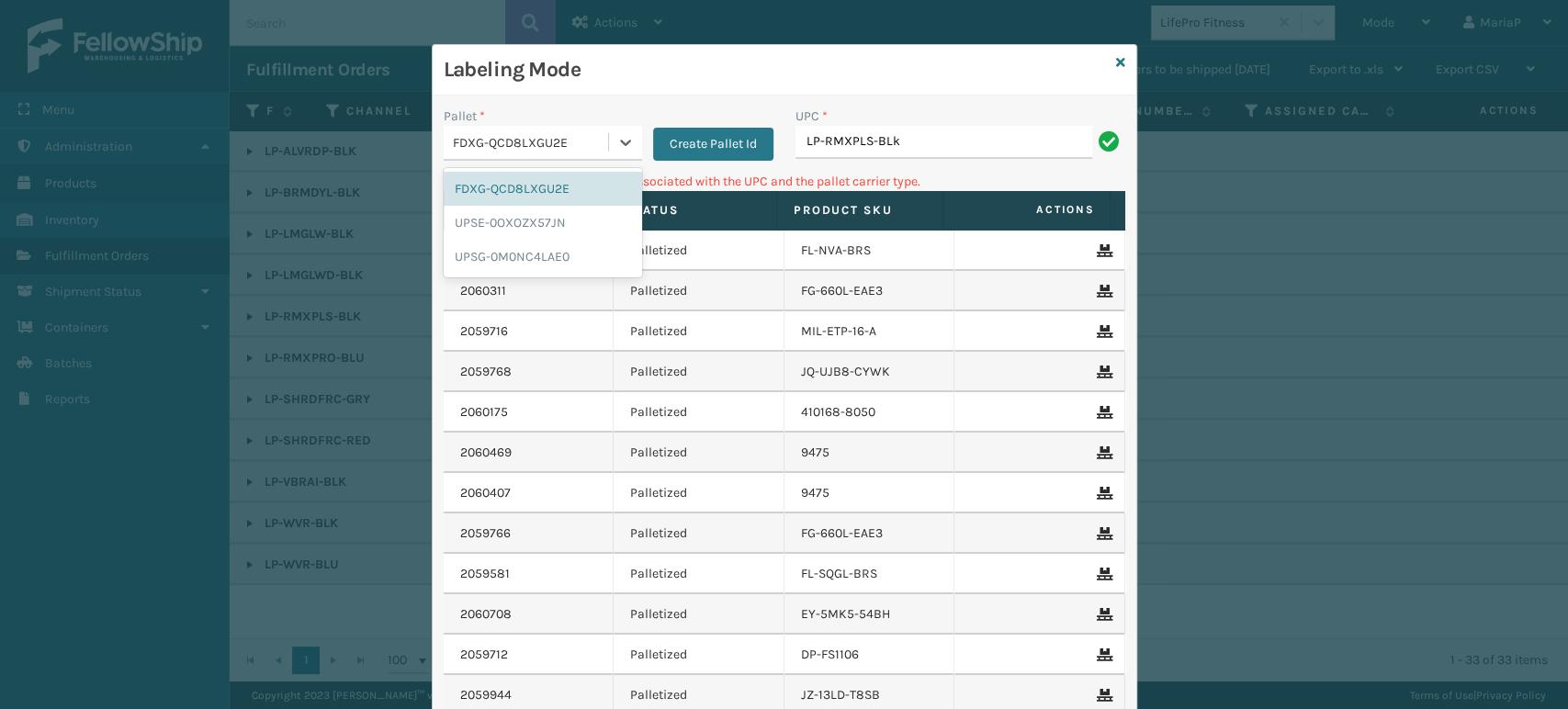
click at [557, 148] on div "FDXG-QCD8LXGU2E" at bounding box center [531, 142] width 157 height 19
click at [551, 254] on div "UPSG-0M0NC4LAE0" at bounding box center [542, 256] width 198 height 34
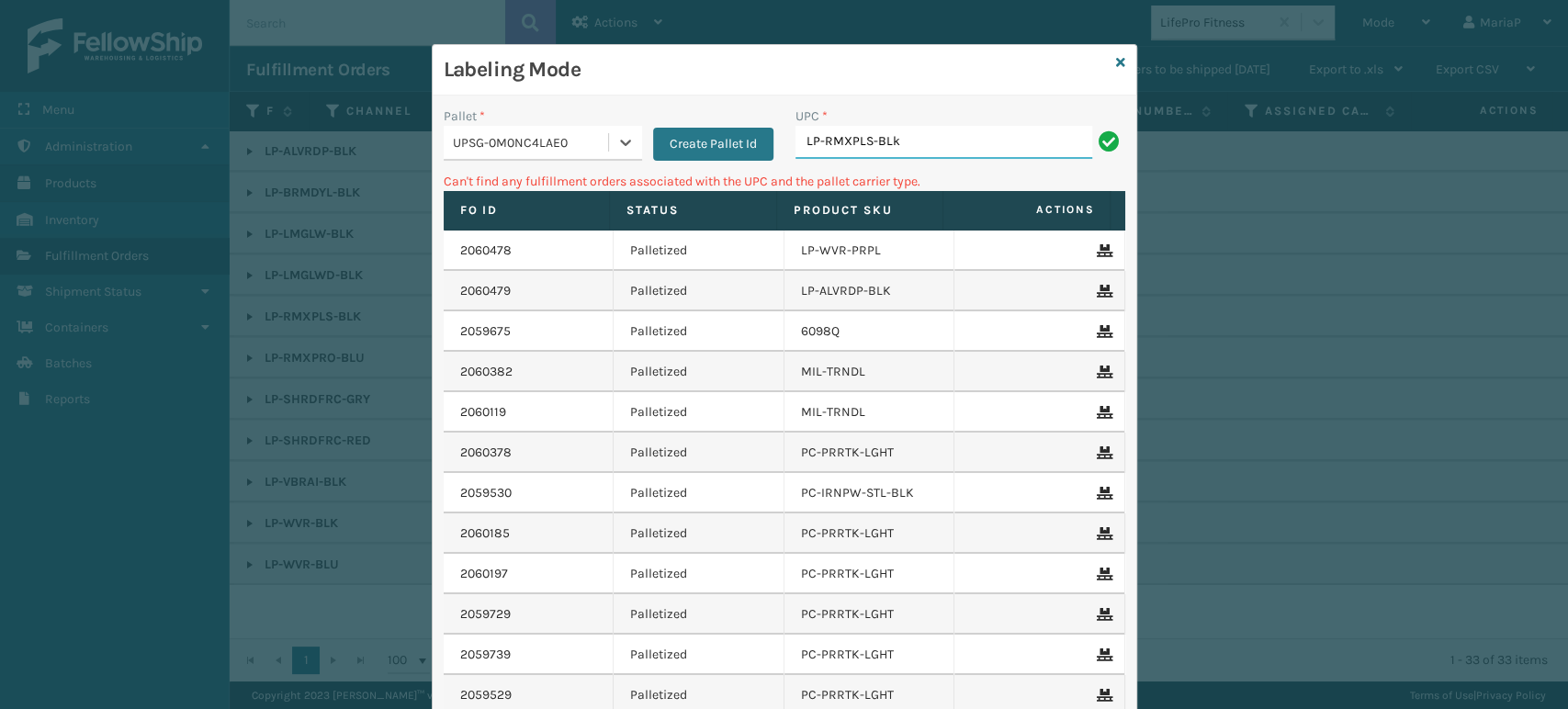
click at [921, 145] on input "LP-RMXPLS-BLk" at bounding box center [944, 142] width 297 height 33
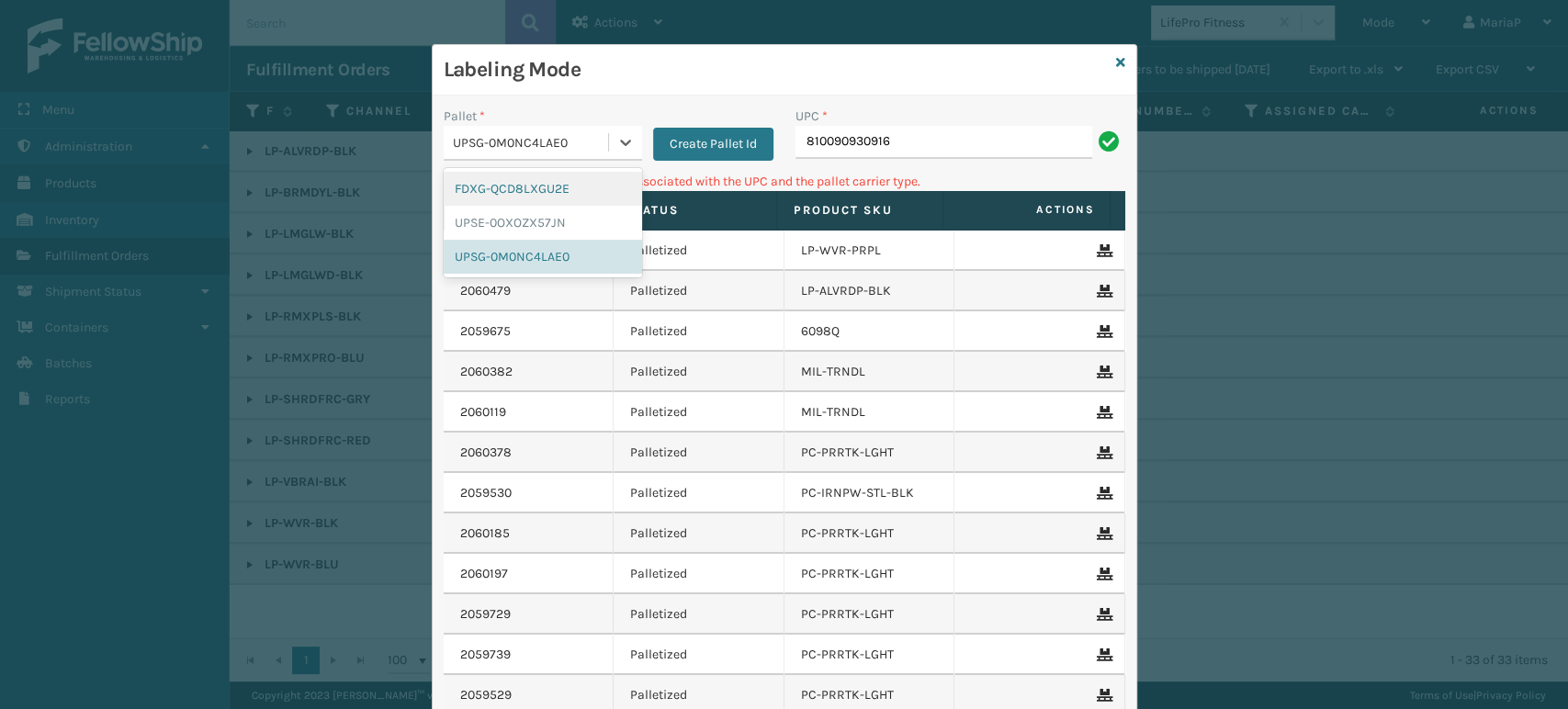
click at [511, 144] on div "UPSG-0M0NC4LAE0" at bounding box center [531, 142] width 157 height 19
click at [515, 186] on div "FDXG-QCD8LXGU2E" at bounding box center [542, 188] width 198 height 34
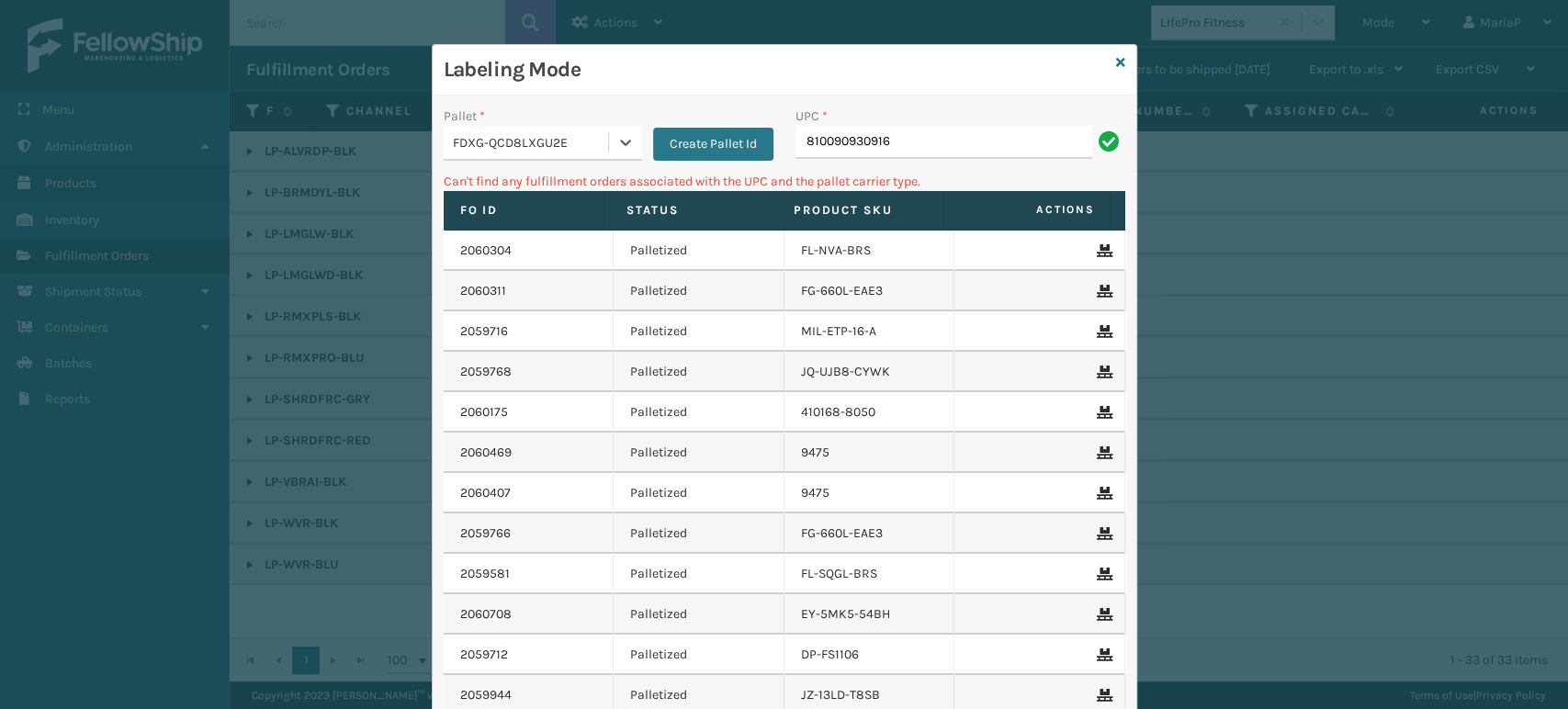
click at [936, 121] on div "UPC *" at bounding box center [961, 116] width 330 height 19
click at [939, 137] on input "810090930916" at bounding box center [944, 142] width 297 height 33
drag, startPoint x: 529, startPoint y: 147, endPoint x: 532, endPoint y: 156, distance: 9.5
click at [530, 146] on div "FDXG-QCD8LXGU2E" at bounding box center [531, 142] width 157 height 19
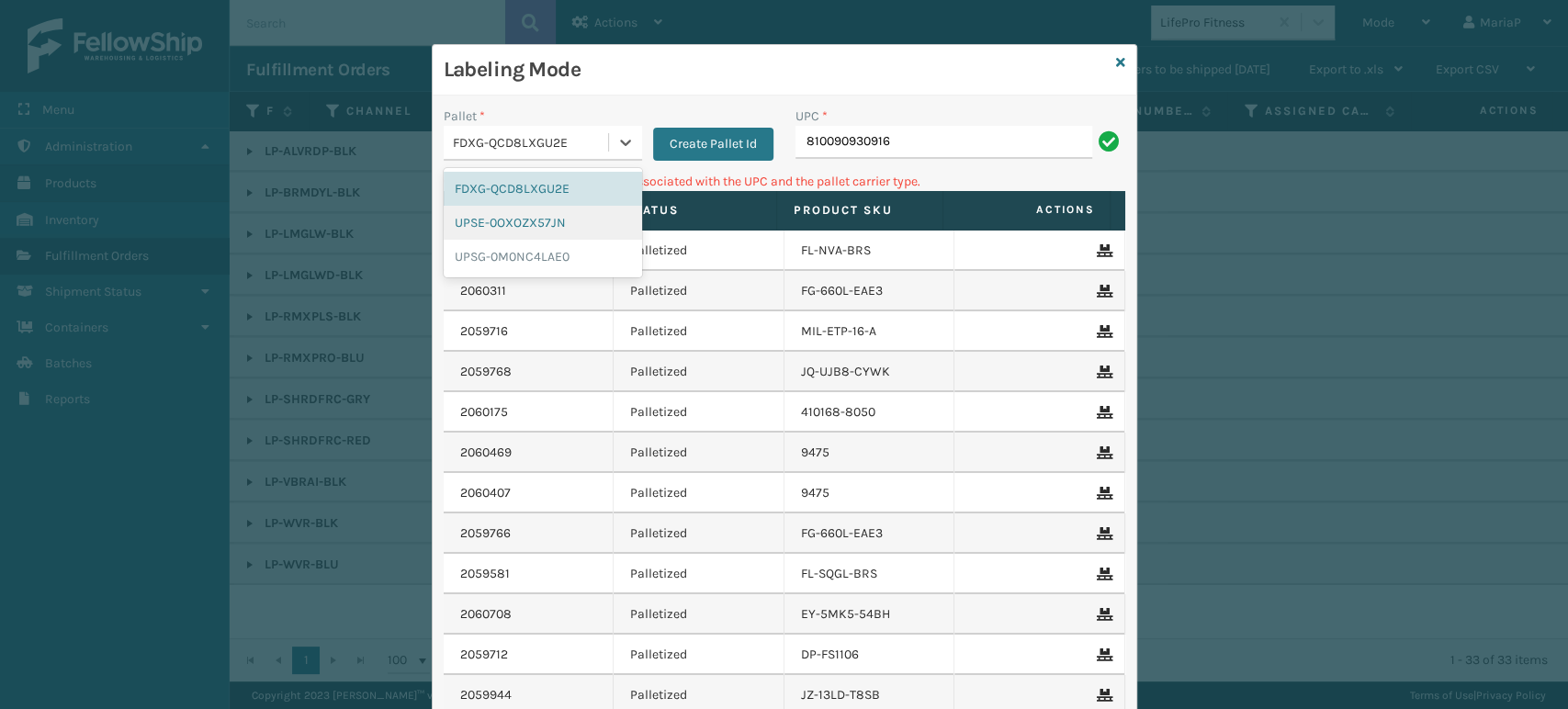
click at [533, 214] on div "UPSE-0OXOZX57JN" at bounding box center [542, 222] width 198 height 34
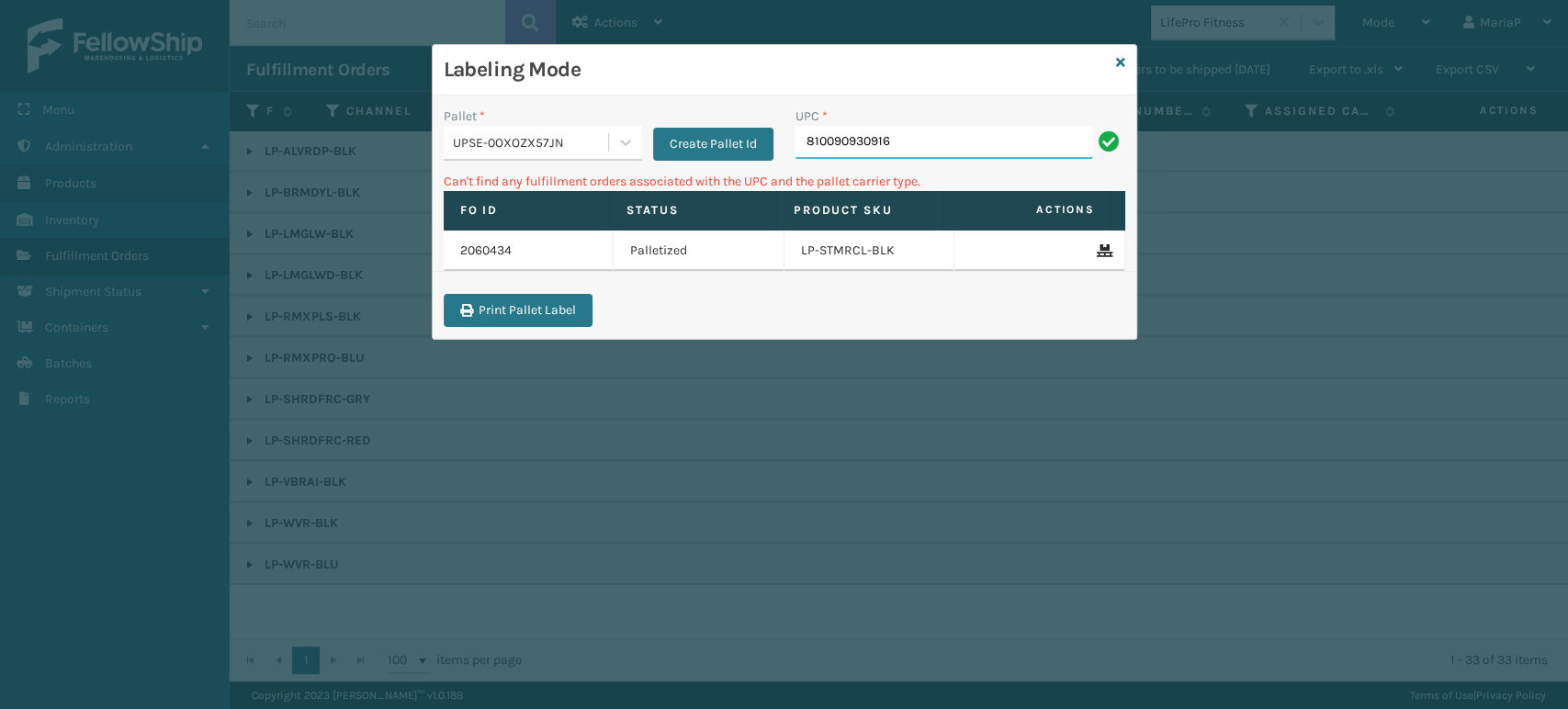
click at [910, 145] on input "810090930916" at bounding box center [944, 142] width 297 height 33
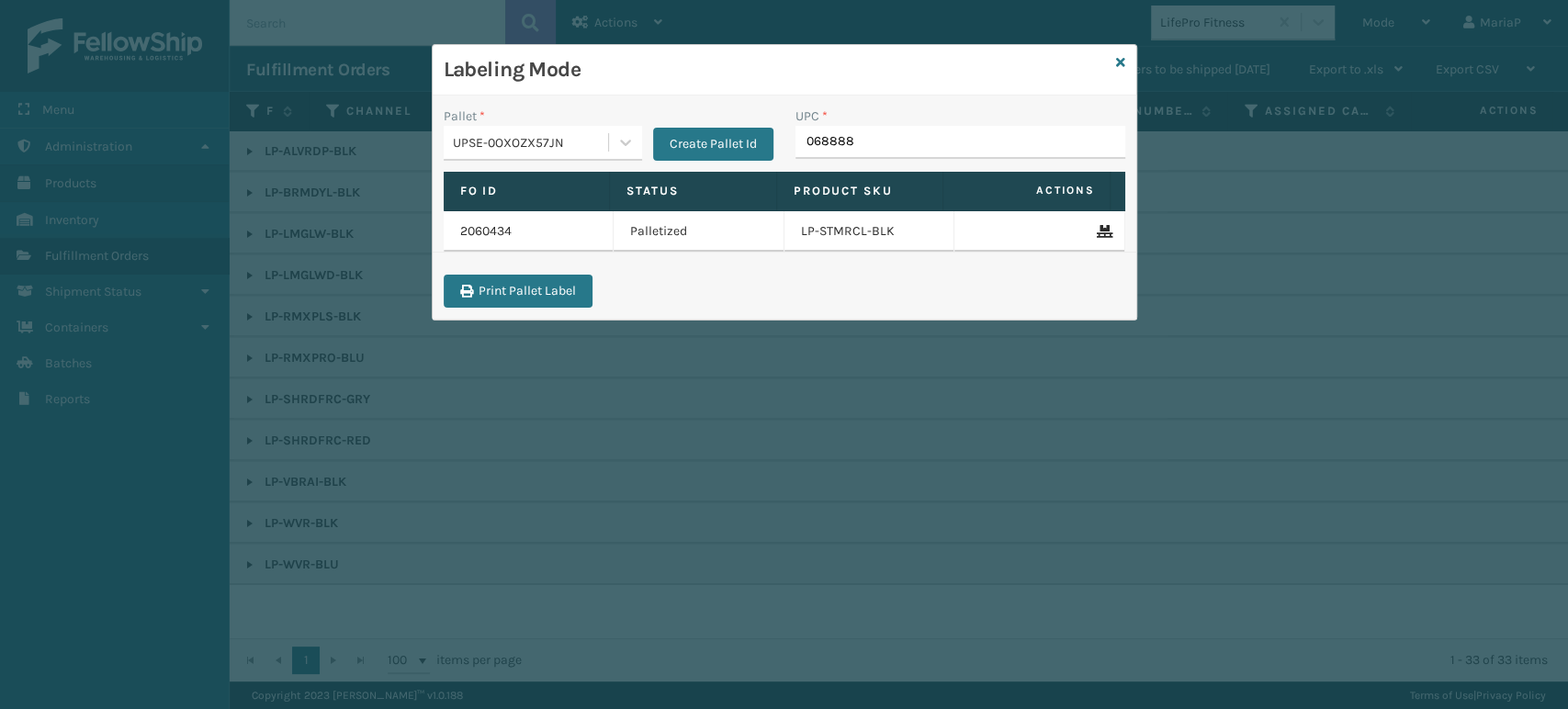
type input "0688880"
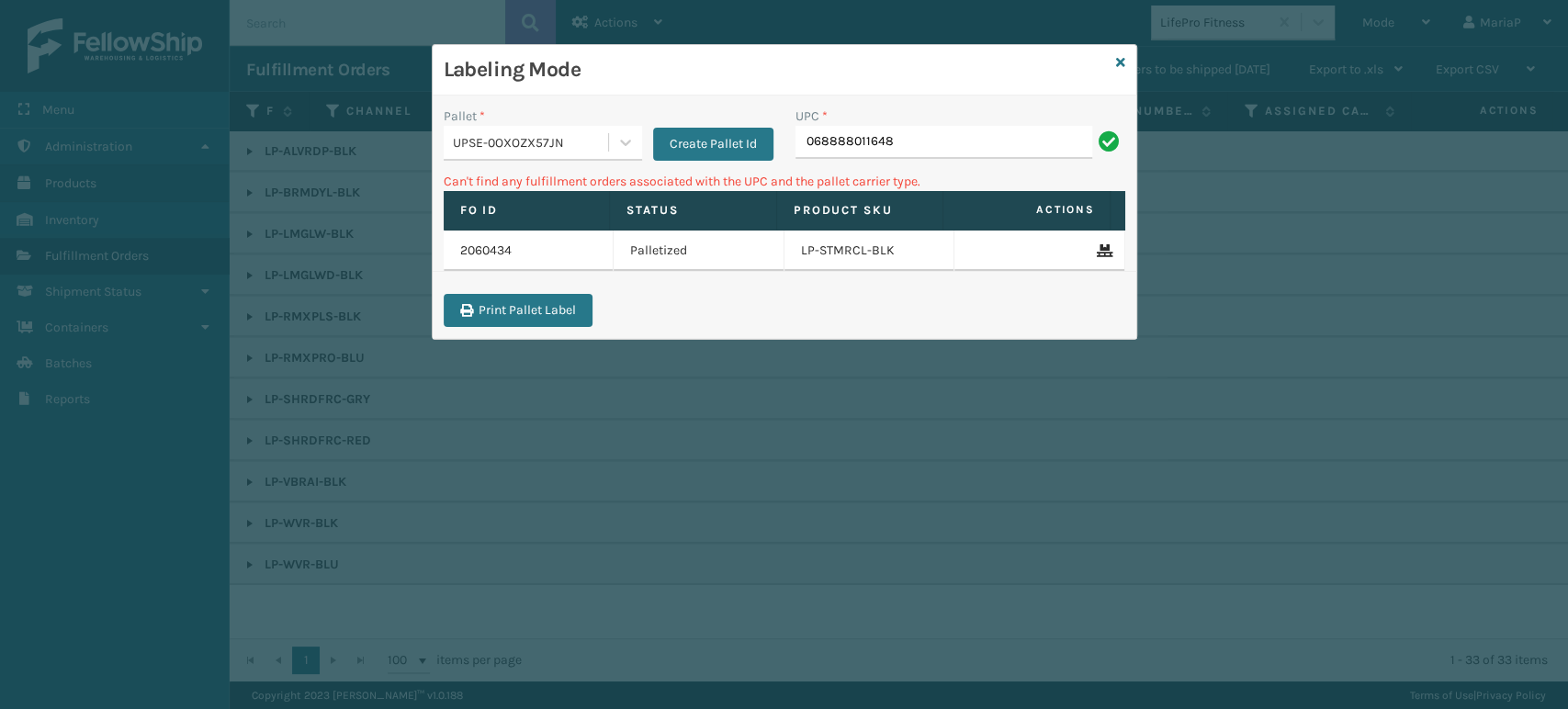
click at [504, 134] on div "UPSE-0OXOZX57JN" at bounding box center [531, 142] width 157 height 19
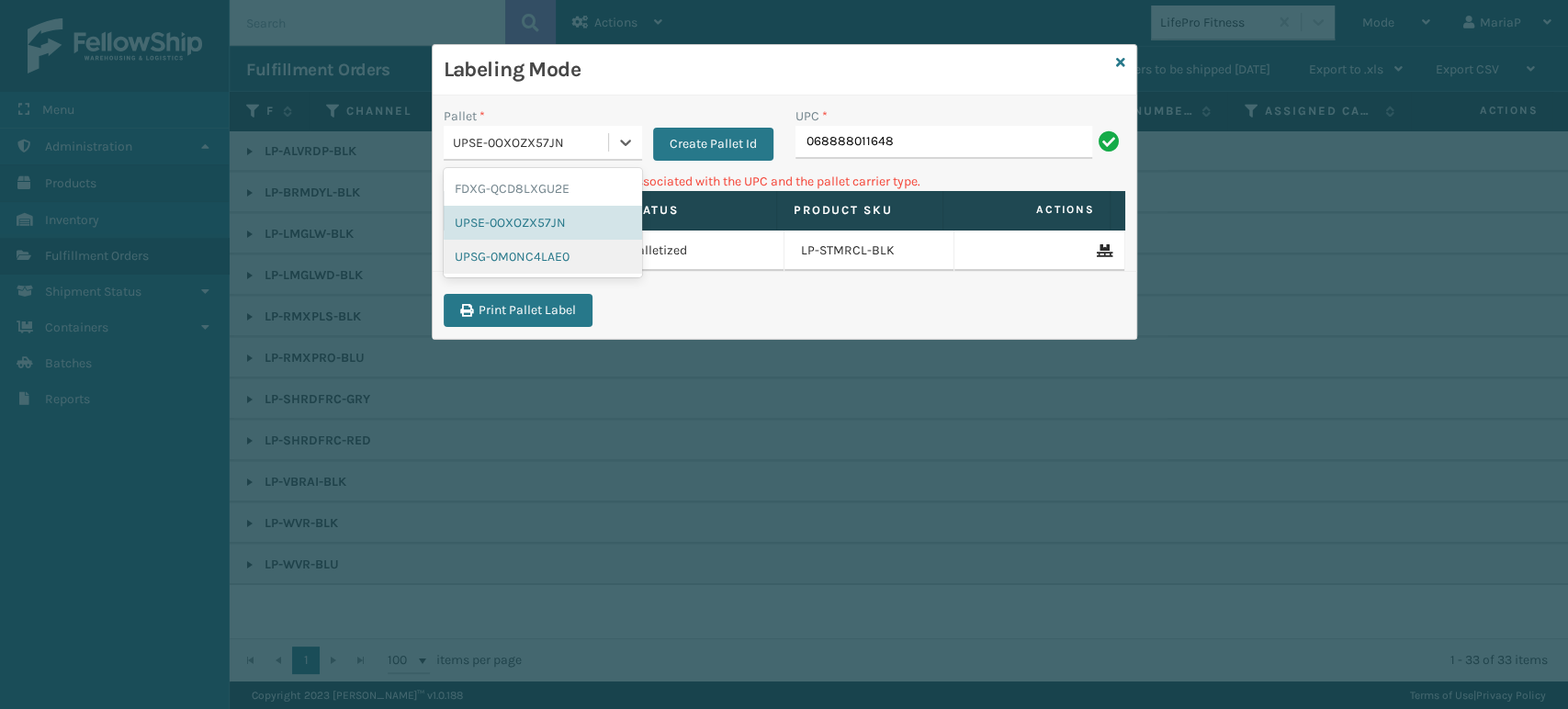
click at [552, 242] on div "UPSG-0M0NC4LAE0" at bounding box center [542, 256] width 198 height 34
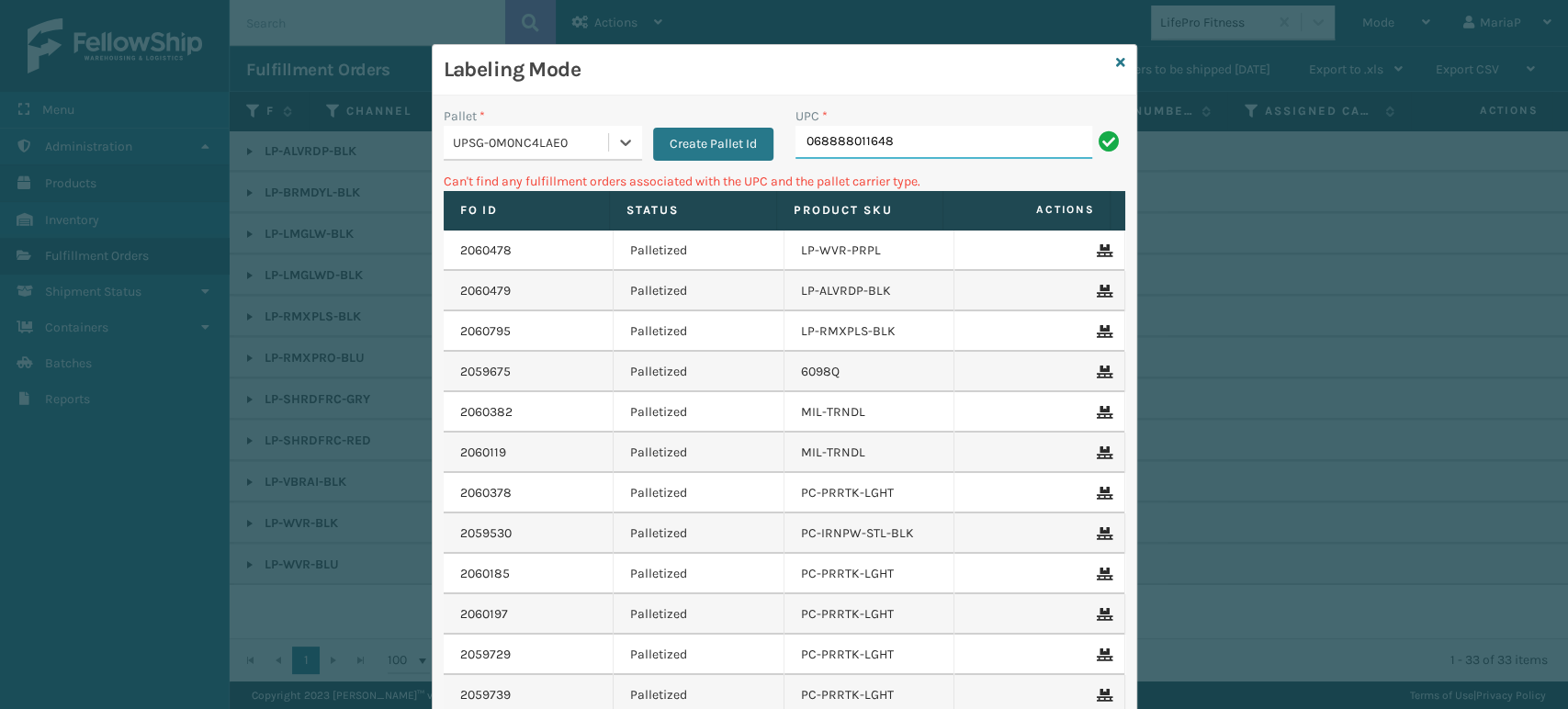
click at [890, 131] on input "068888011648" at bounding box center [944, 142] width 297 height 33
click at [914, 148] on input "068888011648" at bounding box center [944, 142] width 297 height 33
click at [911, 145] on input "068888011648" at bounding box center [944, 142] width 297 height 33
click at [884, 134] on input "068888011648" at bounding box center [944, 142] width 297 height 33
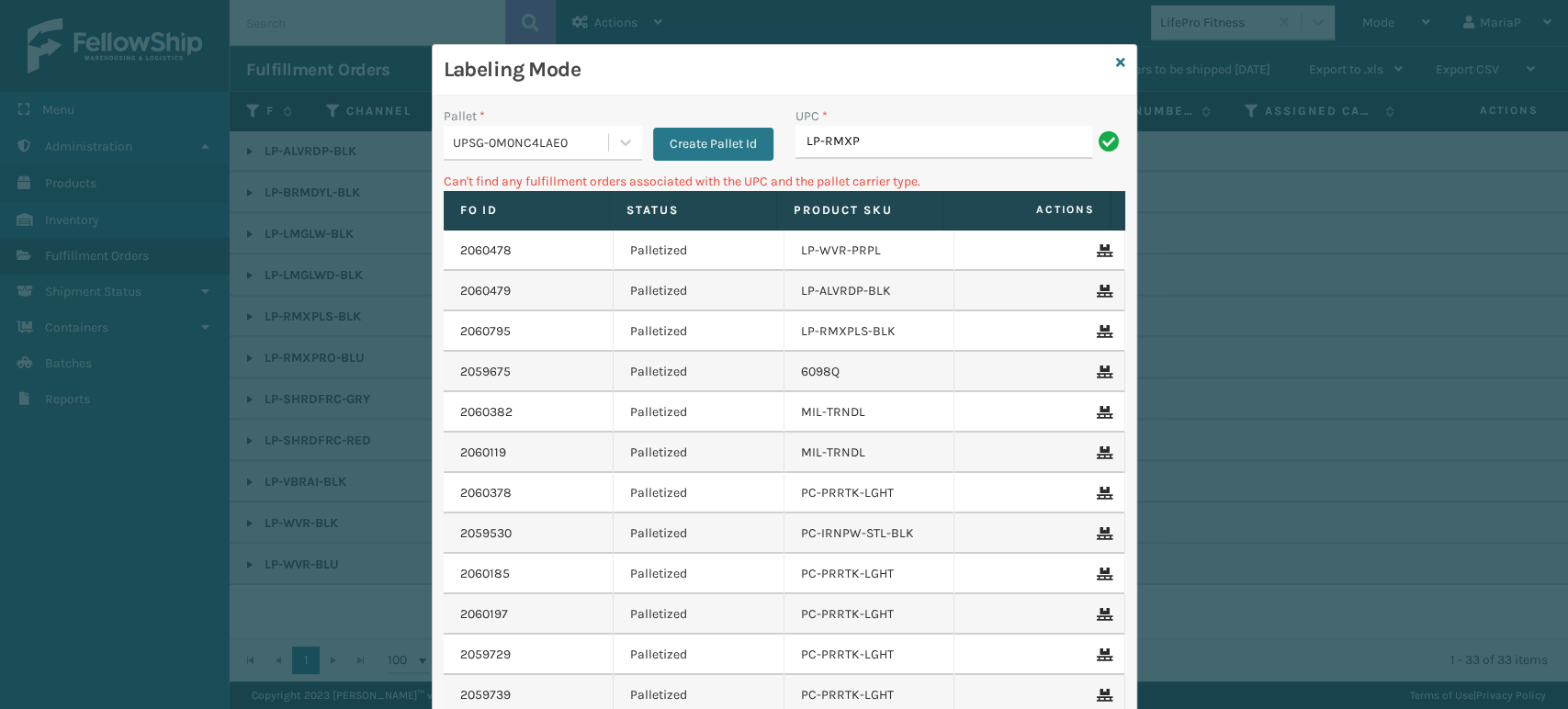
type input "LP-RMXPRO-BLU"
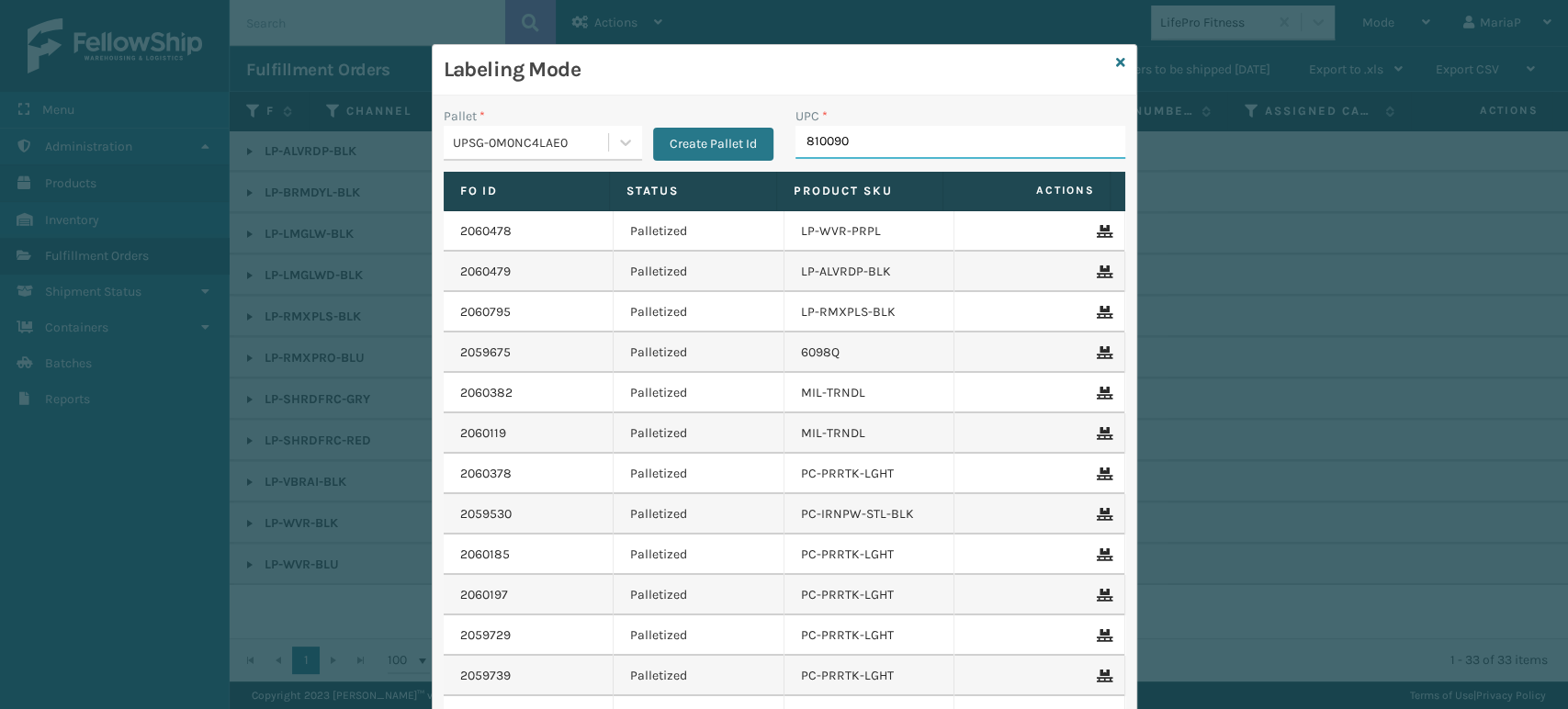
type input "8100909"
type input "8101613322"
type input "0688887"
click at [847, 145] on input "UPC *" at bounding box center [961, 142] width 330 height 33
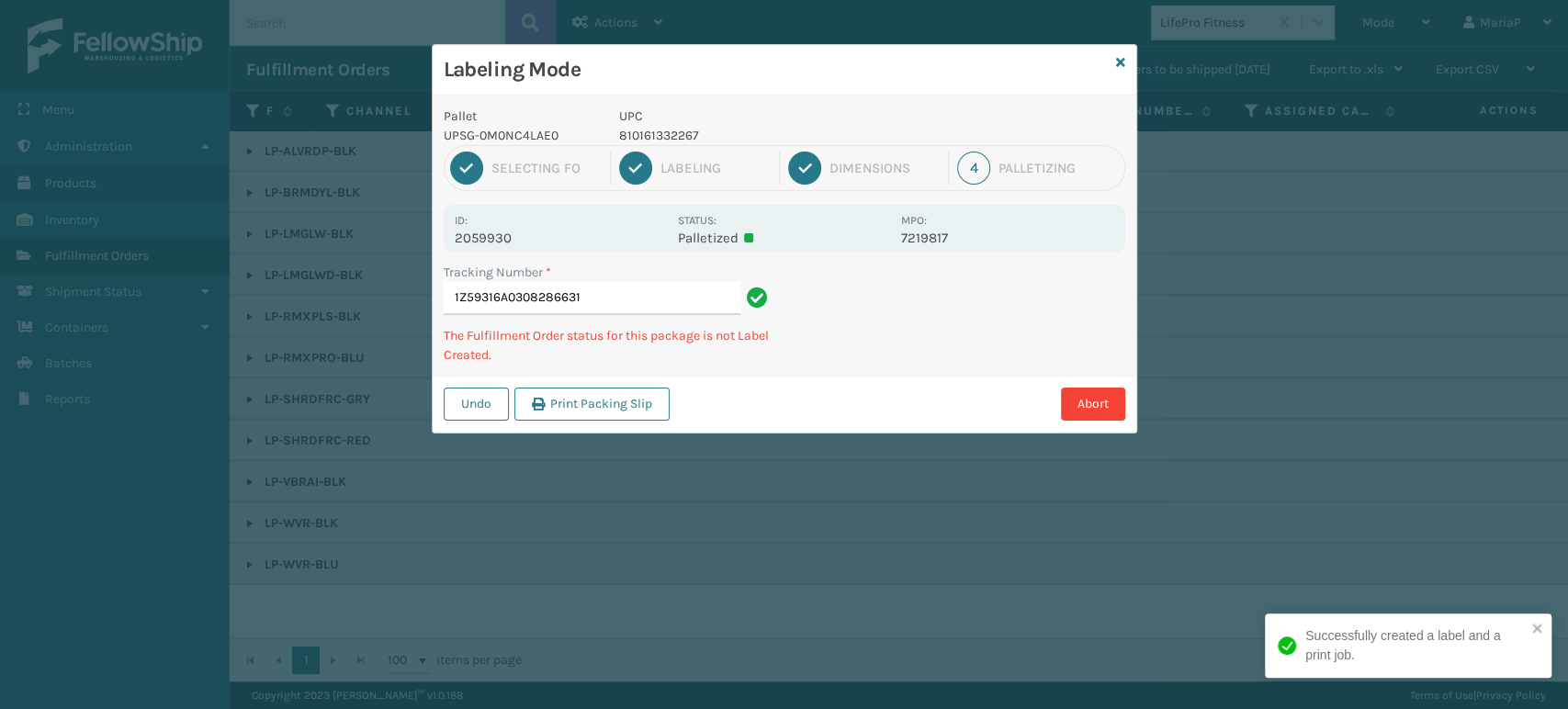
click at [680, 130] on p "810161332267" at bounding box center [754, 135] width 271 height 19
copy p "810161332267"
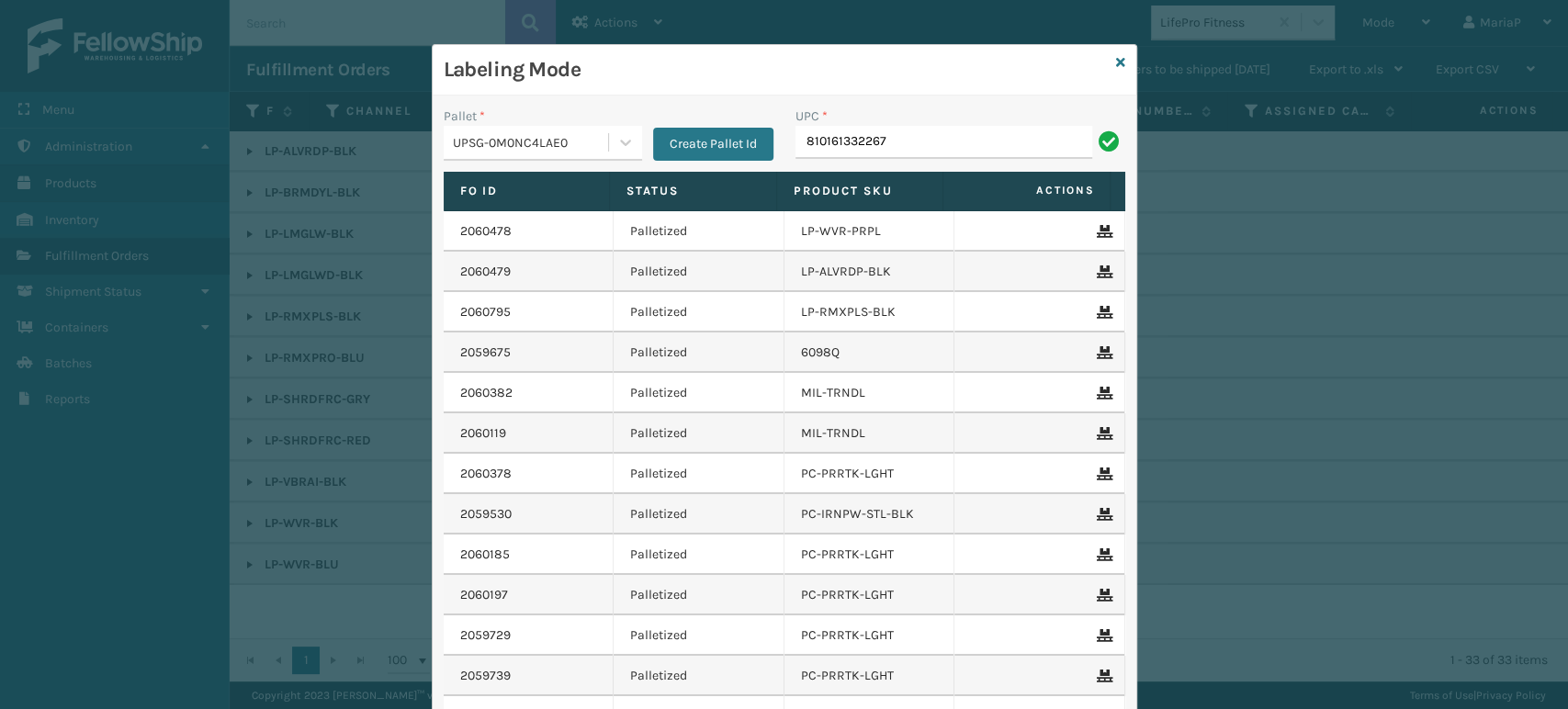
type input "810161332267"
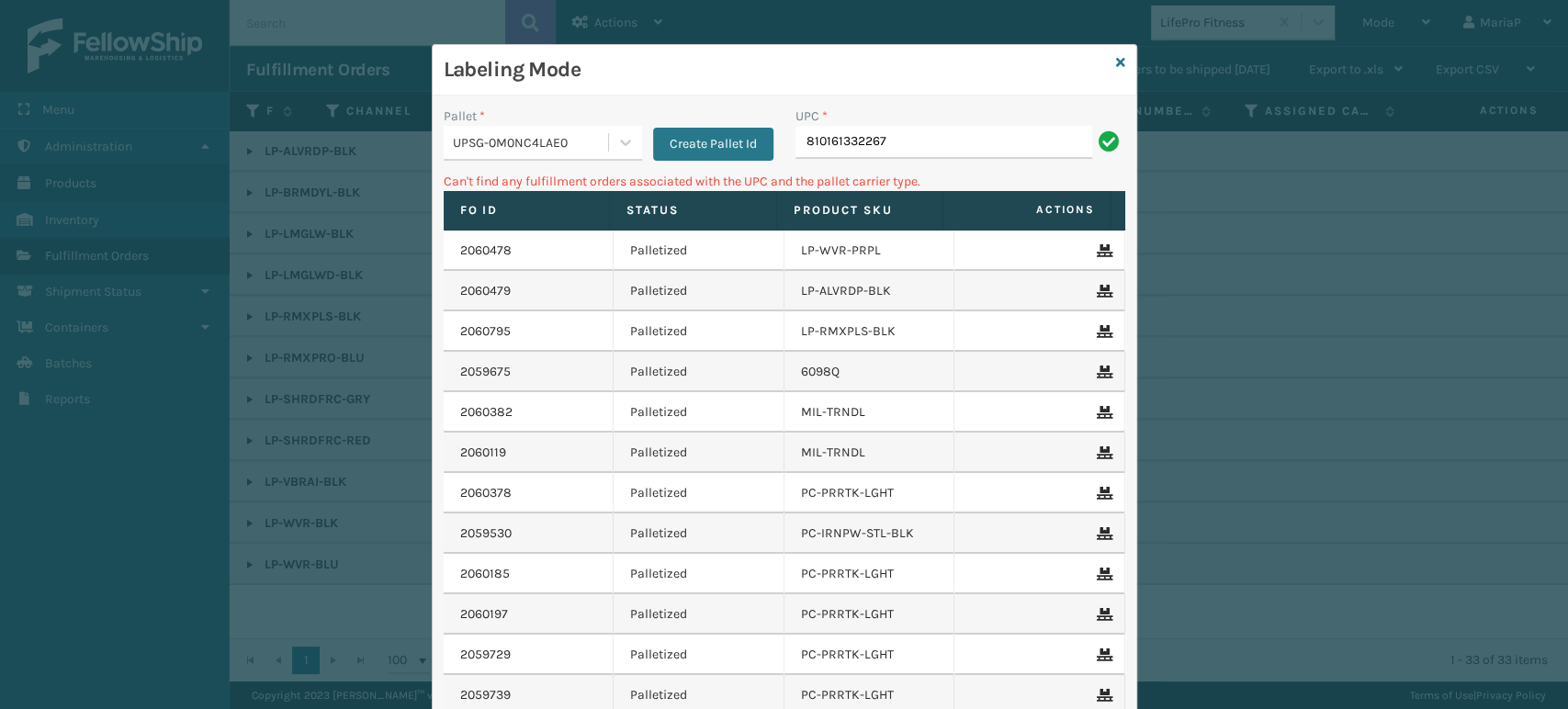
click at [896, 147] on input "810161332267" at bounding box center [944, 142] width 297 height 33
click at [895, 147] on input "810161332267" at bounding box center [944, 142] width 297 height 33
type input "8100"
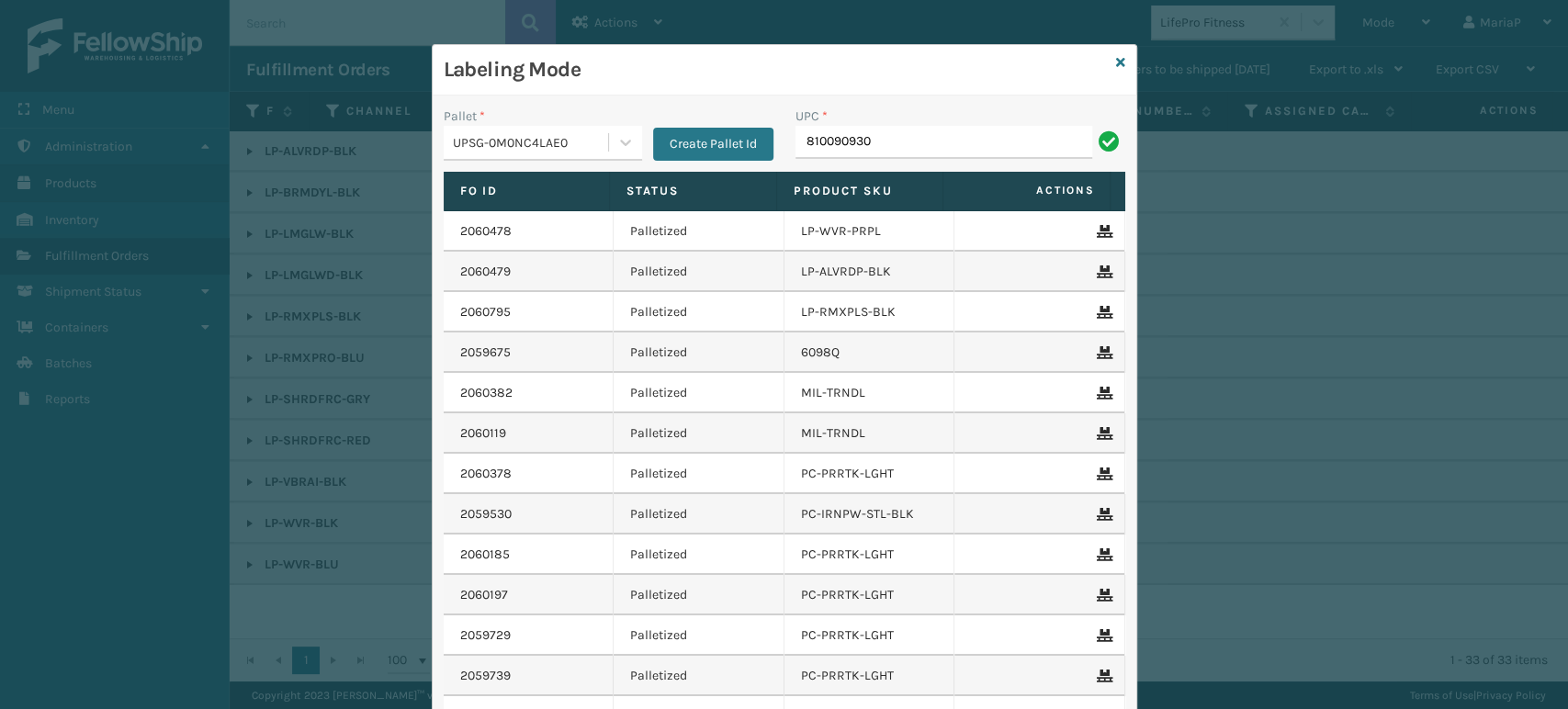
type input "8100909309"
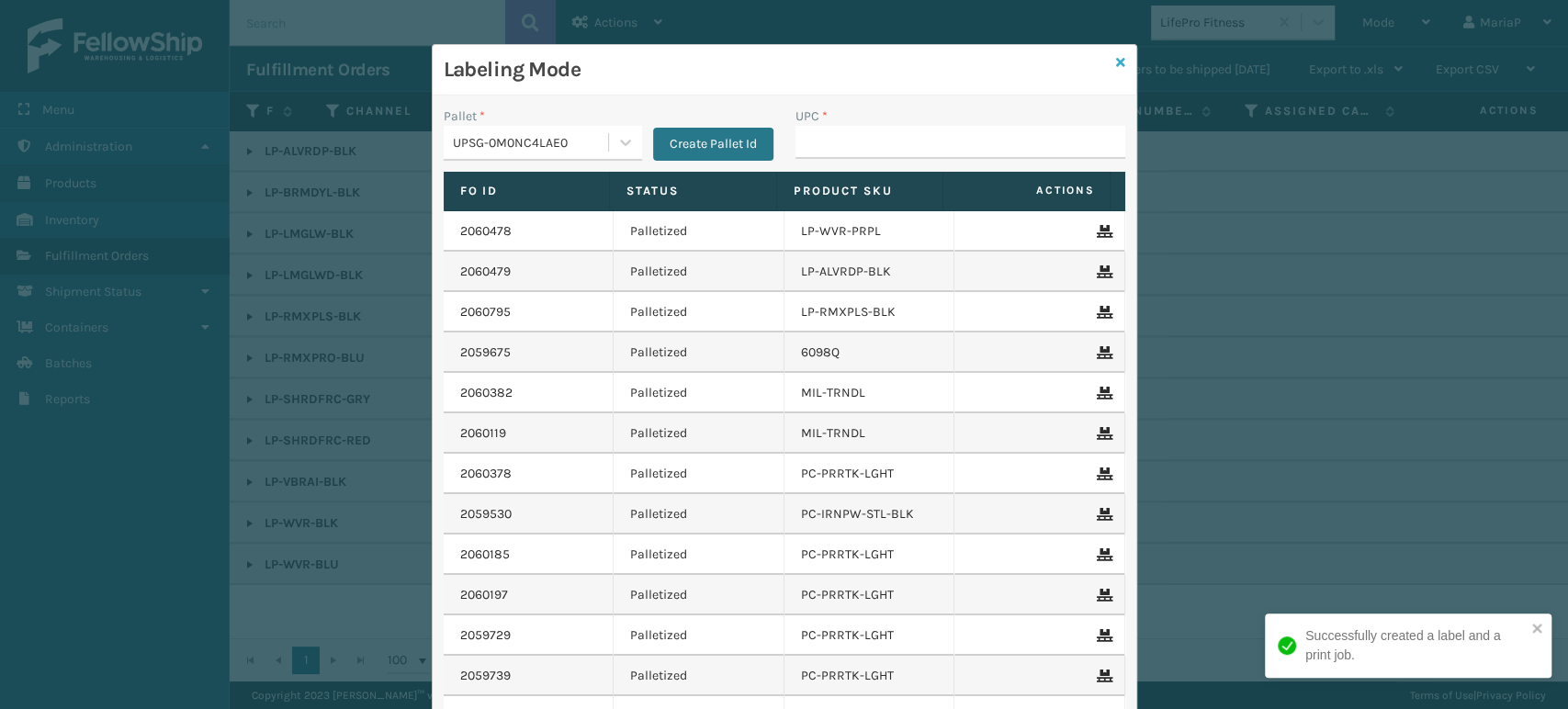
click at [1116, 58] on icon at bounding box center [1121, 63] width 9 height 13
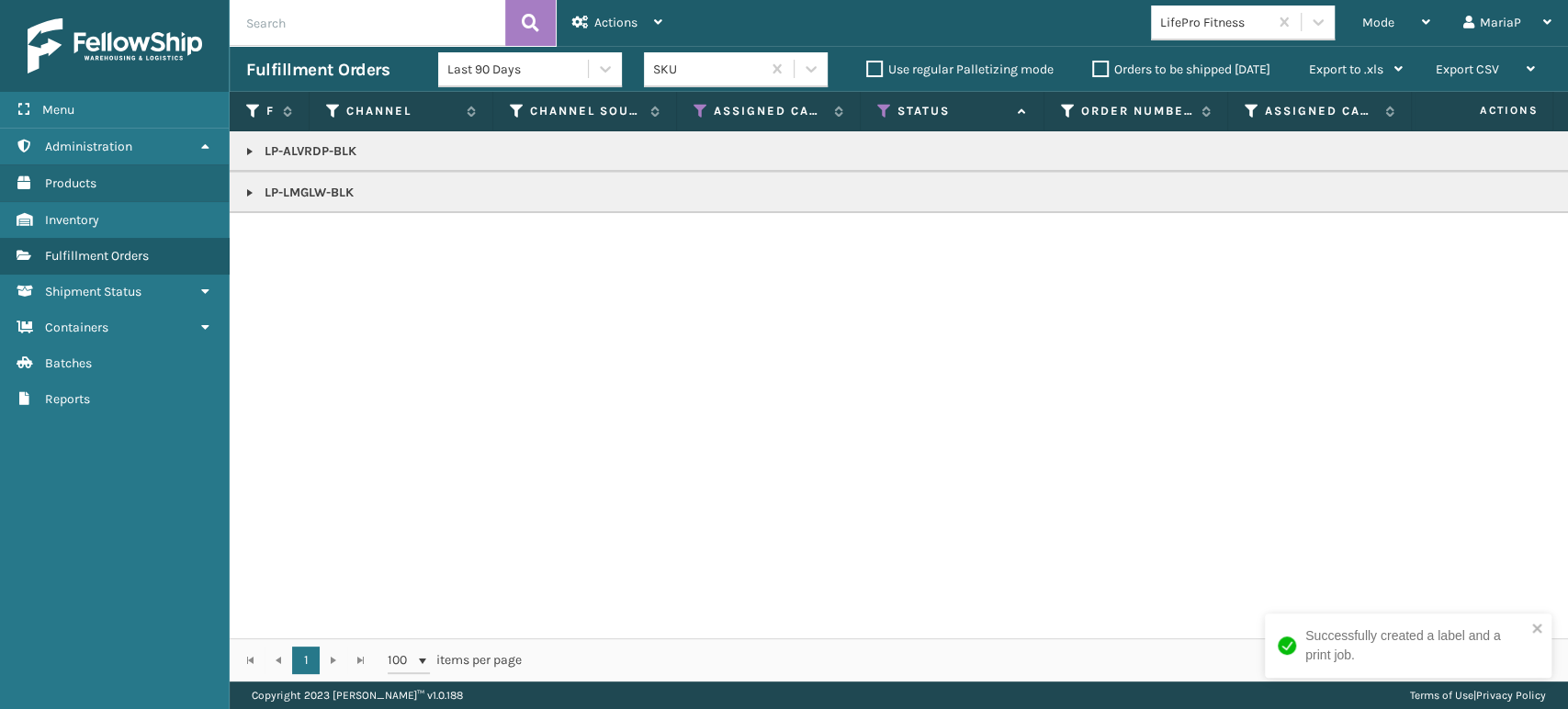
click at [320, 28] on input "text" at bounding box center [367, 23] width 276 height 46
click at [249, 197] on link at bounding box center [250, 193] width 15 height 15
click at [250, 147] on link at bounding box center [250, 151] width 15 height 15
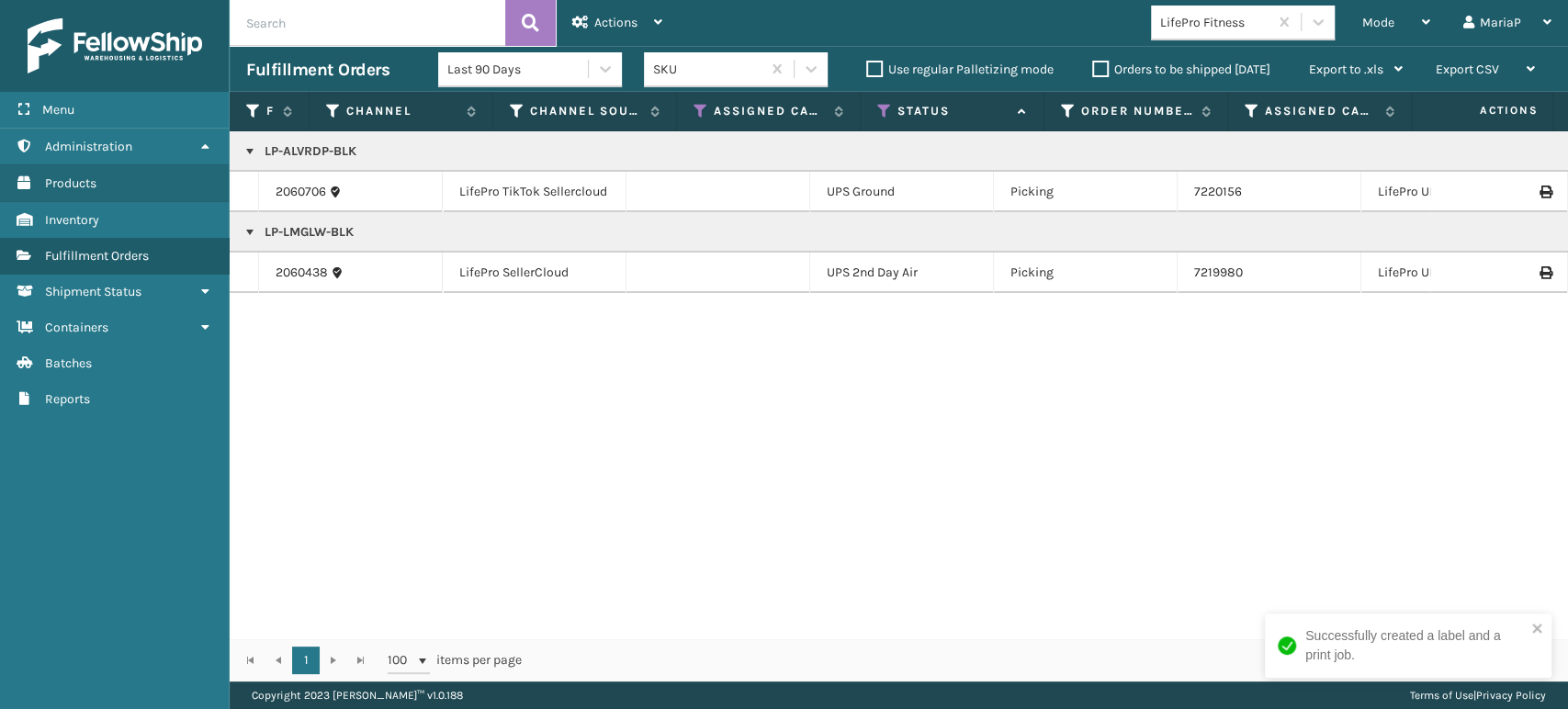
click at [465, 1] on input "text" at bounding box center [367, 23] width 276 height 46
click at [462, 14] on input "text" at bounding box center [367, 23] width 276 height 46
type input "1Z59316A0322650997"
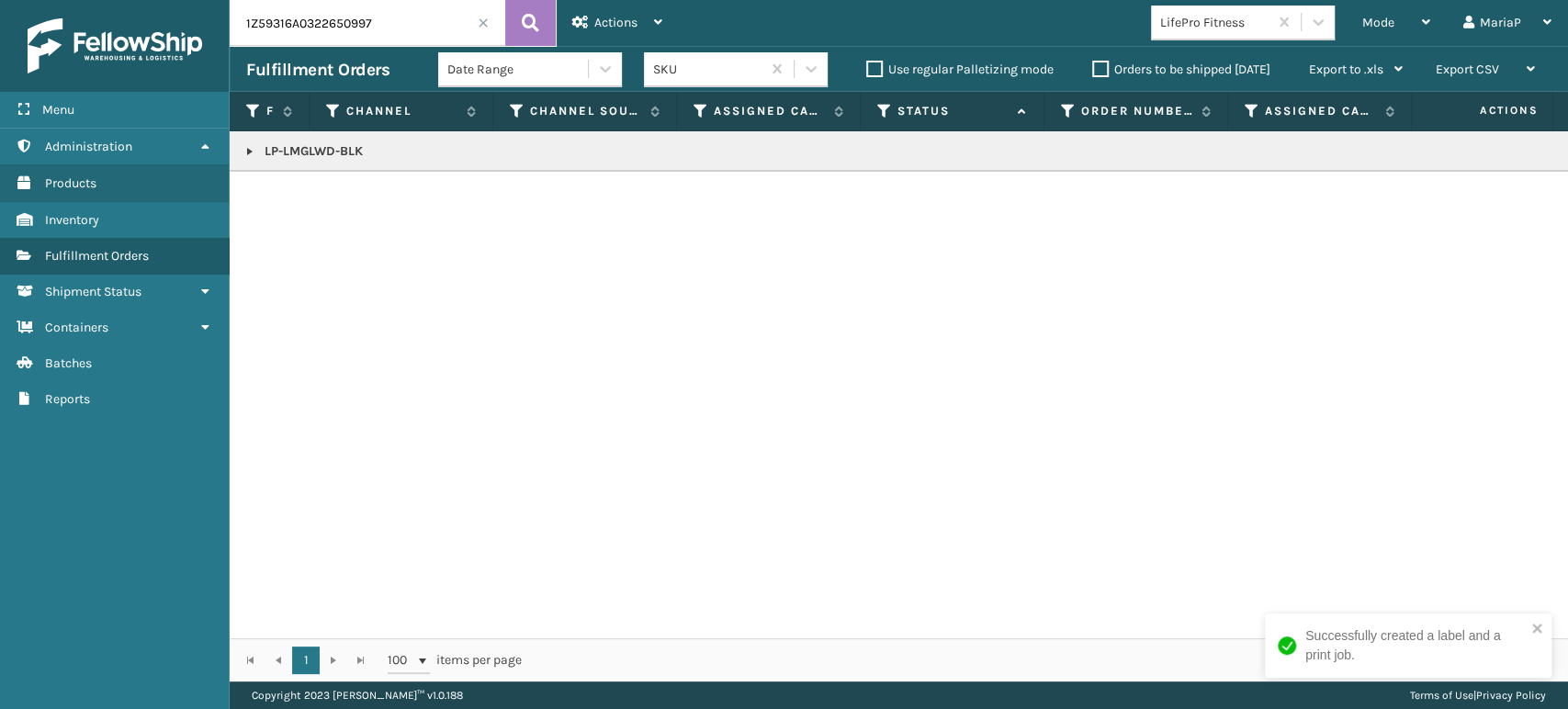
click at [247, 151] on link at bounding box center [250, 151] width 15 height 15
drag, startPoint x: 1477, startPoint y: 206, endPoint x: 1537, endPoint y: 189, distance: 62.4
click at [1540, 189] on icon at bounding box center [1546, 192] width 11 height 13
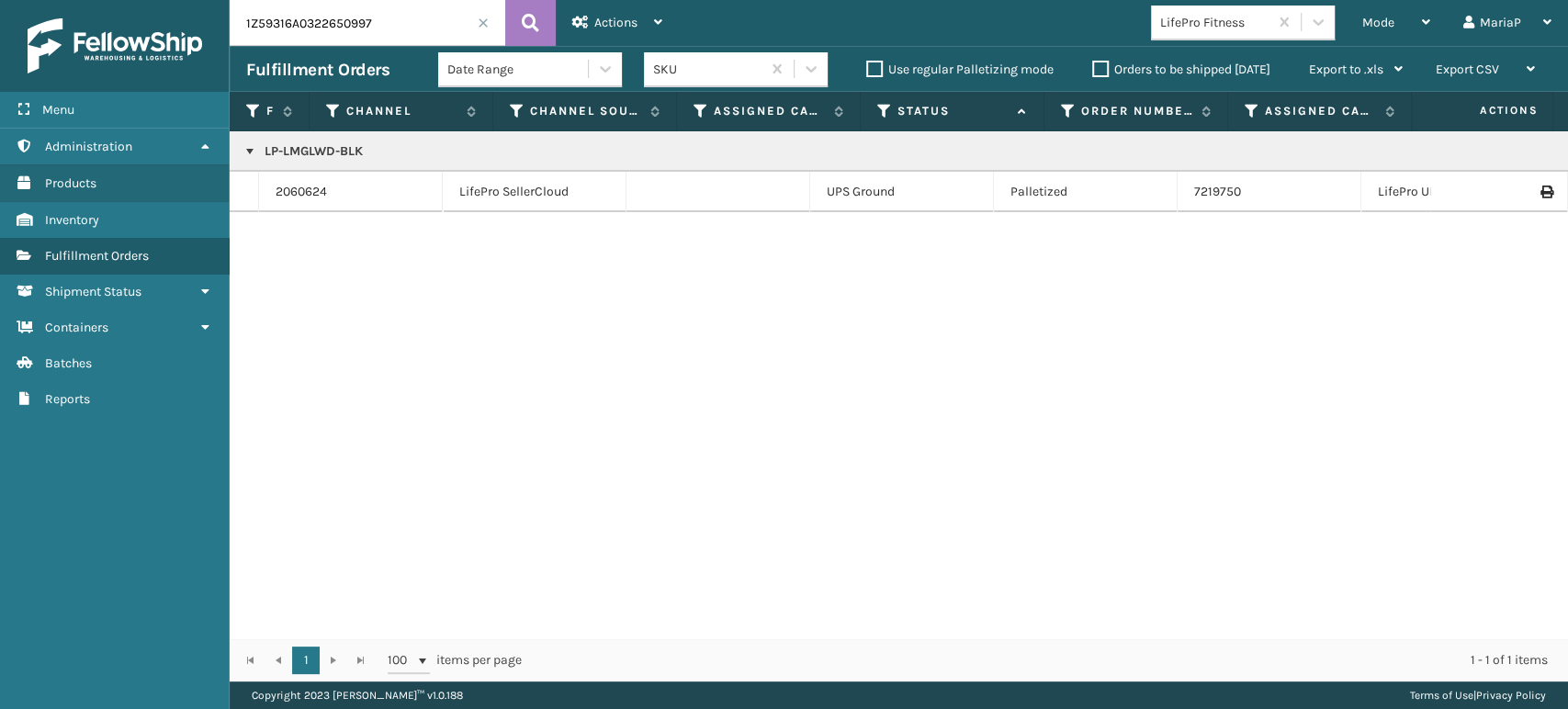
click at [478, 27] on span at bounding box center [483, 23] width 11 height 11
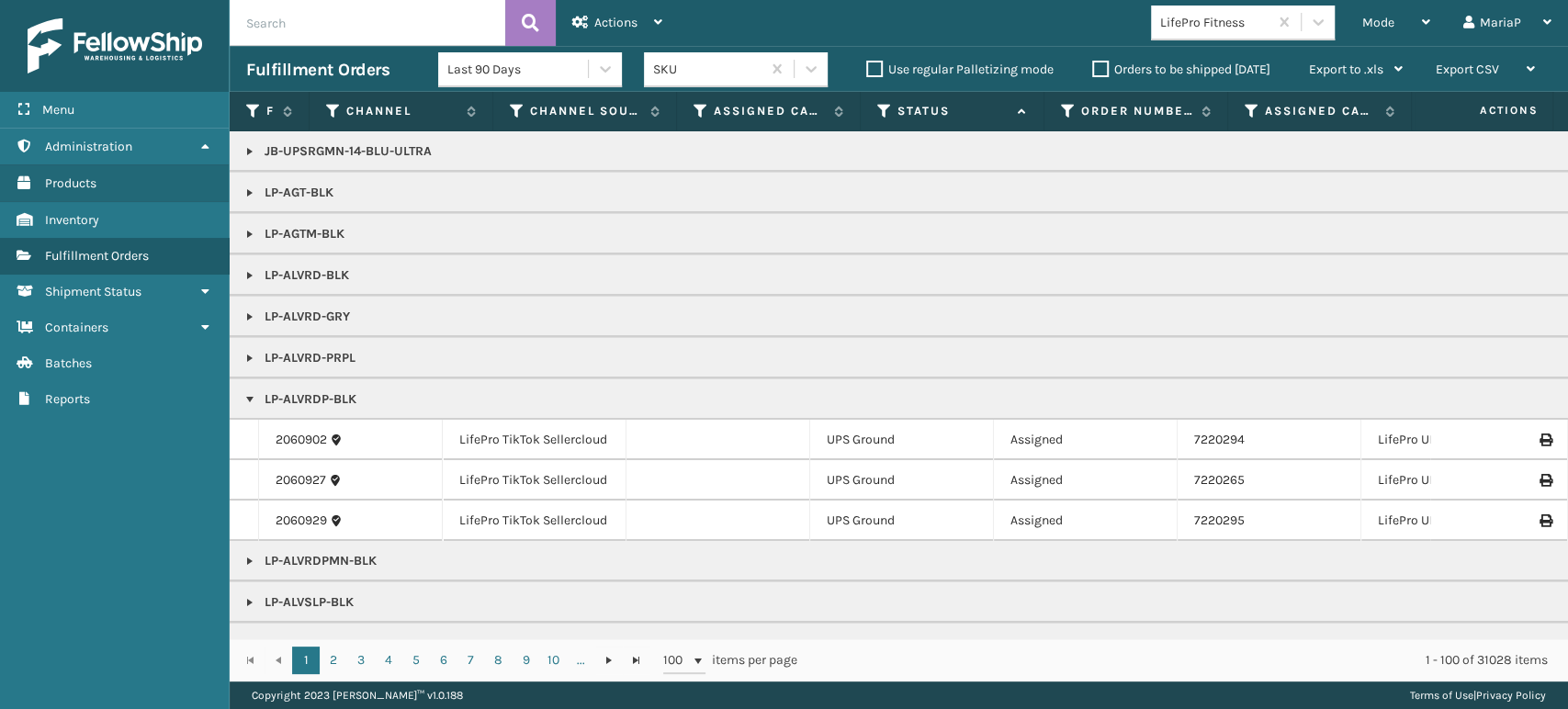
click at [300, 13] on input "text" at bounding box center [367, 23] width 276 height 46
type input "1Z59316A0333789569"
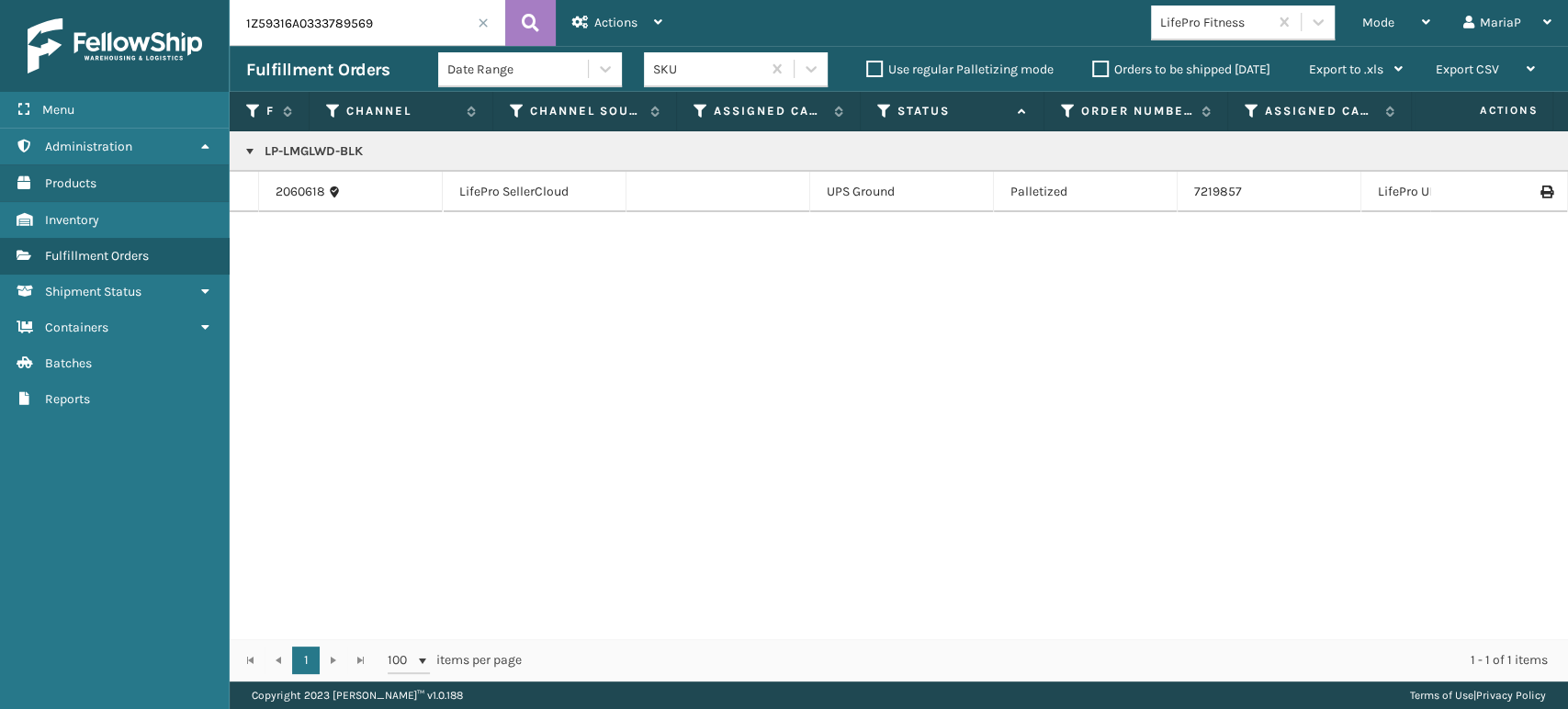
click at [1540, 187] on icon at bounding box center [1546, 192] width 11 height 13
click at [482, 28] on span at bounding box center [483, 23] width 11 height 11
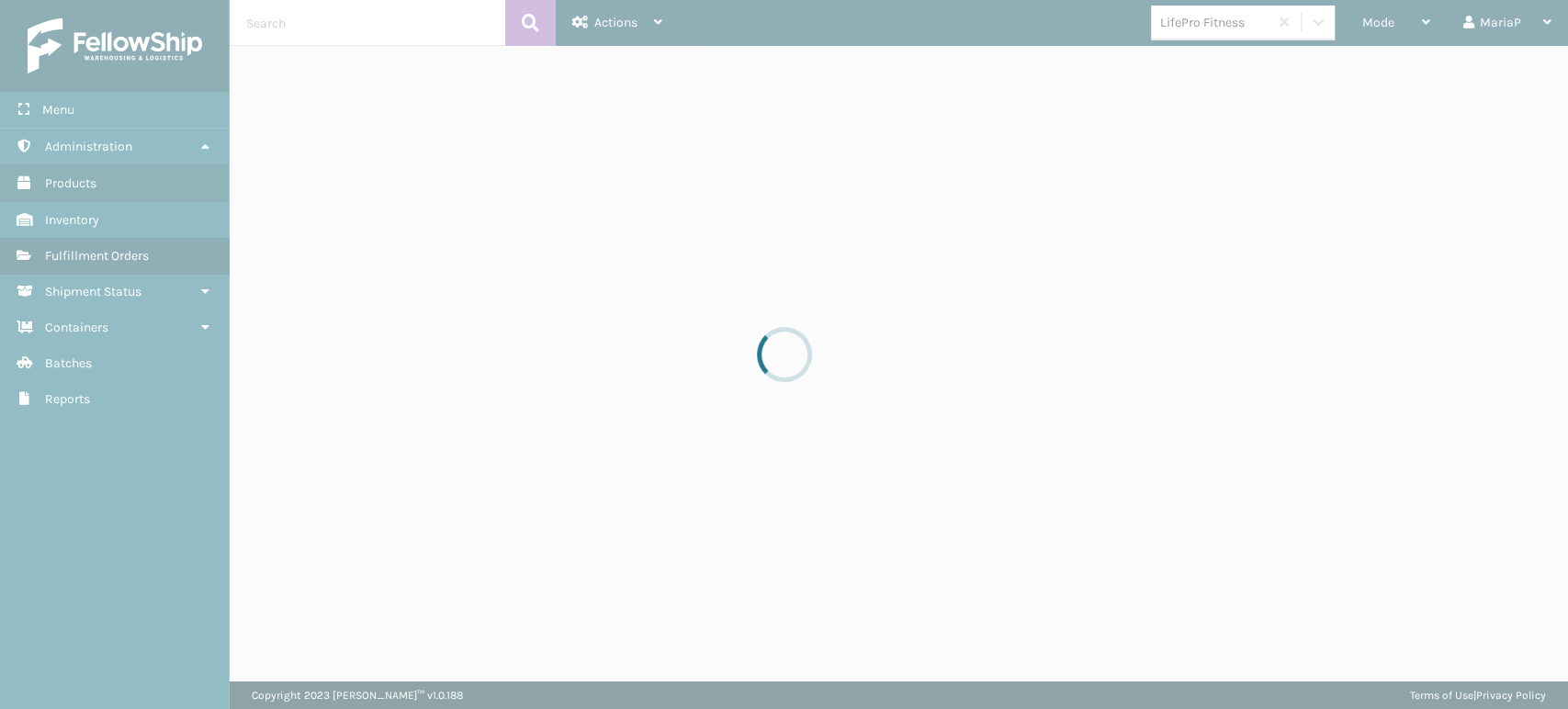
click at [1400, 28] on div at bounding box center [784, 354] width 1568 height 709
click at [1392, 26] on div at bounding box center [784, 354] width 1568 height 709
click at [1389, 26] on div at bounding box center [784, 354] width 1568 height 709
click at [1388, 26] on div at bounding box center [784, 354] width 1568 height 709
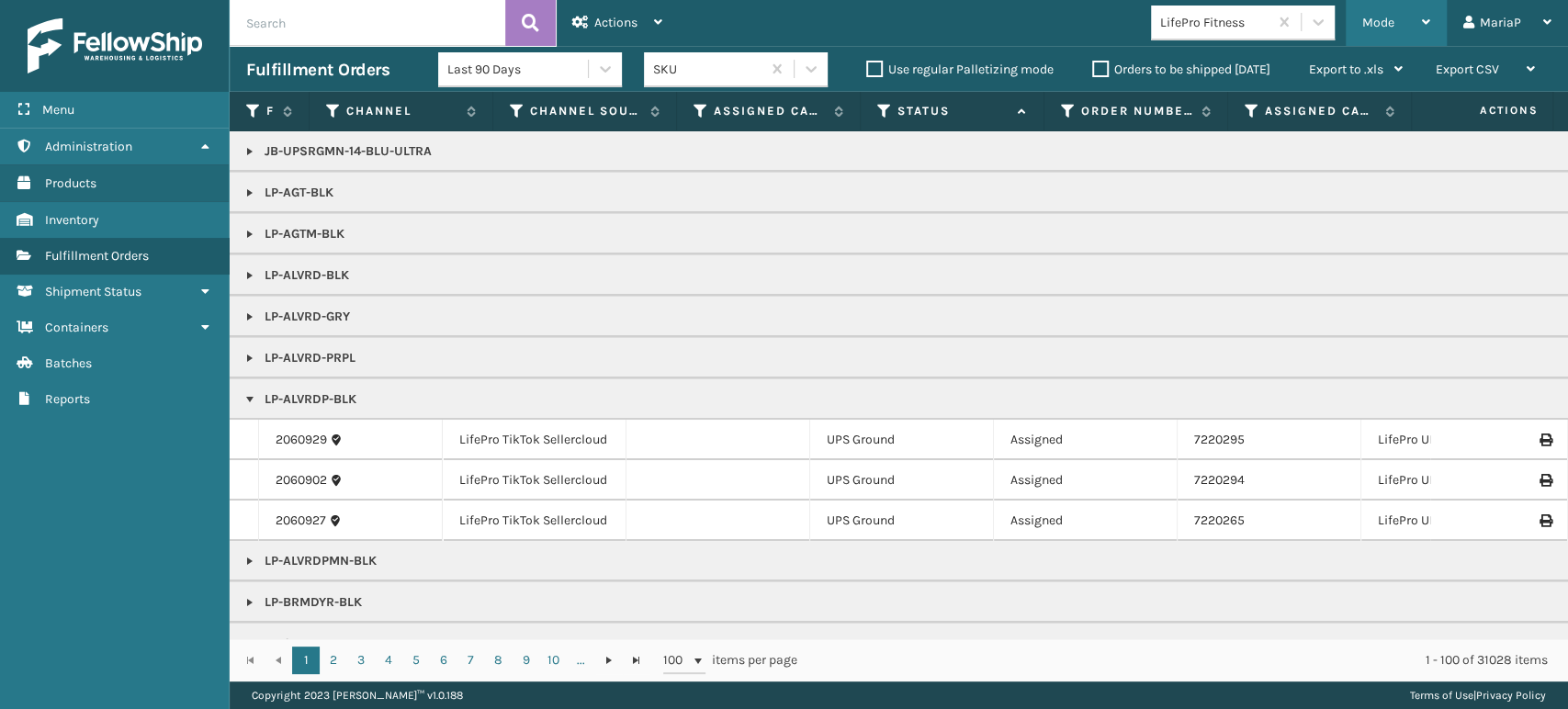
click at [1382, 19] on span "Mode" at bounding box center [1378, 22] width 32 height 16
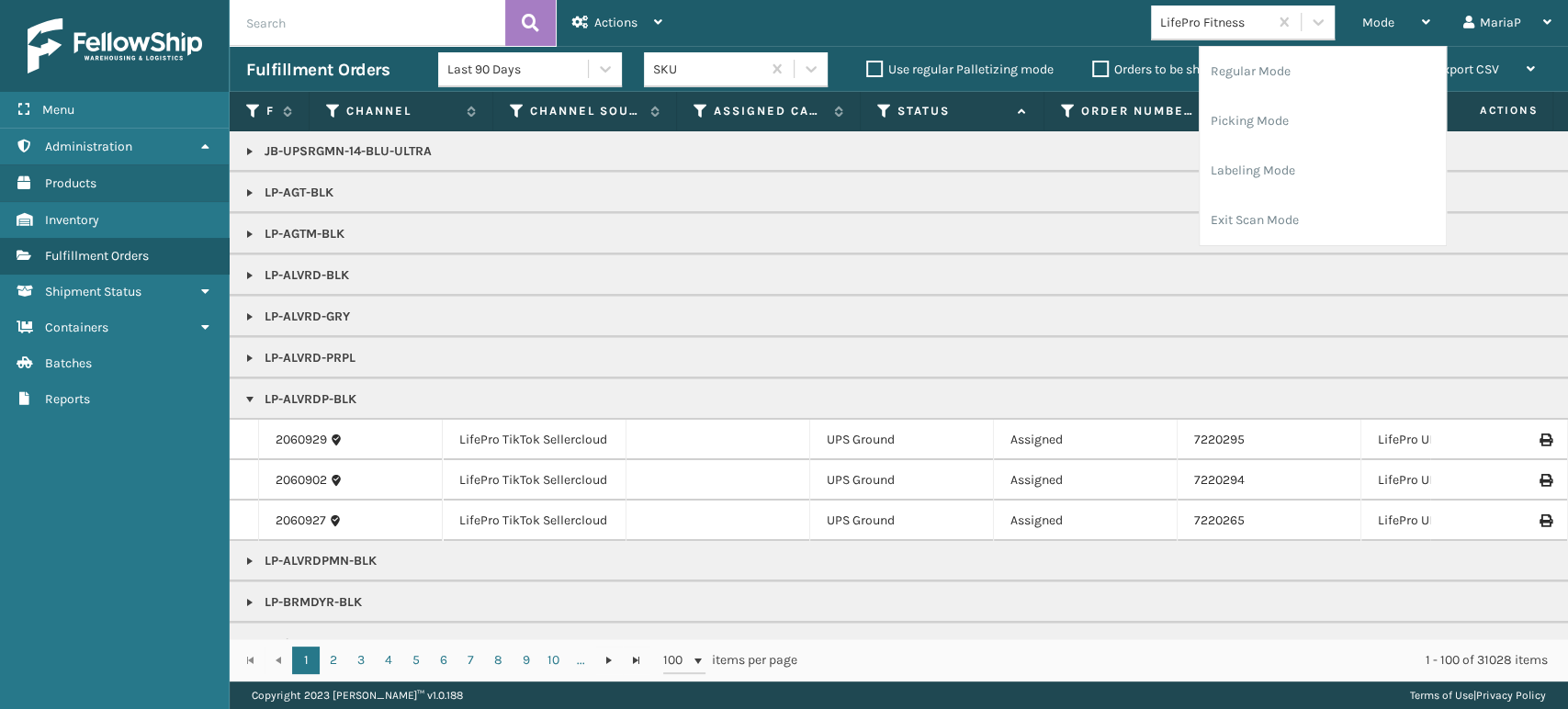
click at [873, 113] on th "Status" at bounding box center [952, 112] width 184 height 40
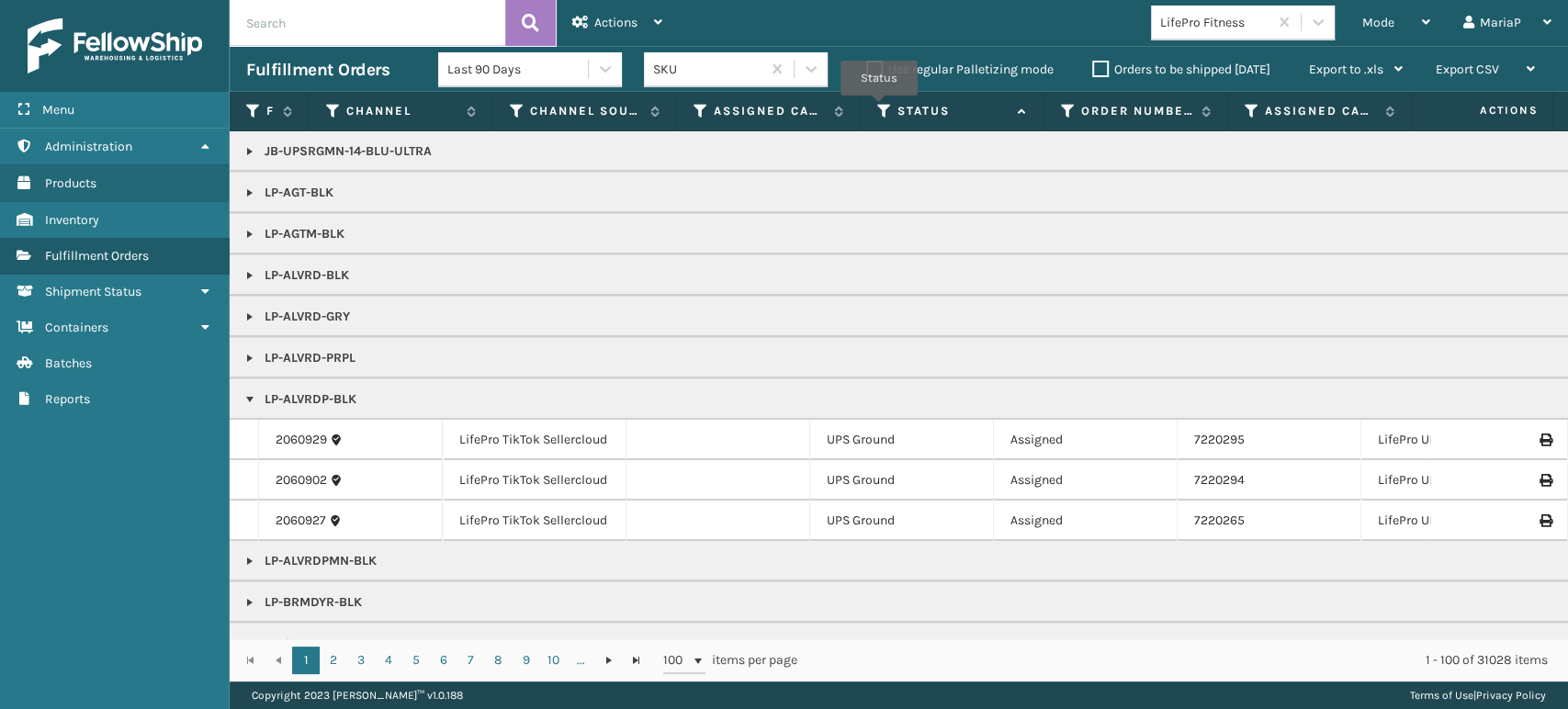
click at [879, 109] on icon at bounding box center [885, 112] width 15 height 17
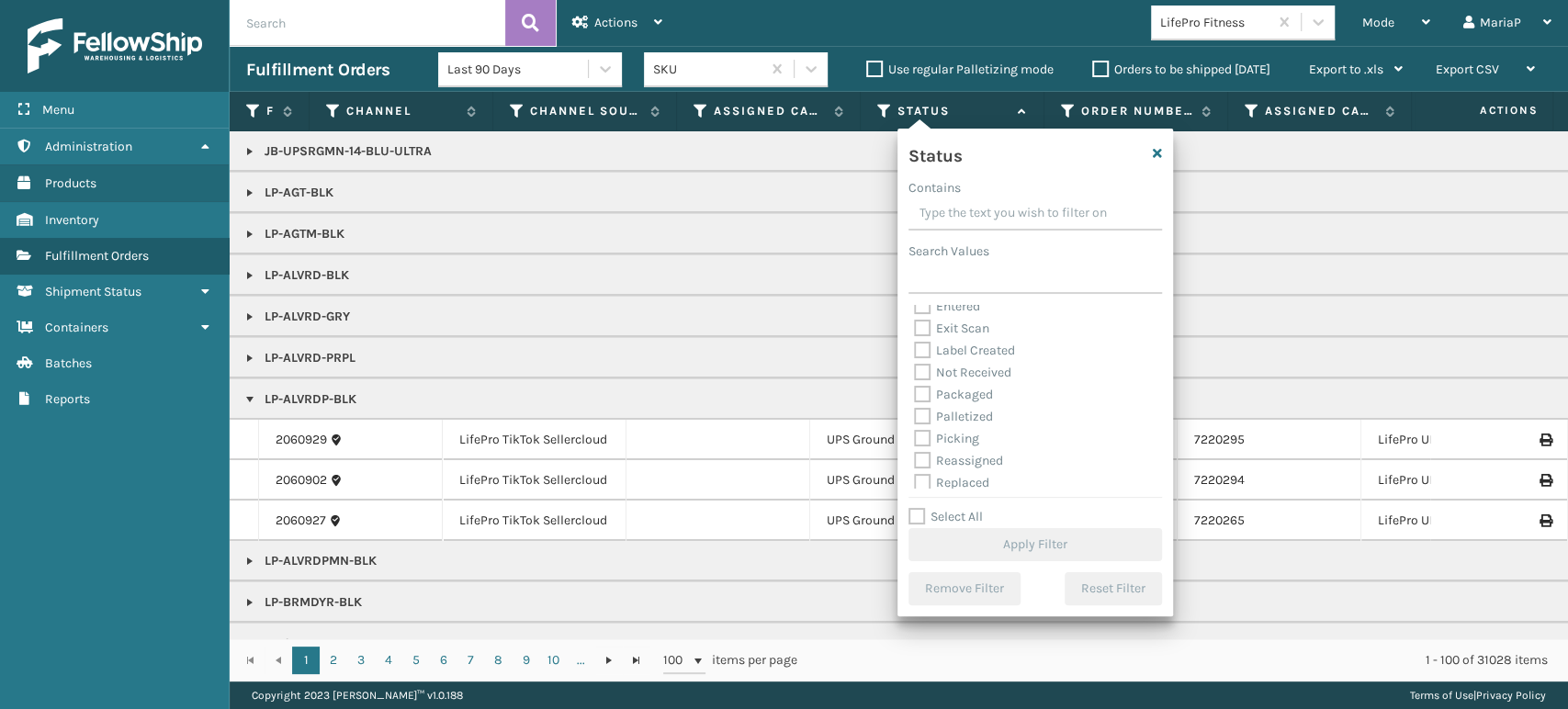
scroll to position [103, 0]
click at [921, 384] on label "Picking" at bounding box center [946, 388] width 65 height 16
click at [915, 384] on input "Picking" at bounding box center [914, 384] width 1 height 12
checkbox input "true"
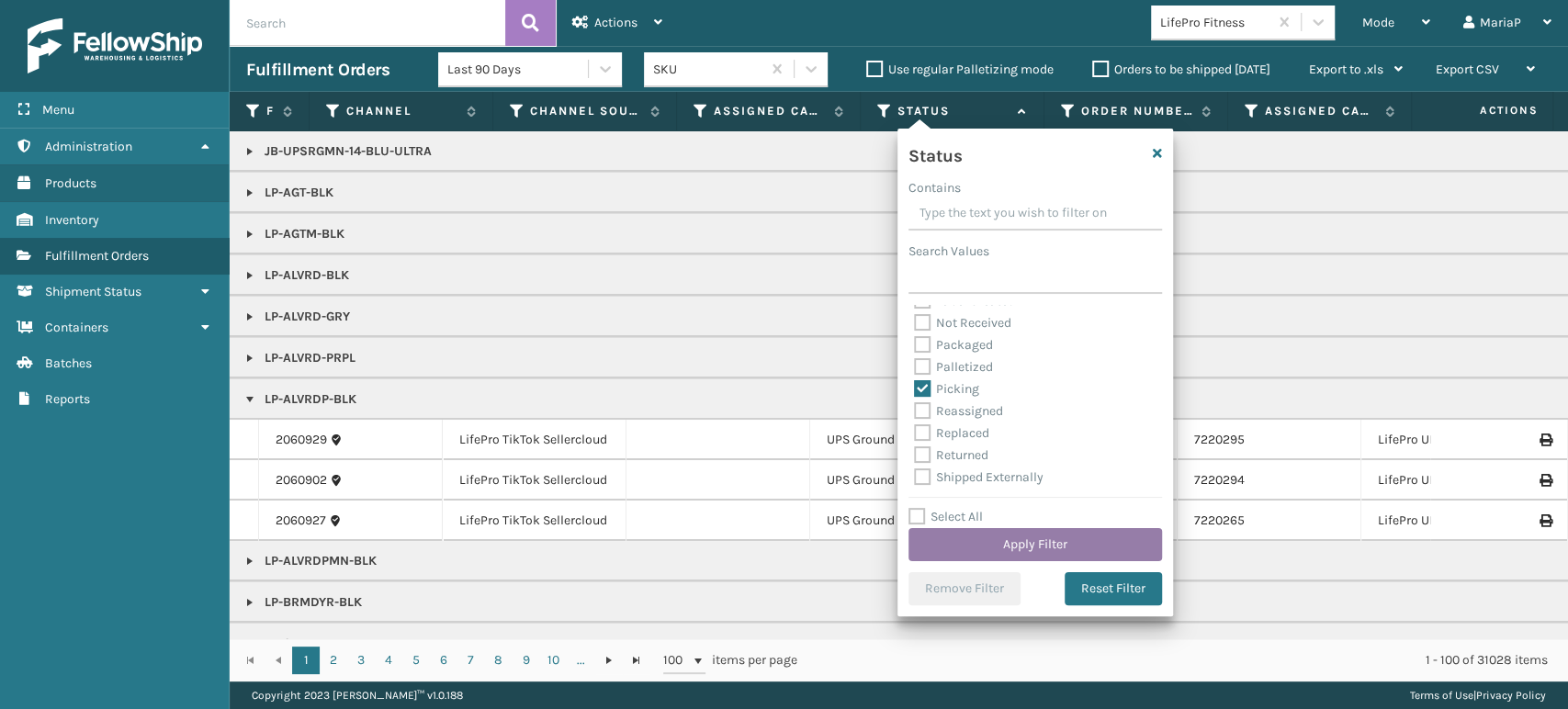
click at [1063, 535] on button "Apply Filter" at bounding box center [1035, 545] width 254 height 33
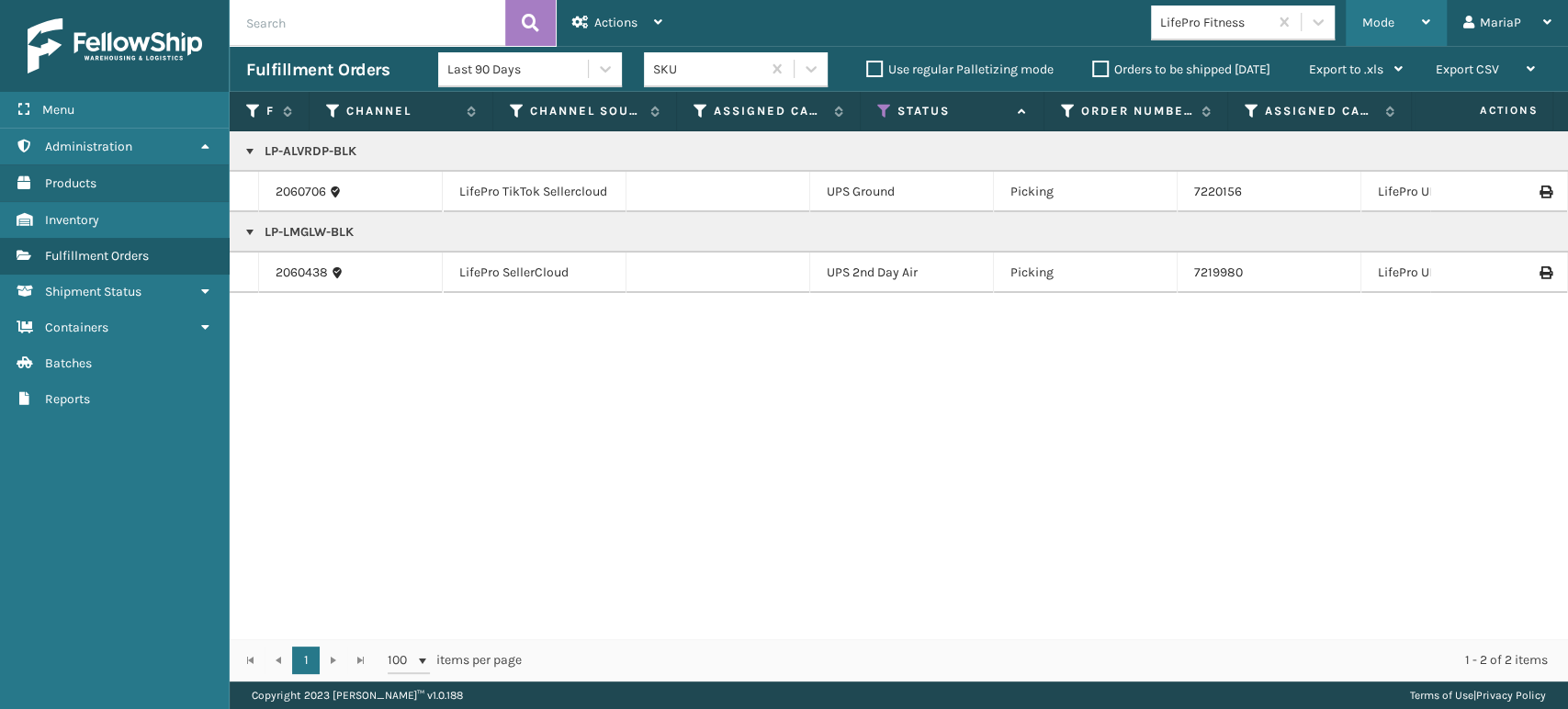
click at [1394, 20] on span "Mode" at bounding box center [1378, 22] width 32 height 16
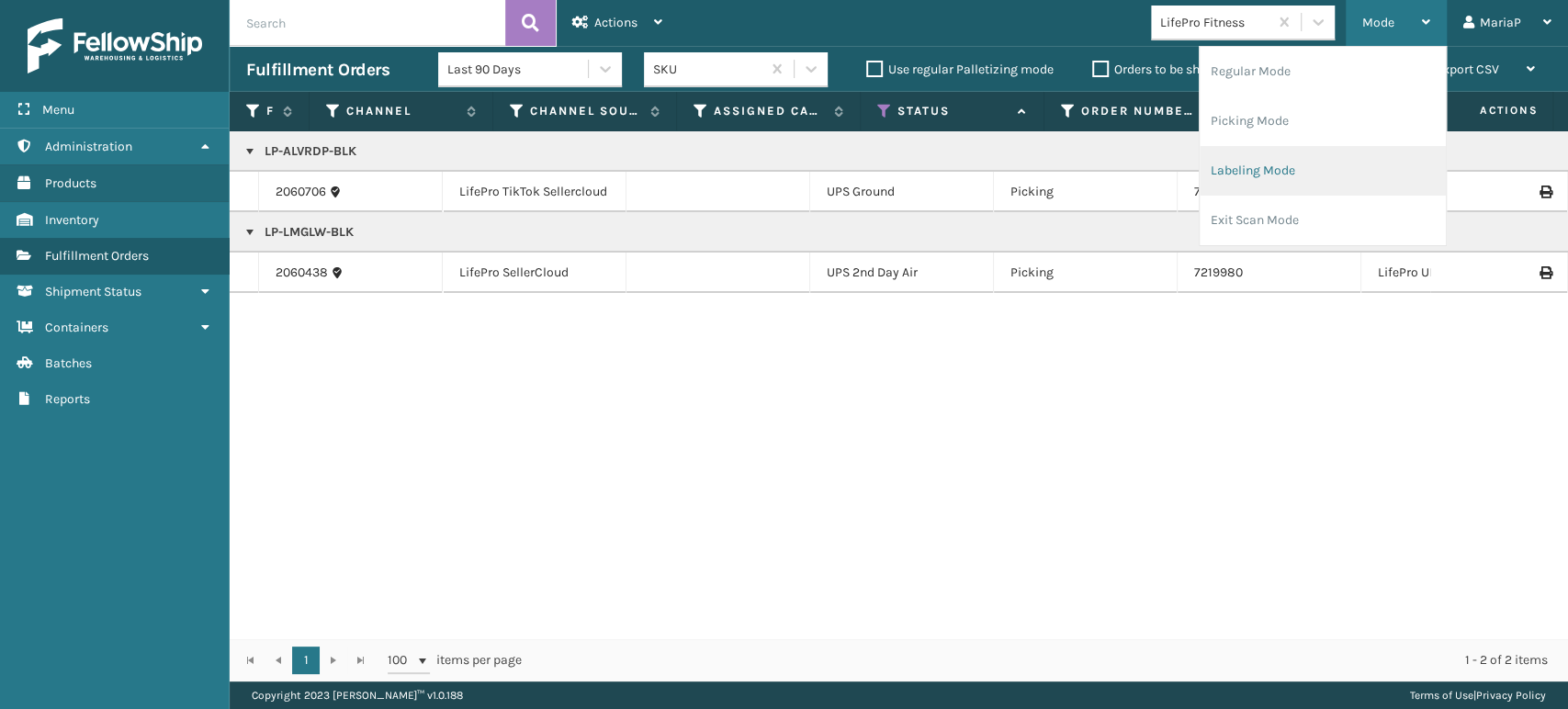
click at [1343, 179] on li "Labeling Mode" at bounding box center [1323, 171] width 246 height 50
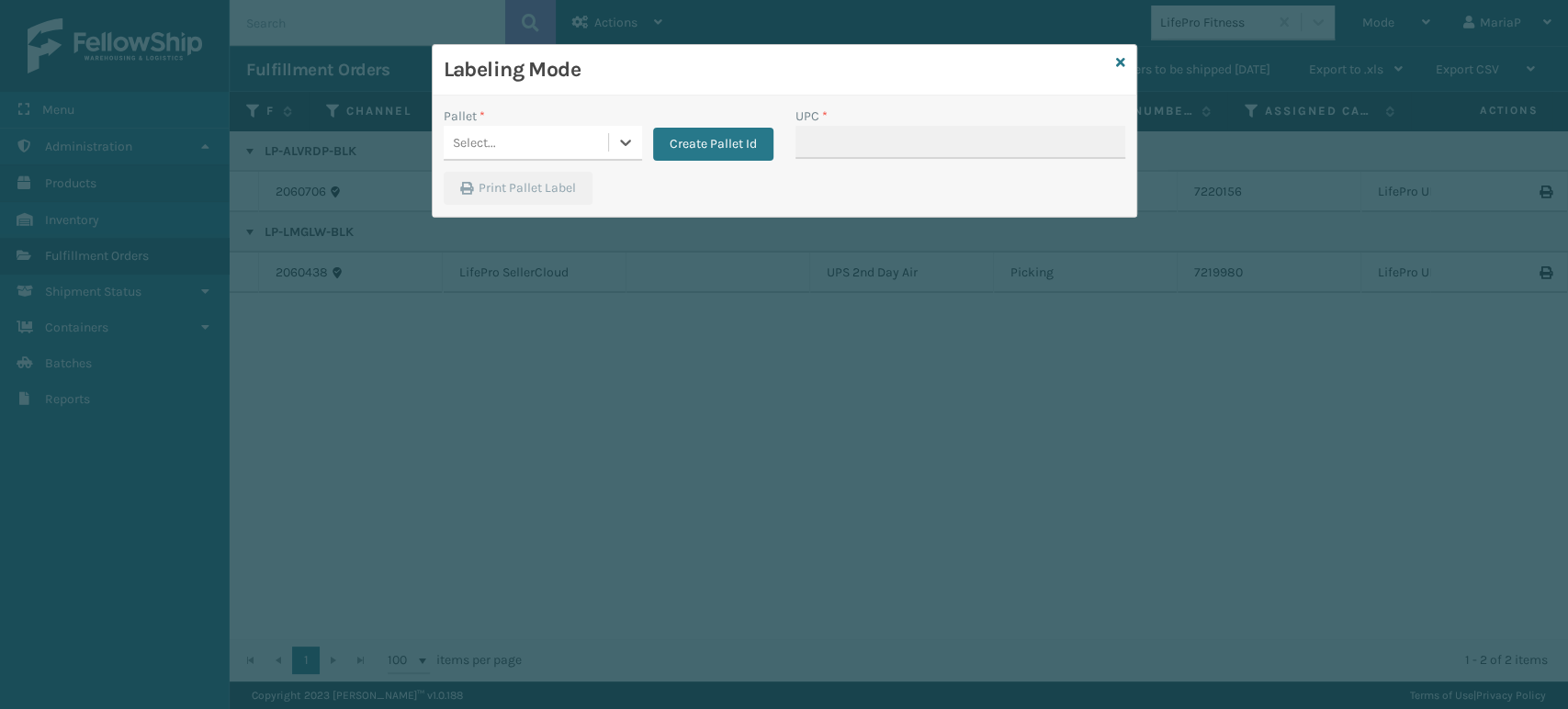
click at [596, 145] on div "Select..." at bounding box center [526, 142] width 164 height 30
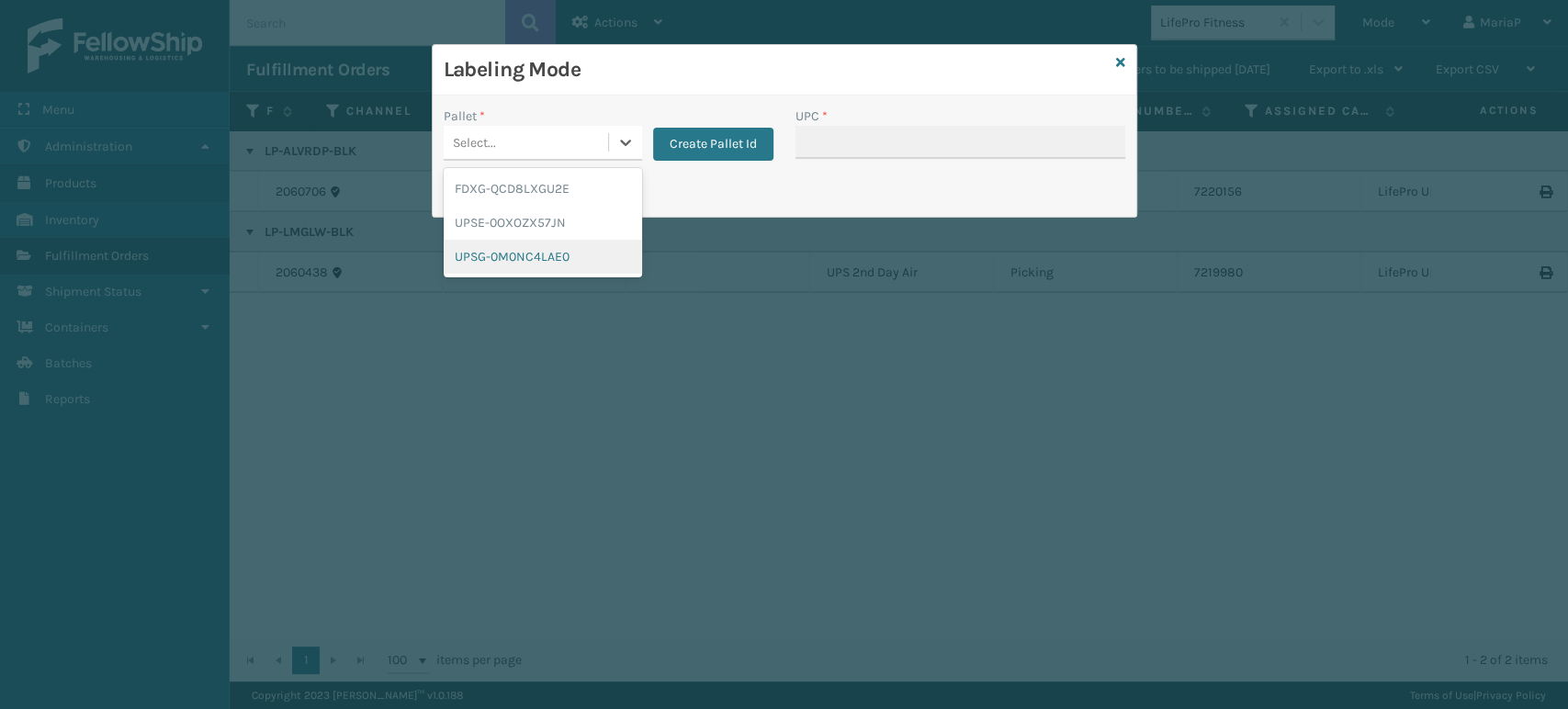
click at [603, 254] on div "UPSG-0M0NC4LAE0" at bounding box center [542, 256] width 198 height 34
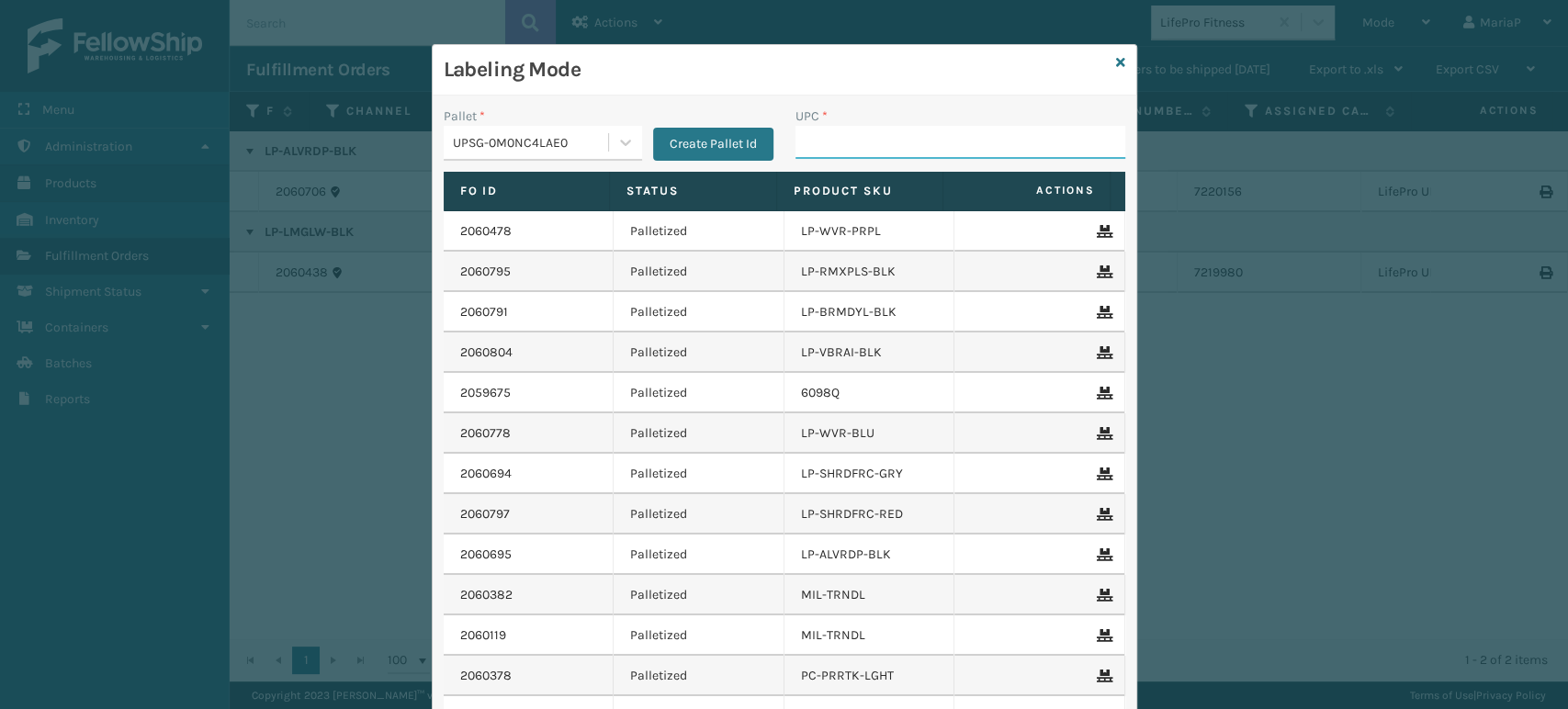
click at [809, 152] on input "UPC *" at bounding box center [961, 142] width 330 height 33
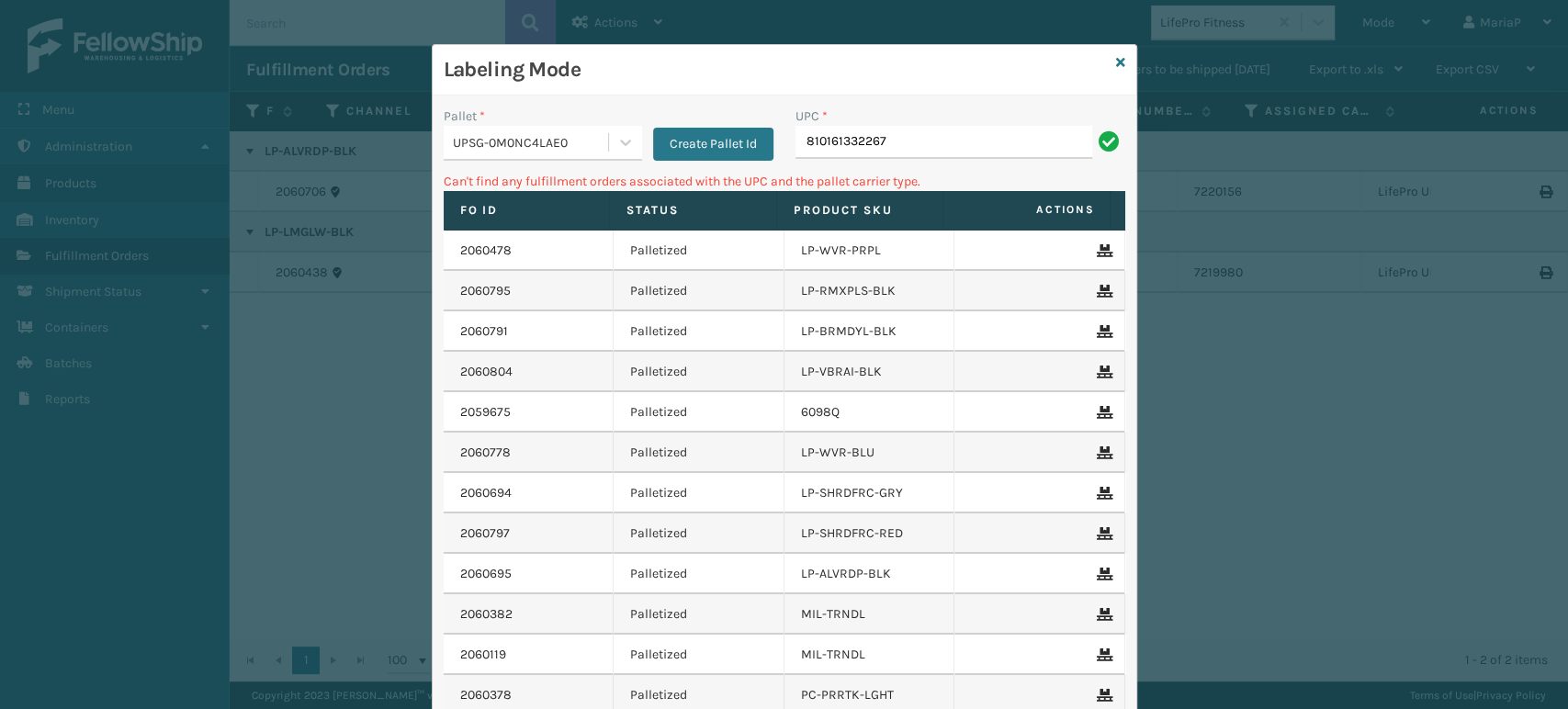
click at [575, 137] on div "UPSG-0M0NC4LAE0" at bounding box center [531, 142] width 157 height 19
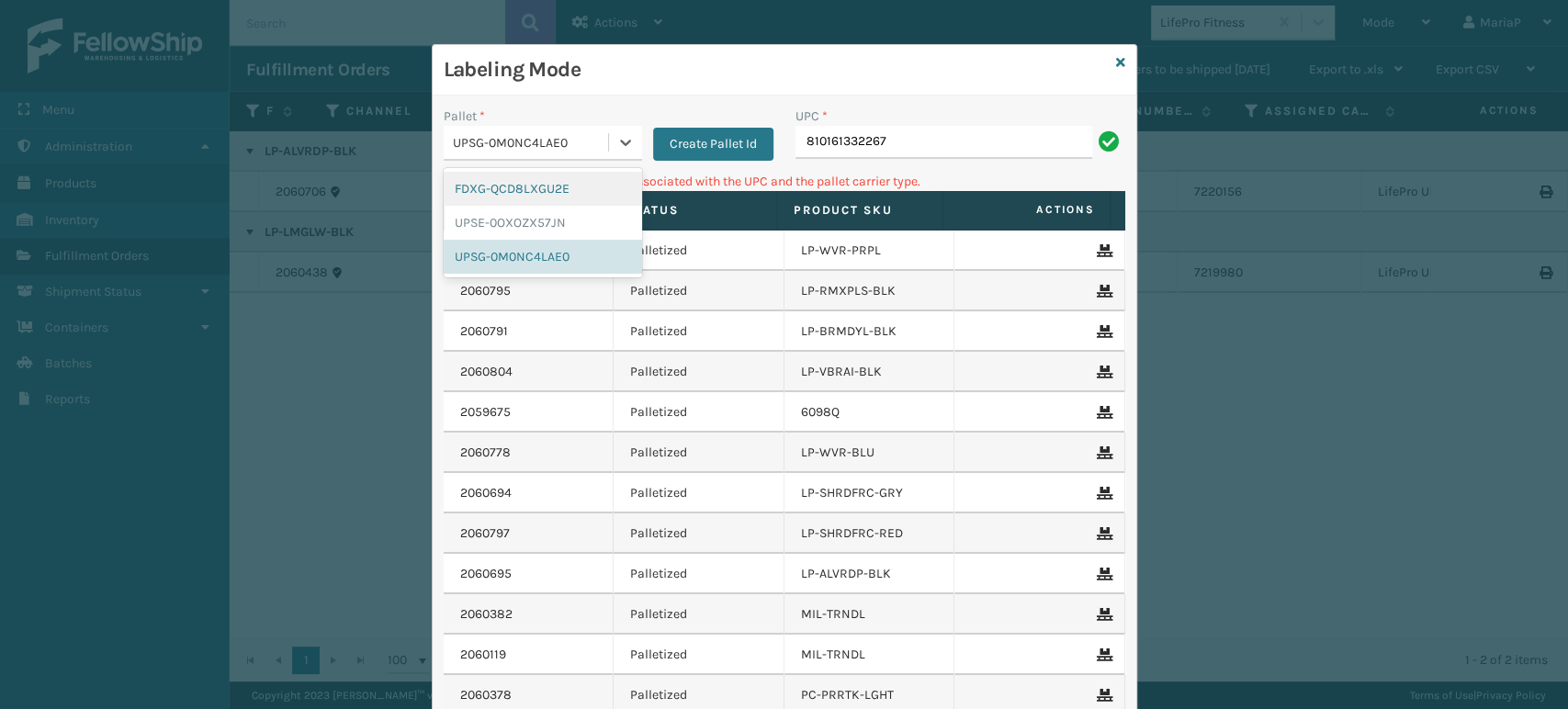
drag, startPoint x: 529, startPoint y: 189, endPoint x: 570, endPoint y: 186, distance: 41.1
click at [529, 188] on div "FDXG-QCD8LXGU2E" at bounding box center [542, 188] width 198 height 34
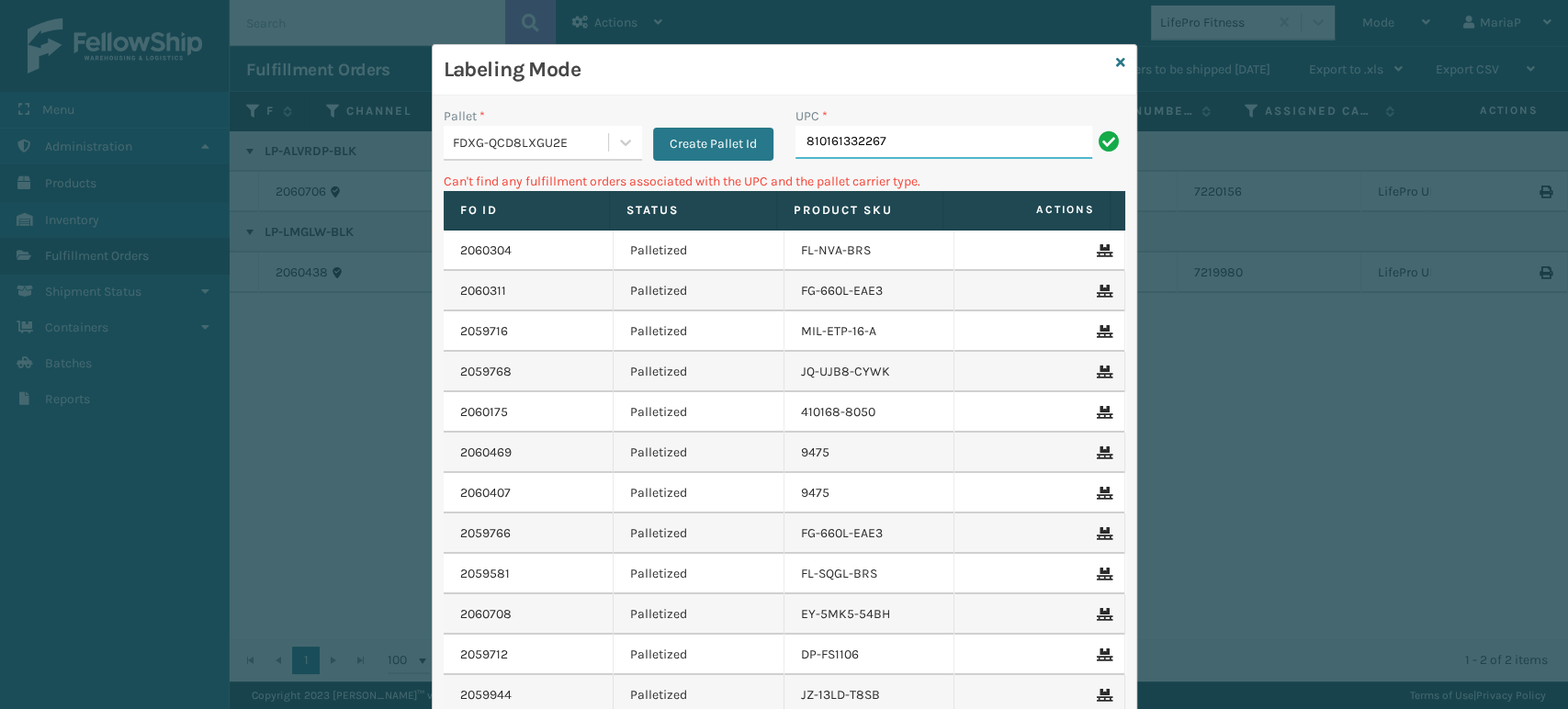
click at [911, 155] on input "810161332267" at bounding box center [944, 142] width 297 height 33
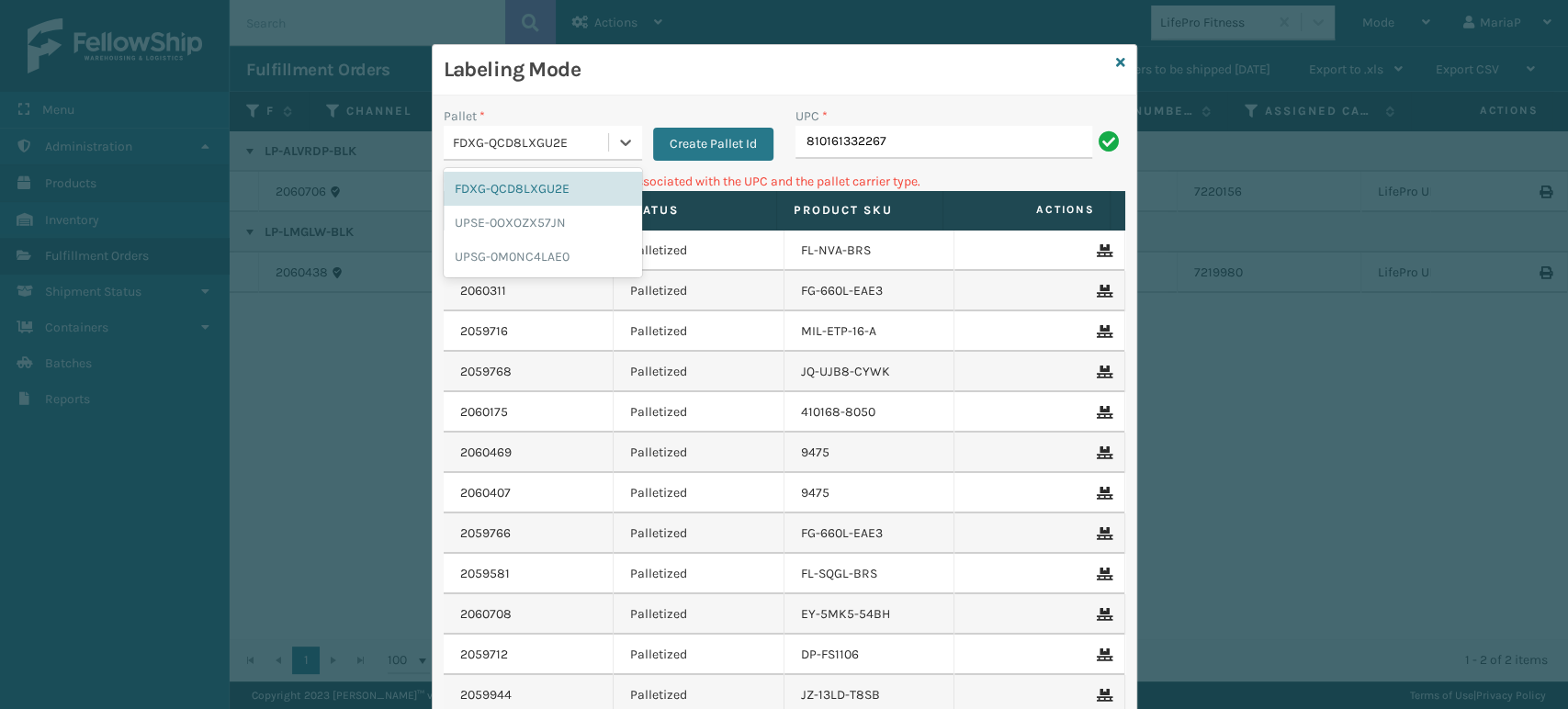
click at [534, 145] on div "FDXG-QCD8LXGU2E" at bounding box center [531, 142] width 157 height 19
click at [530, 260] on div "UPSG-0M0NC4LAE0" at bounding box center [542, 256] width 198 height 34
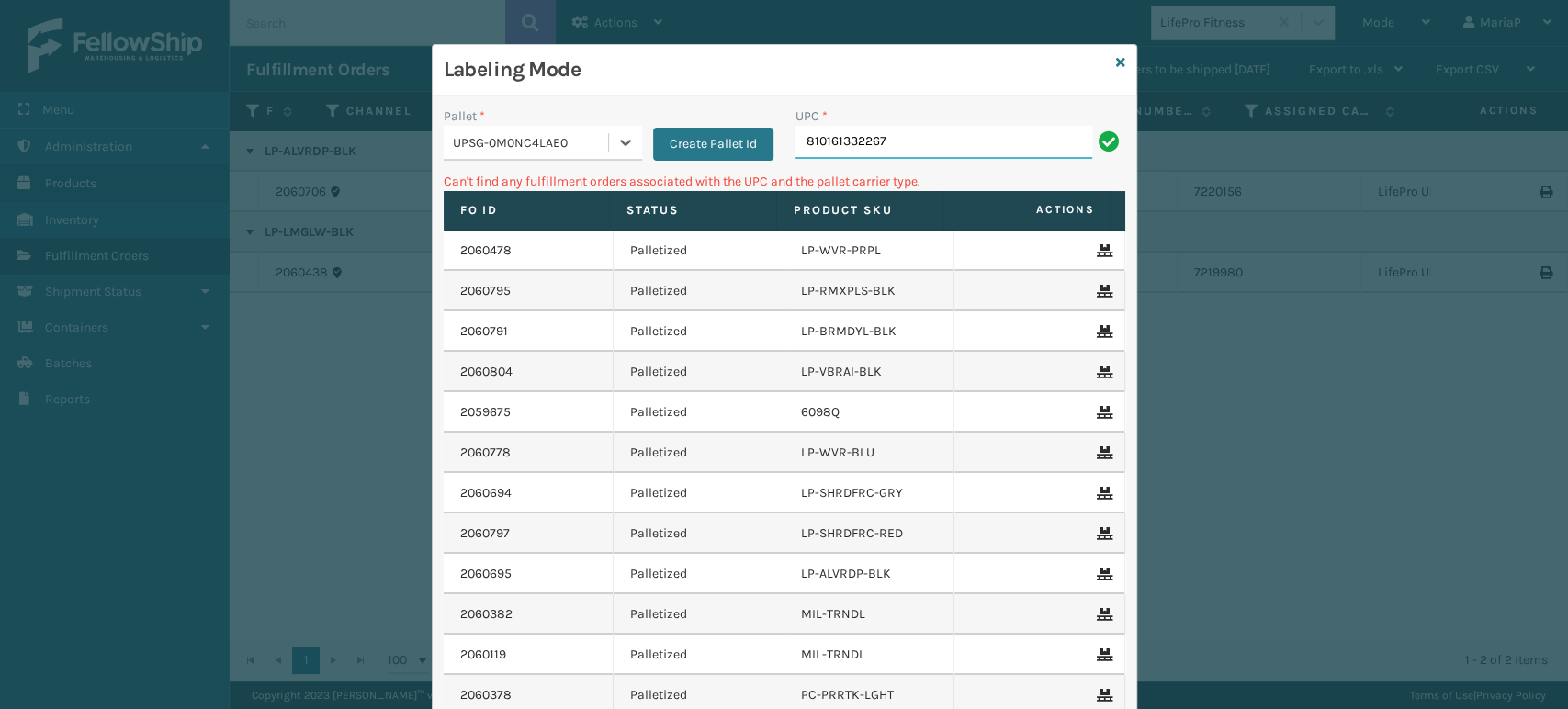
click at [898, 152] on input "810161332267" at bounding box center [944, 142] width 297 height 33
click at [594, 133] on div "UPSG-0M0NC4LAE0" at bounding box center [531, 142] width 157 height 19
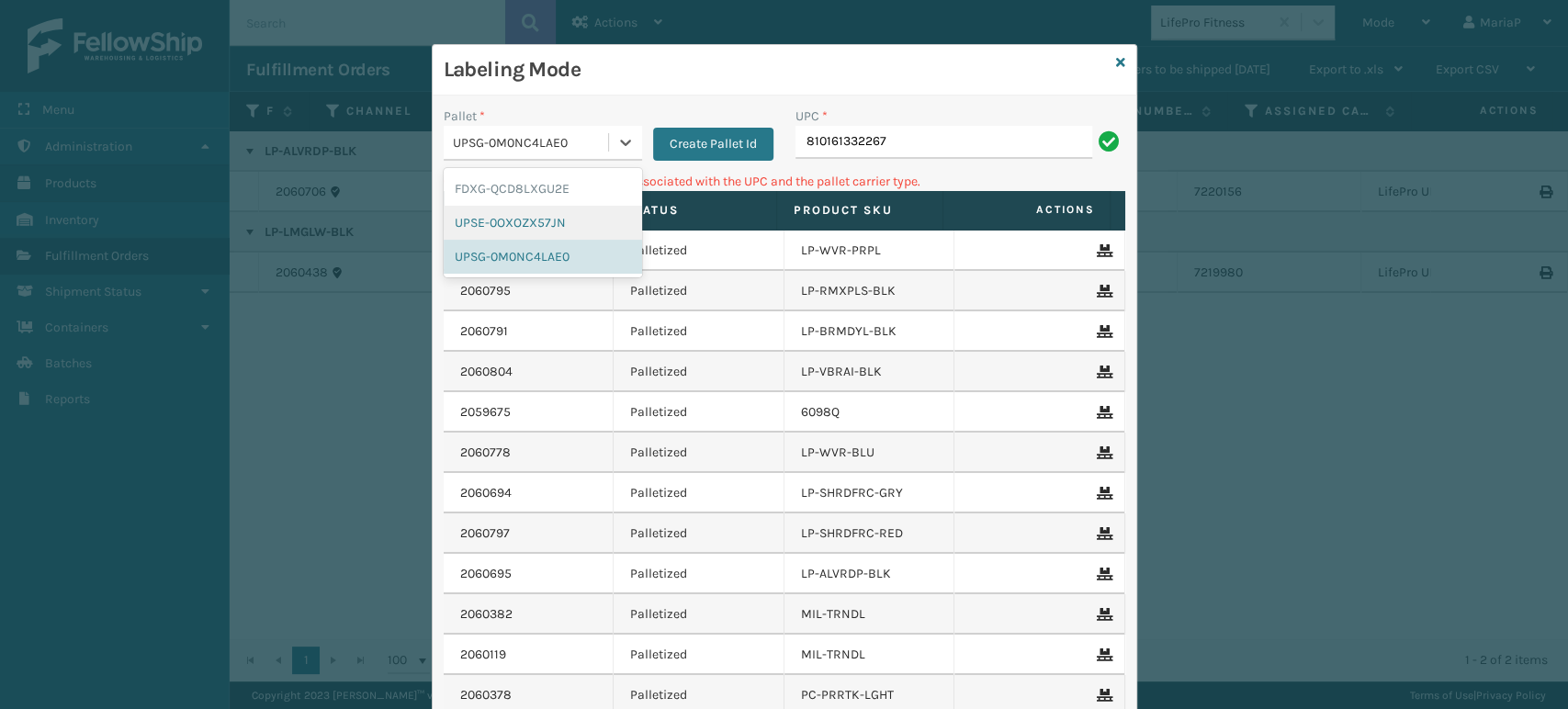
click at [545, 213] on div "UPSE-0OXOZX57JN" at bounding box center [542, 222] width 198 height 34
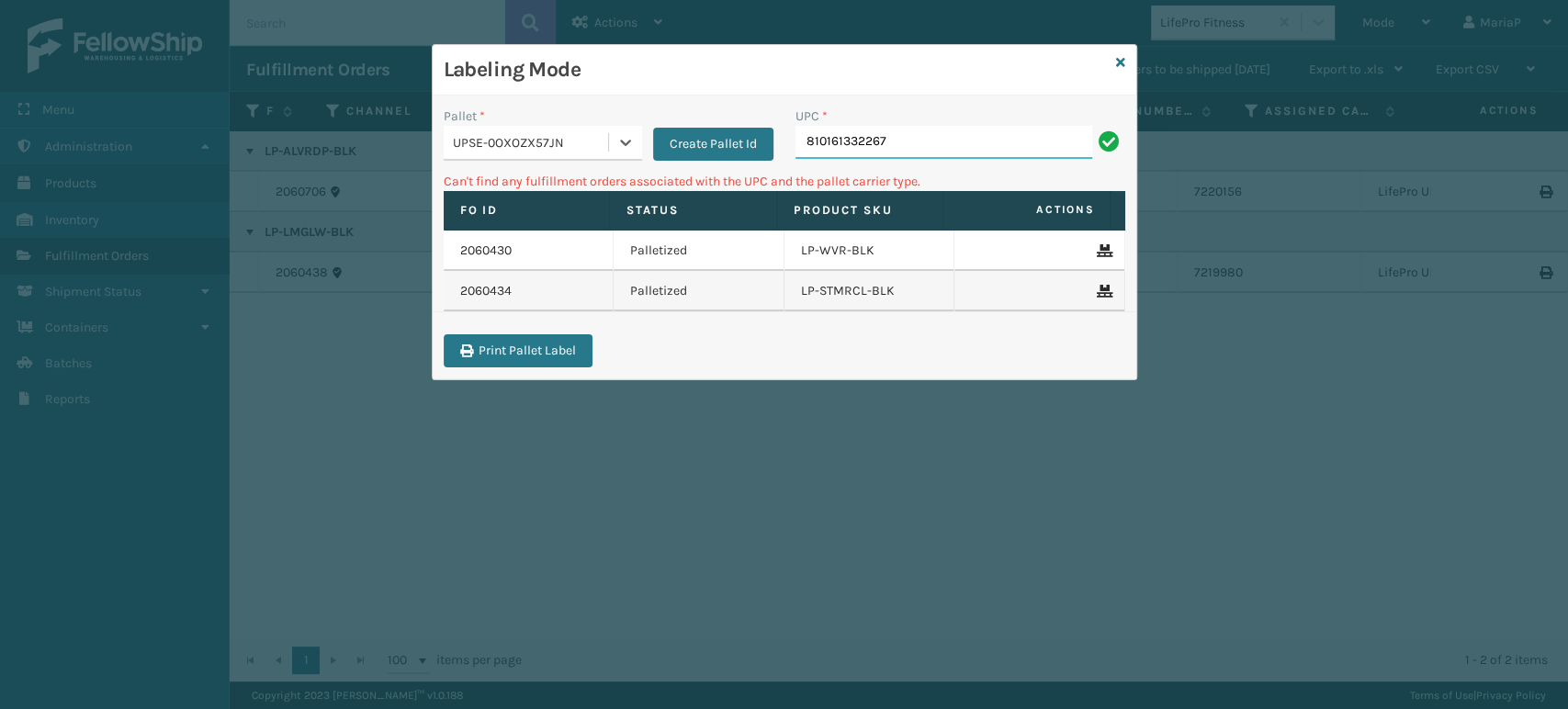
click at [924, 148] on input "810161332267" at bounding box center [944, 142] width 297 height 33
click at [589, 139] on div "UPSE-0OXOZX57JN" at bounding box center [531, 142] width 157 height 19
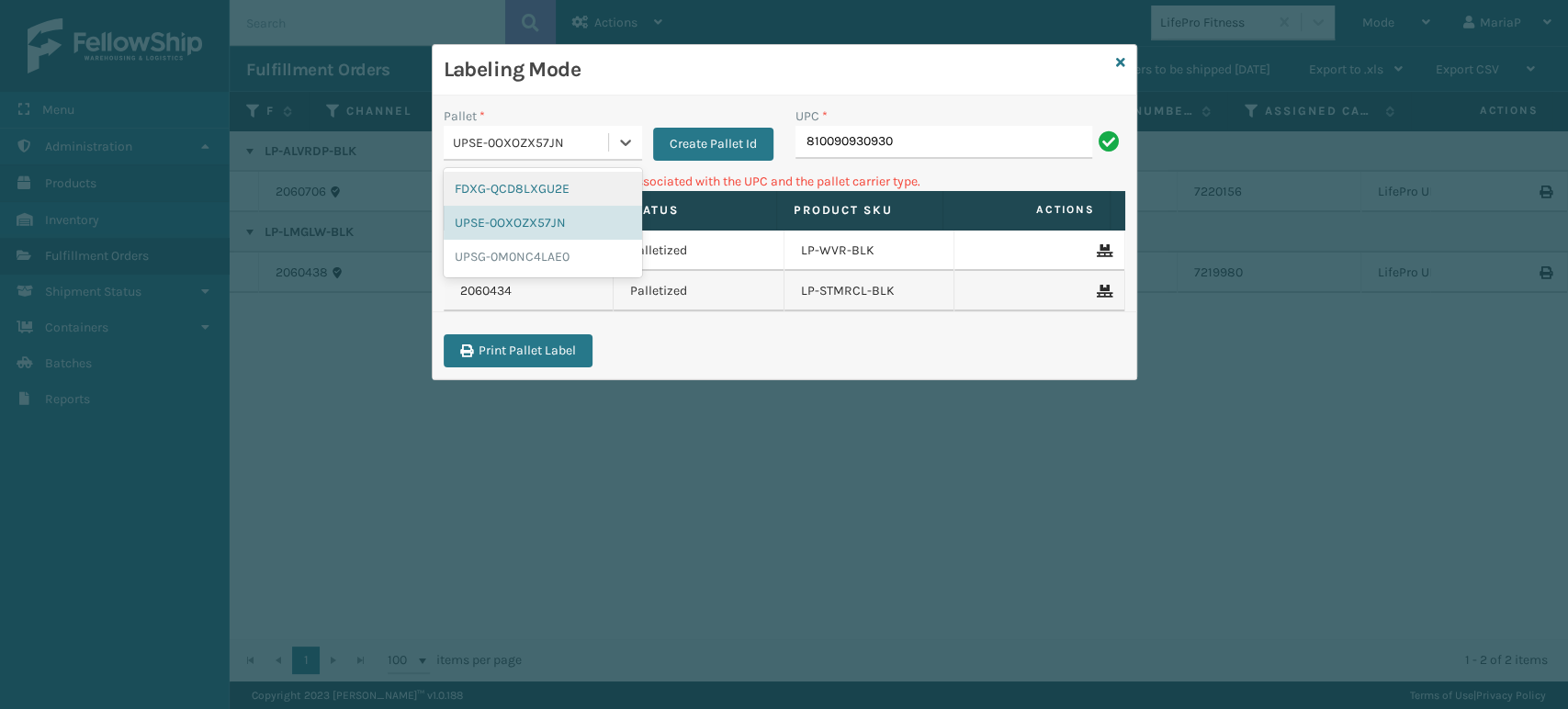
click at [540, 172] on div "FDXG-QCD8LXGU2E" at bounding box center [542, 188] width 198 height 34
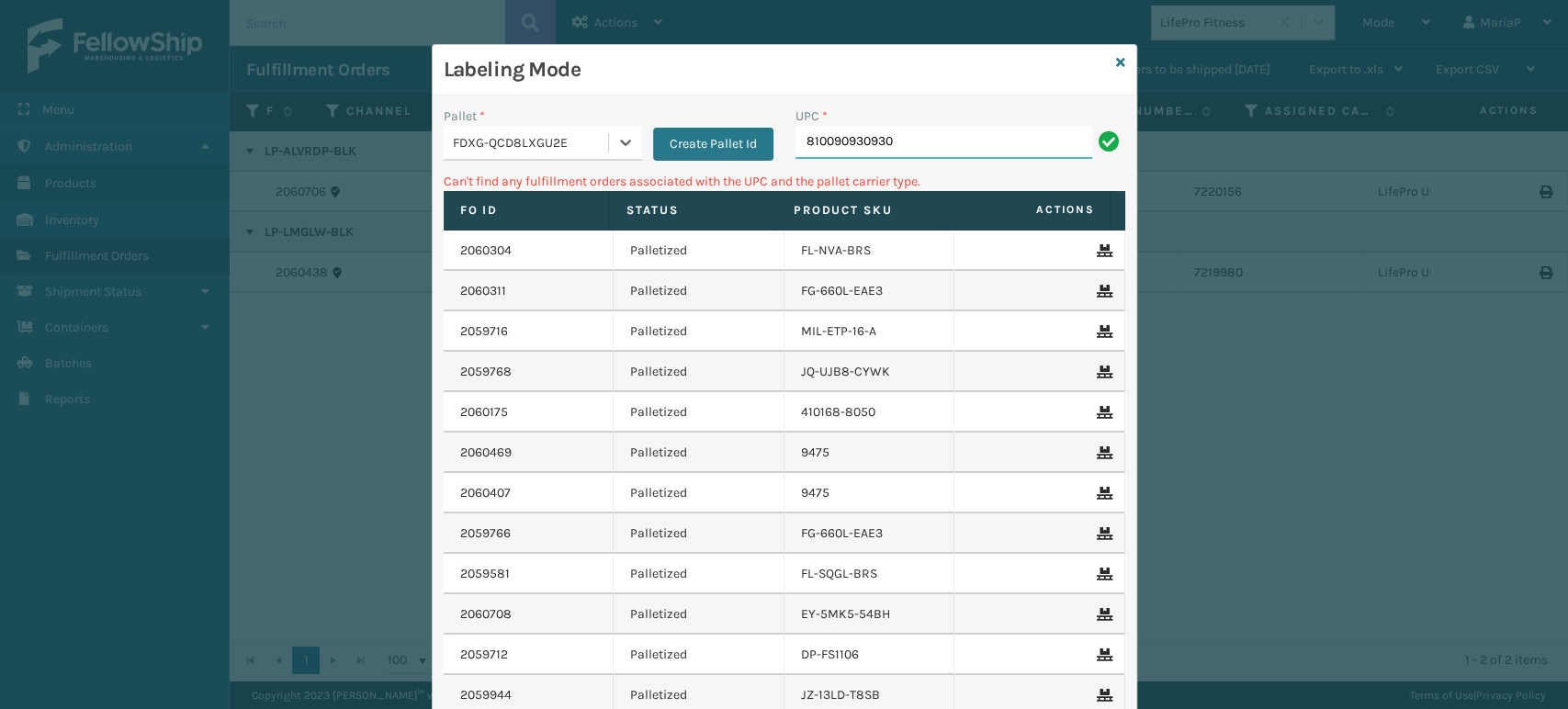
click at [945, 133] on input "810090930930" at bounding box center [944, 142] width 297 height 33
click at [609, 135] on div at bounding box center [625, 142] width 33 height 33
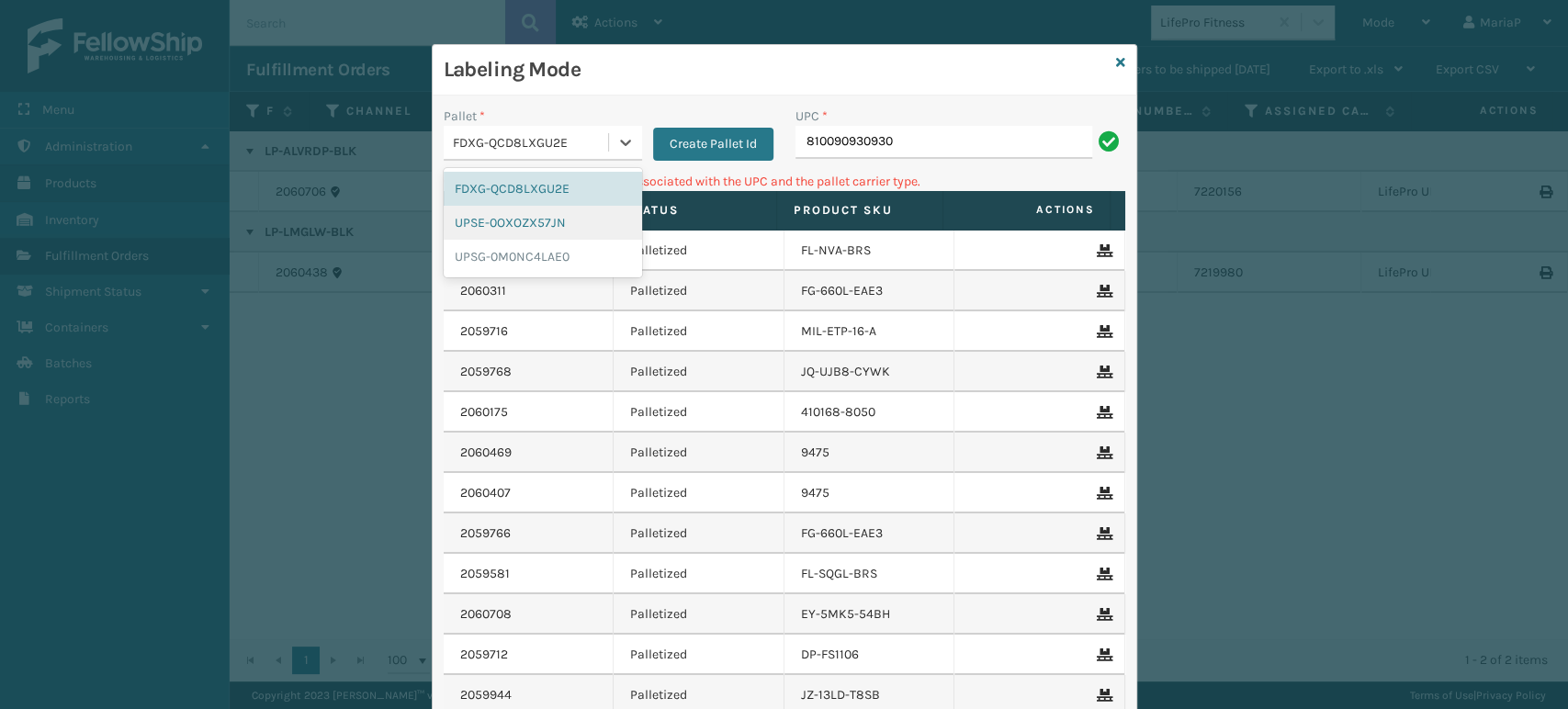
click at [585, 218] on div "UPSE-0OXOZX57JN" at bounding box center [542, 222] width 198 height 34
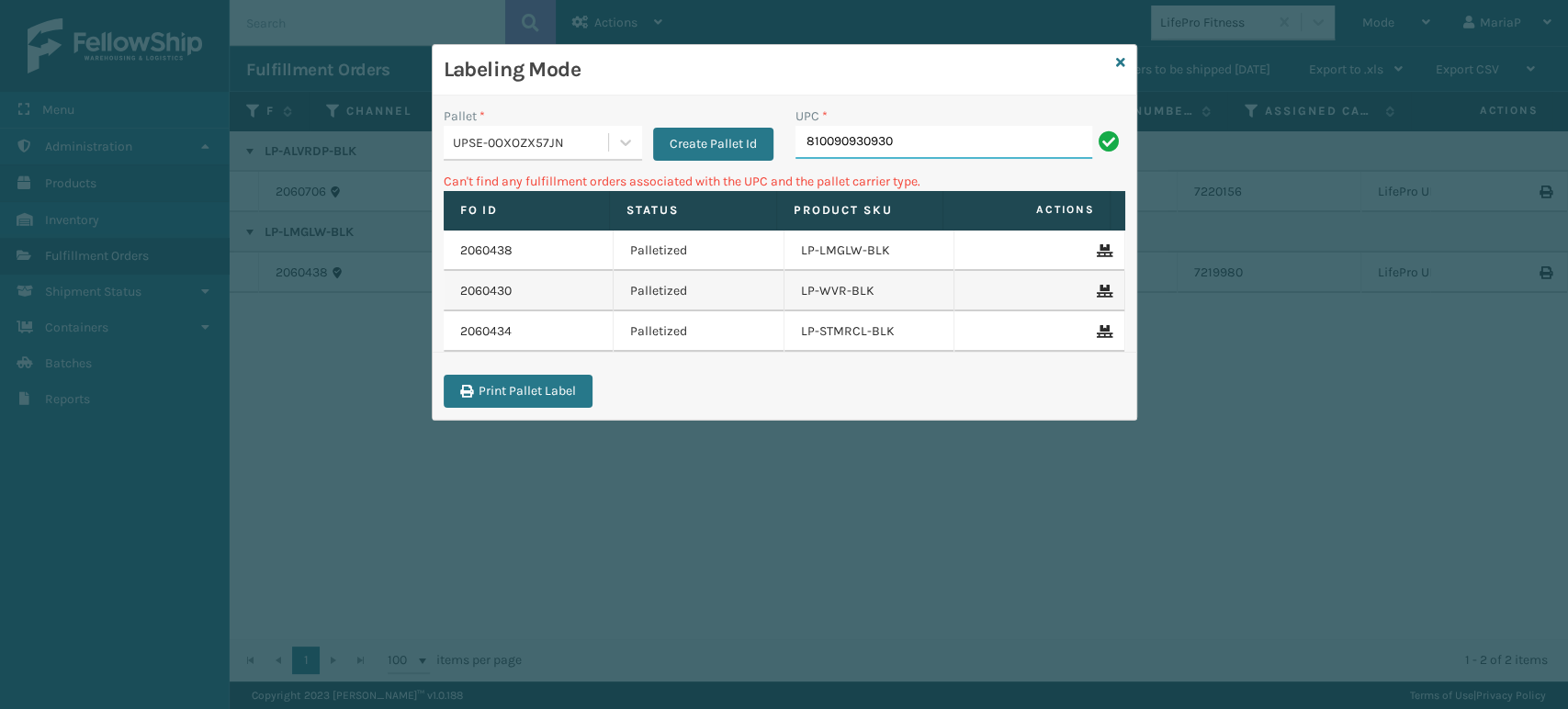
click at [909, 147] on input "810090930930" at bounding box center [944, 142] width 297 height 33
click at [1117, 63] on icon at bounding box center [1121, 63] width 9 height 13
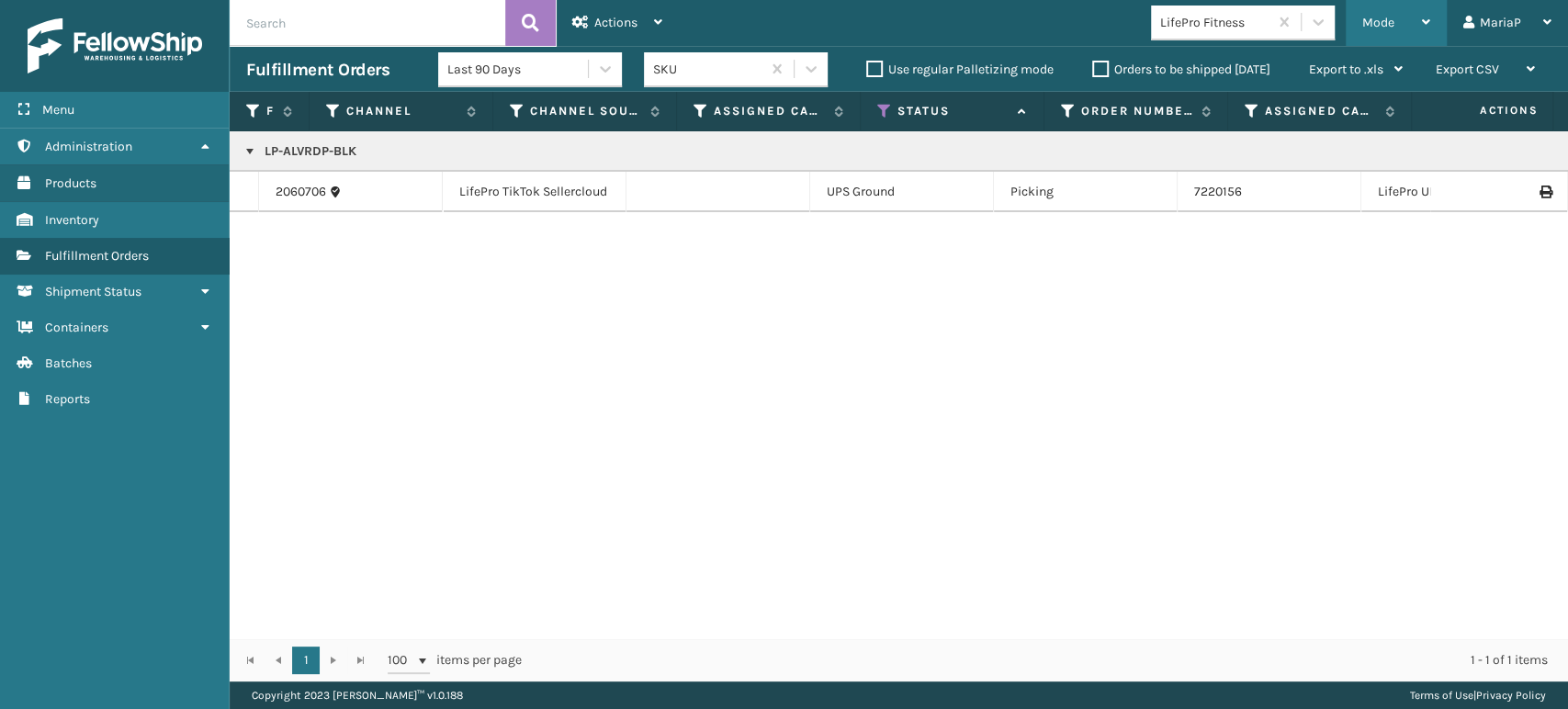
click at [1411, 28] on div "Mode" at bounding box center [1396, 23] width 68 height 46
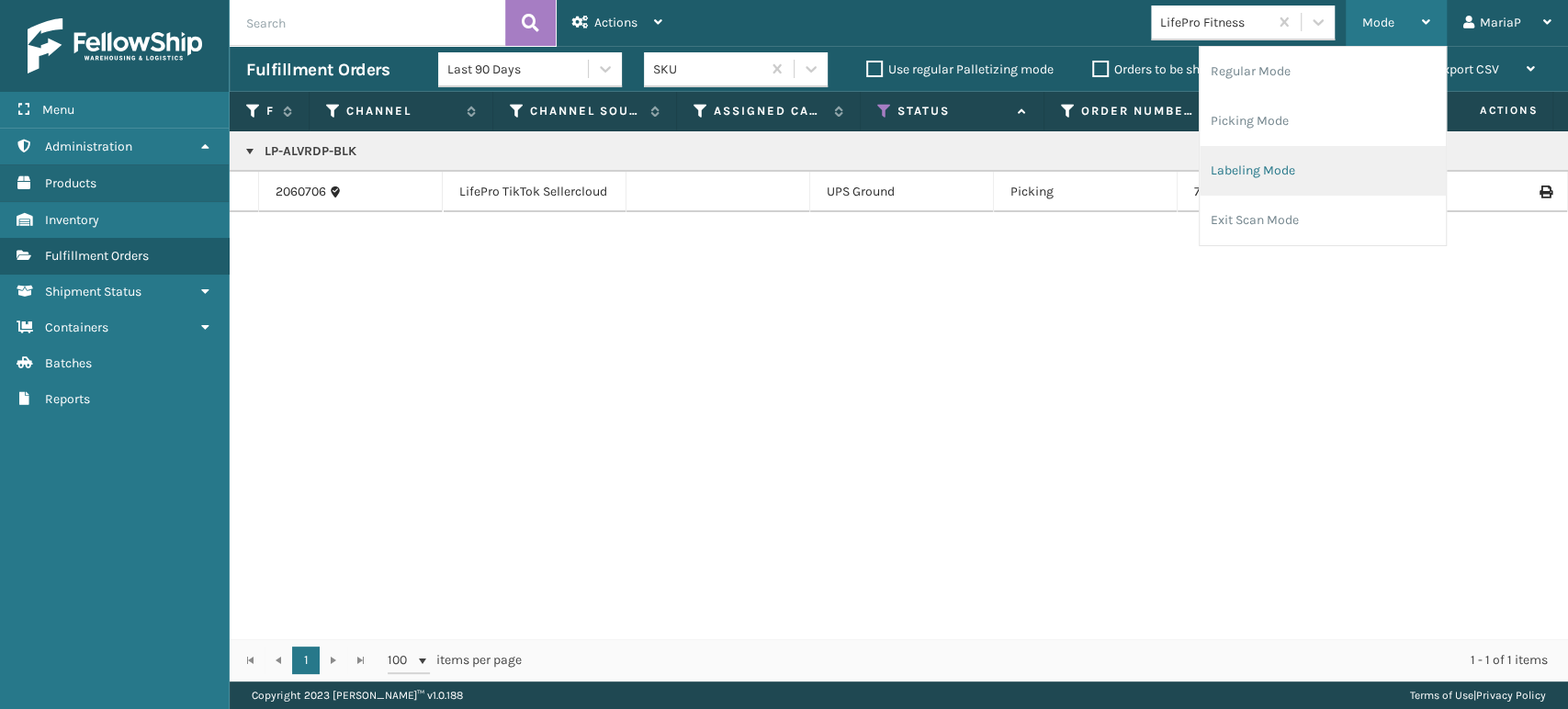
click at [1324, 164] on li "Labeling Mode" at bounding box center [1323, 171] width 246 height 50
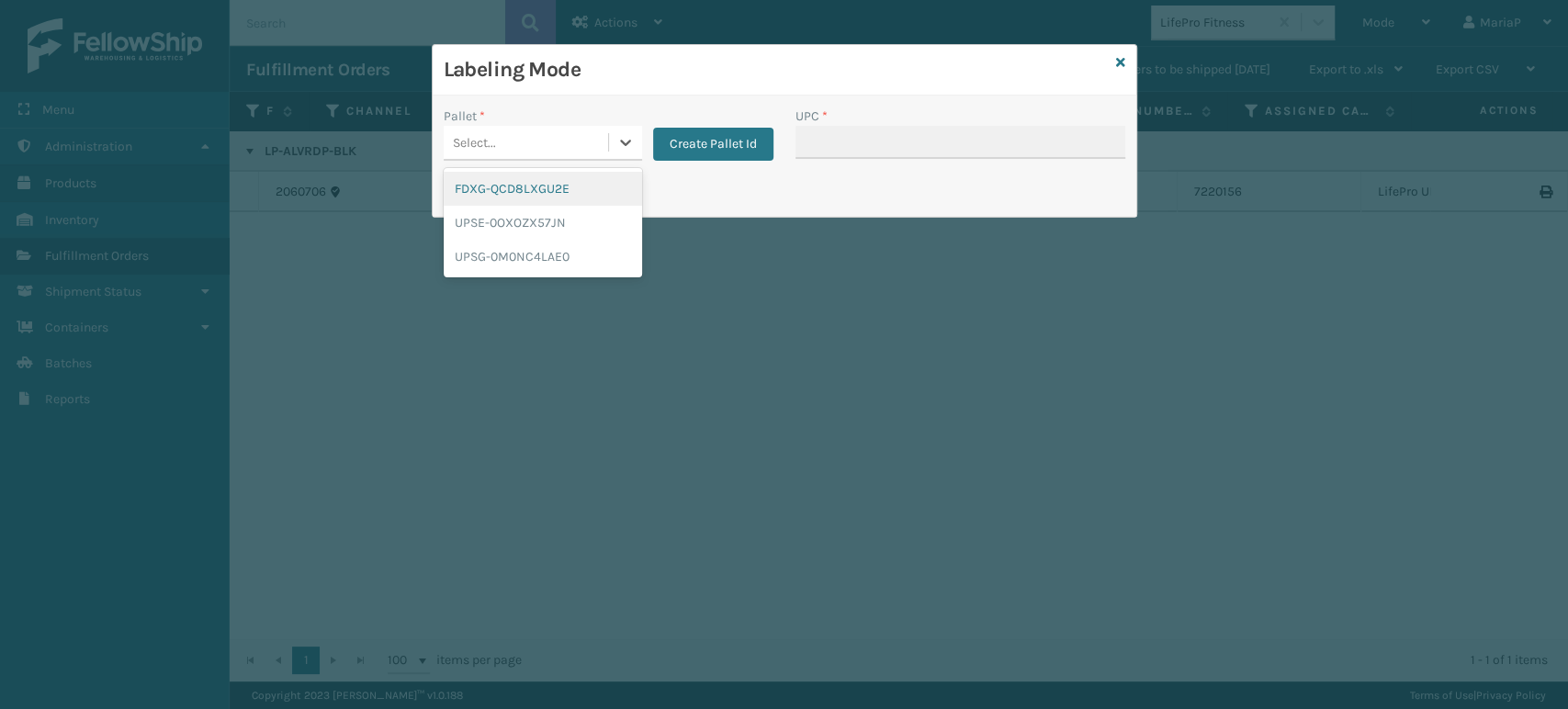
drag, startPoint x: 573, startPoint y: 138, endPoint x: 576, endPoint y: 170, distance: 32.1
click at [573, 137] on div "Select..." at bounding box center [526, 142] width 164 height 30
click at [553, 251] on div "UPSG-0M0NC4LAE0" at bounding box center [542, 256] width 198 height 34
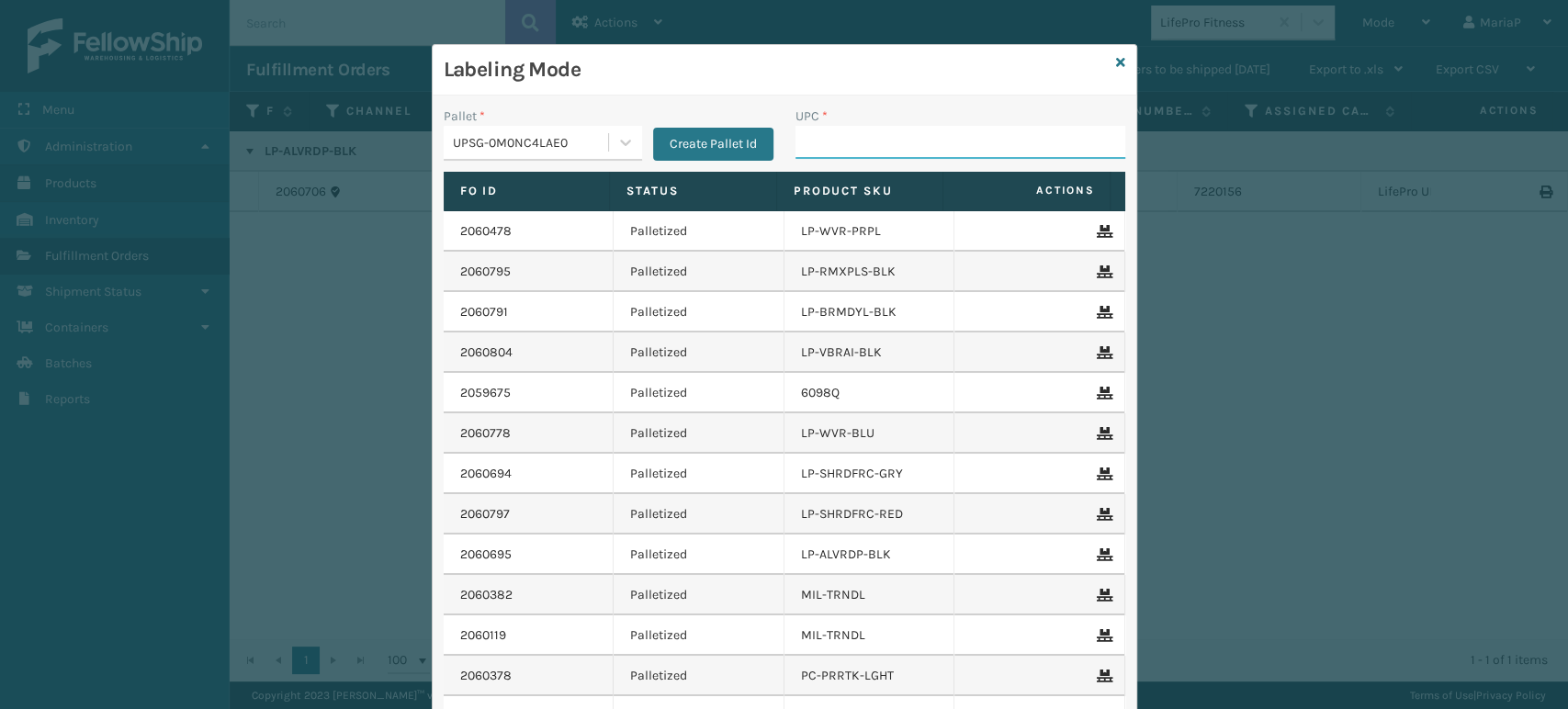
click at [845, 143] on input "UPC *" at bounding box center [961, 142] width 330 height 33
